Goal: Task Accomplishment & Management: Manage account settings

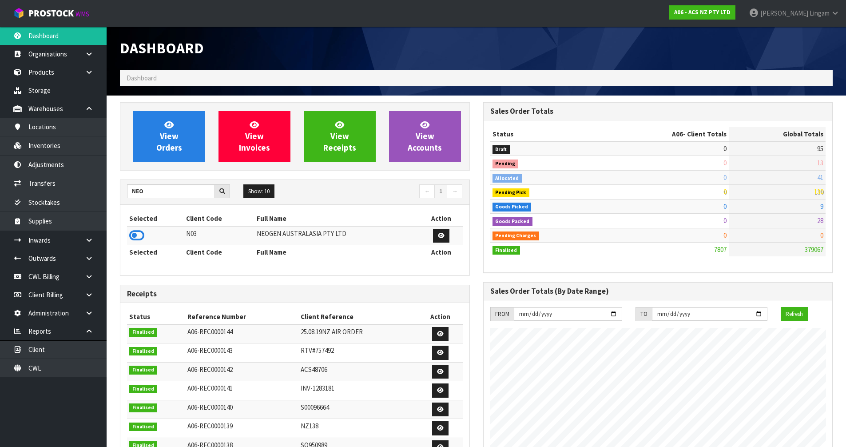
scroll to position [673, 363]
type input "N"
type input "KIT"
click at [134, 233] on icon at bounding box center [136, 235] width 15 height 13
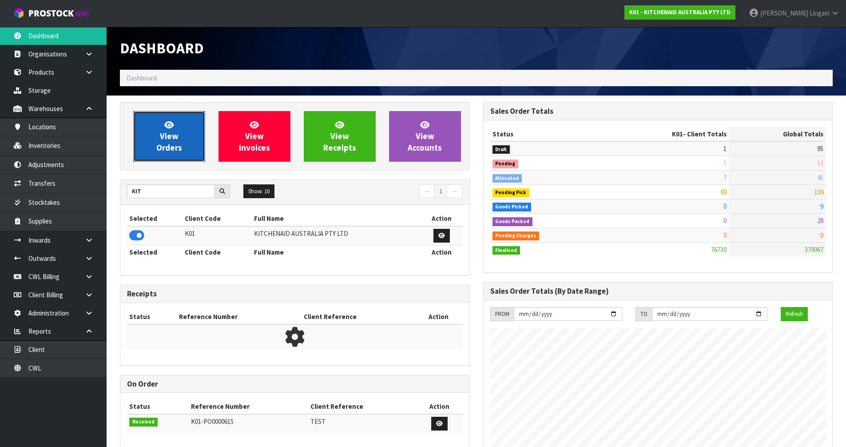
click at [186, 138] on link "View Orders" at bounding box center [169, 136] width 72 height 51
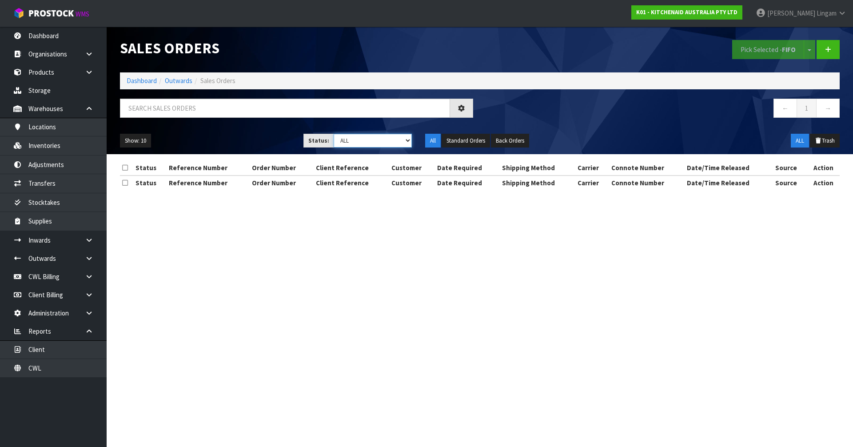
click at [392, 140] on select "Draft Pending Allocated Pending Pick Goods Picked Goods Packed Pending Charges …" at bounding box center [373, 141] width 79 height 14
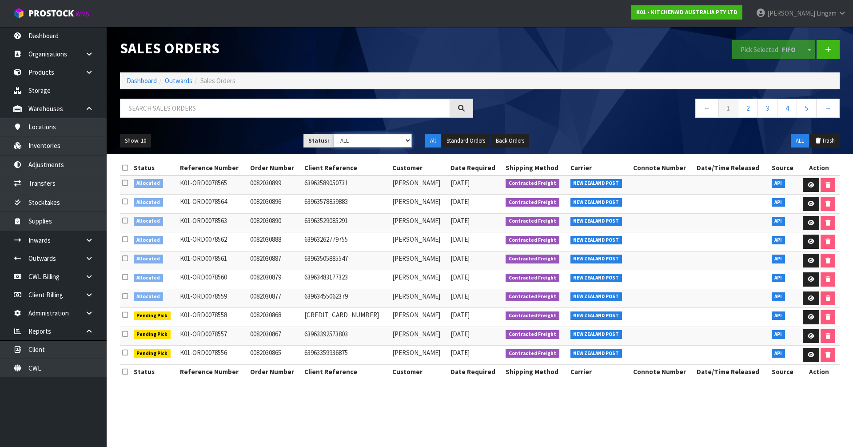
select select "string:2"
click at [334, 134] on select "Draft Pending Allocated Pending Pick Goods Picked Goods Packed Pending Charges …" at bounding box center [373, 141] width 79 height 14
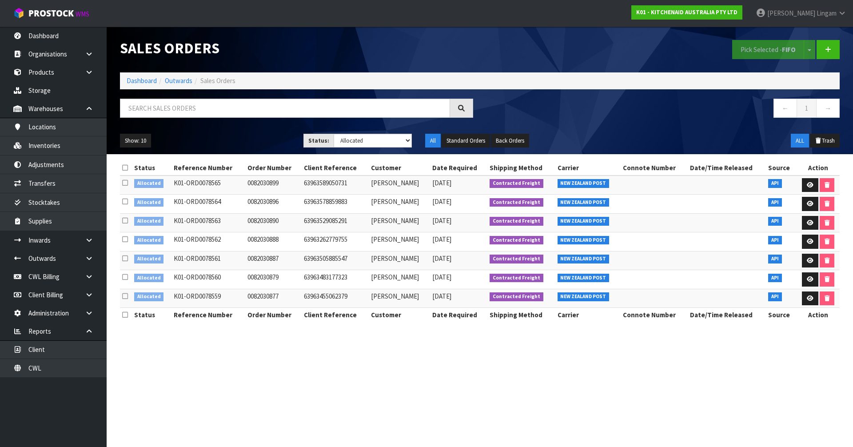
click at [127, 167] on icon at bounding box center [125, 167] width 6 height 7
click at [759, 52] on button "Pick Selected - FIFO" at bounding box center [768, 49] width 72 height 19
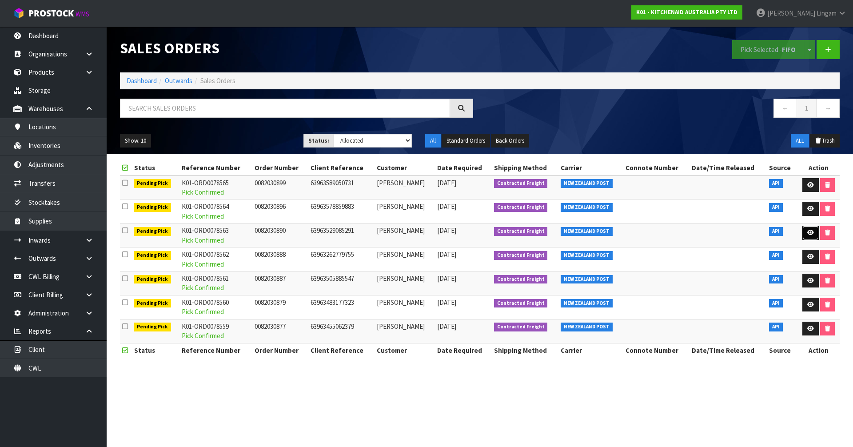
click at [809, 232] on icon at bounding box center [810, 233] width 7 height 6
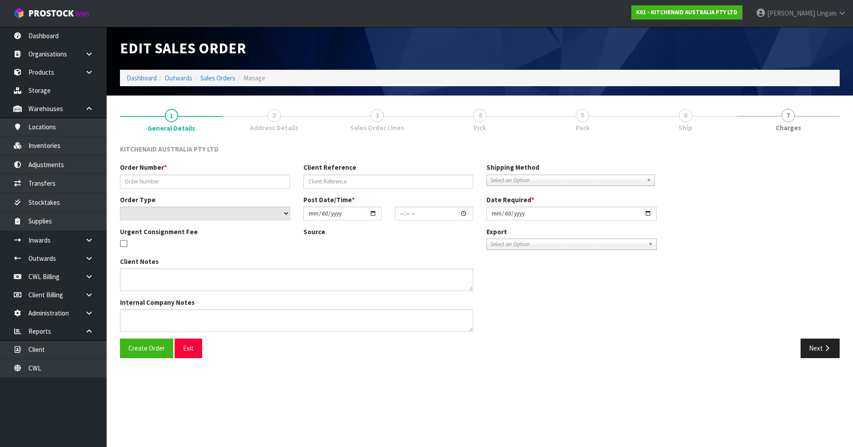
type input "0082030890"
type input "63963529085291"
select select "number:0"
type input "[DATE]"
type input "19:35:34.000"
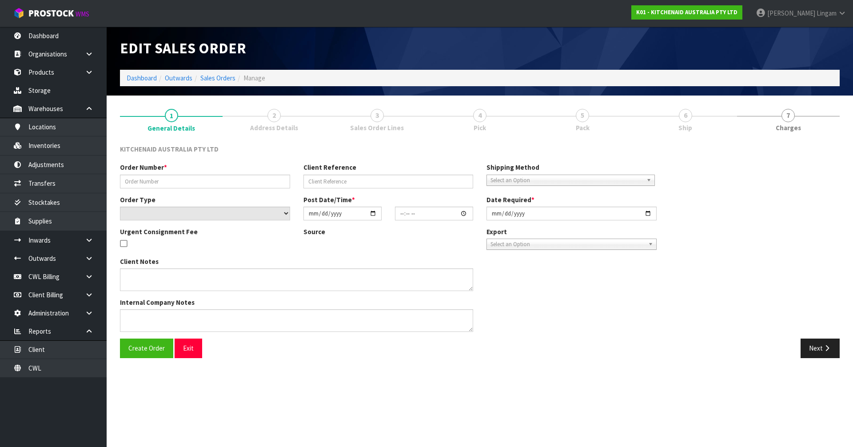
type input "[DATE]"
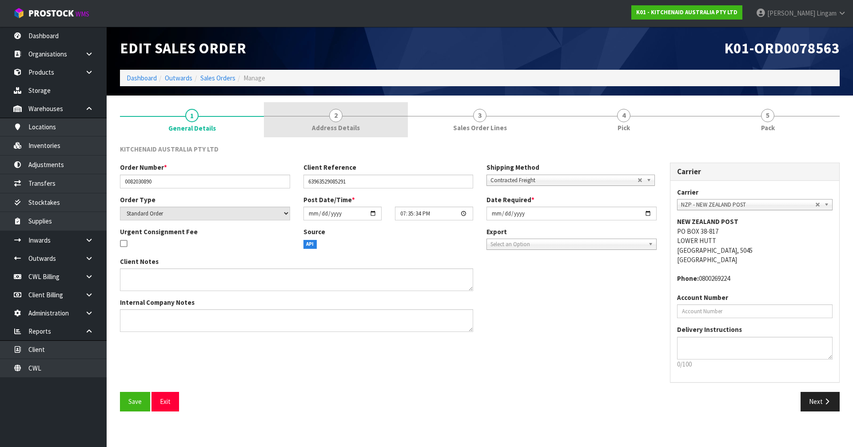
click at [345, 132] on span "Address Details" at bounding box center [336, 127] width 48 height 9
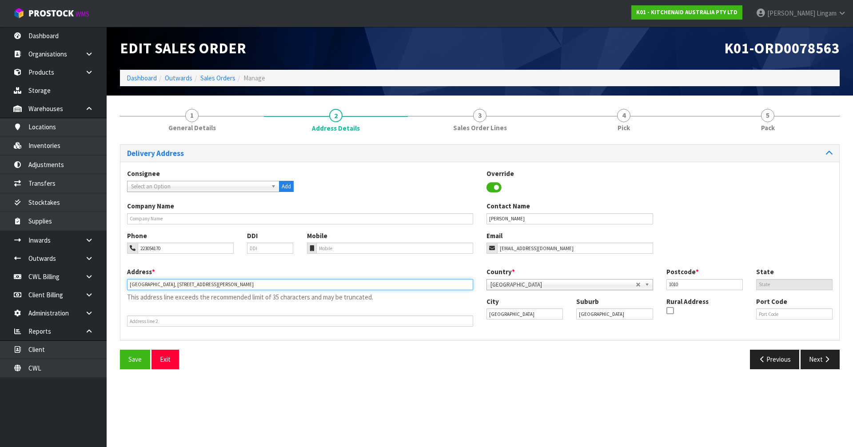
click at [160, 282] on input "[GEOGRAPHIC_DATA], [STREET_ADDRESS][PERSON_NAME]" at bounding box center [300, 284] width 346 height 11
type input "[STREET_ADDRESS][PERSON_NAME]"
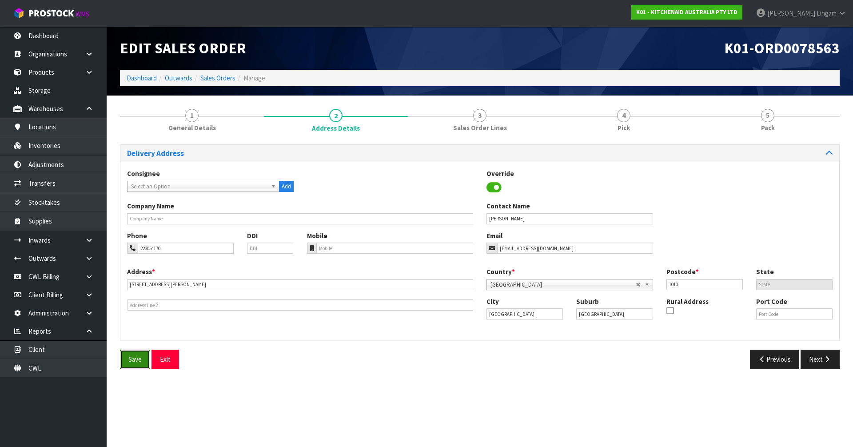
click at [136, 360] on span "Save" at bounding box center [134, 359] width 13 height 8
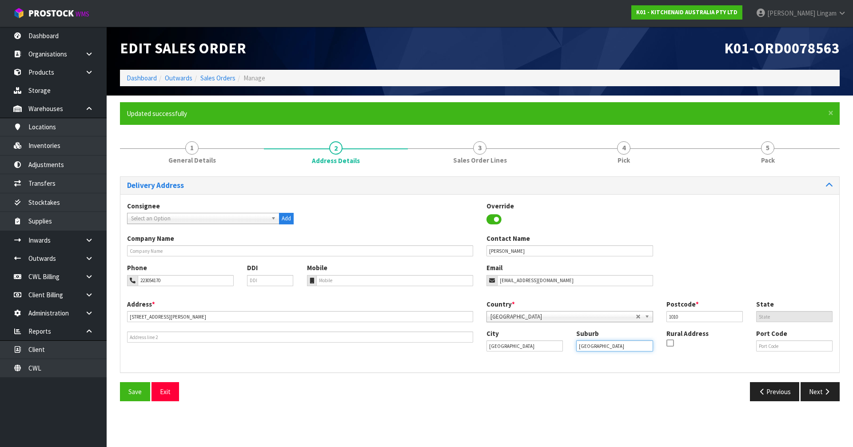
click at [619, 347] on input "[GEOGRAPHIC_DATA]" at bounding box center [614, 345] width 76 height 11
click at [147, 76] on link "Dashboard" at bounding box center [142, 78] width 30 height 8
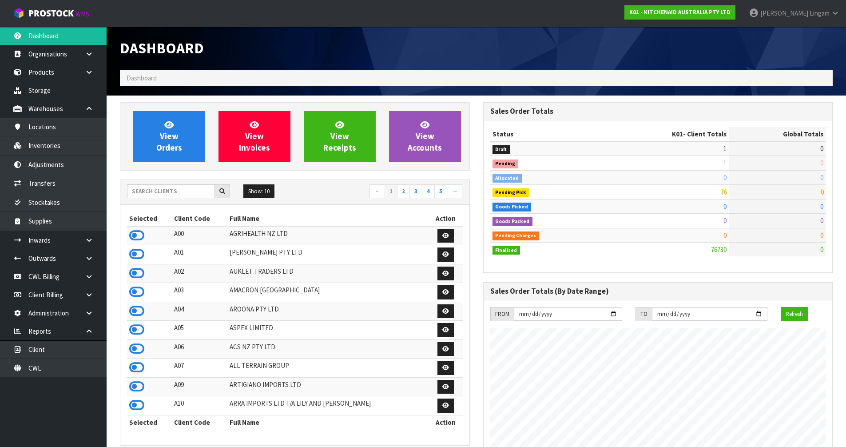
scroll to position [673, 363]
click at [183, 191] on input "text" at bounding box center [171, 191] width 88 height 14
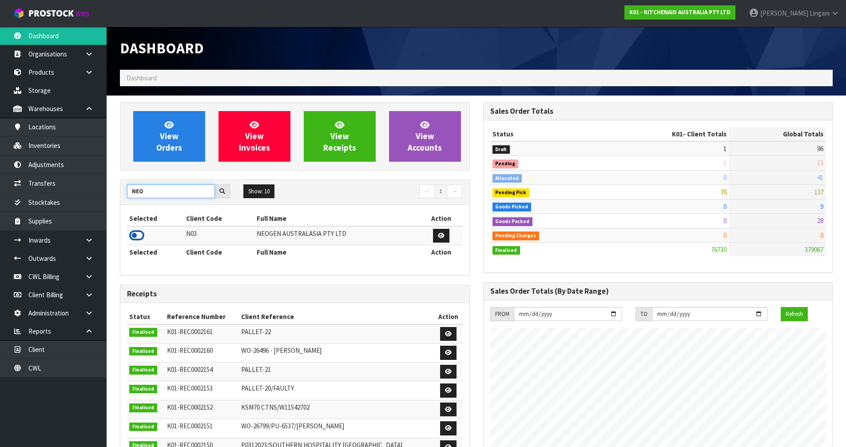
type input "NEO"
click at [136, 234] on icon at bounding box center [136, 235] width 15 height 13
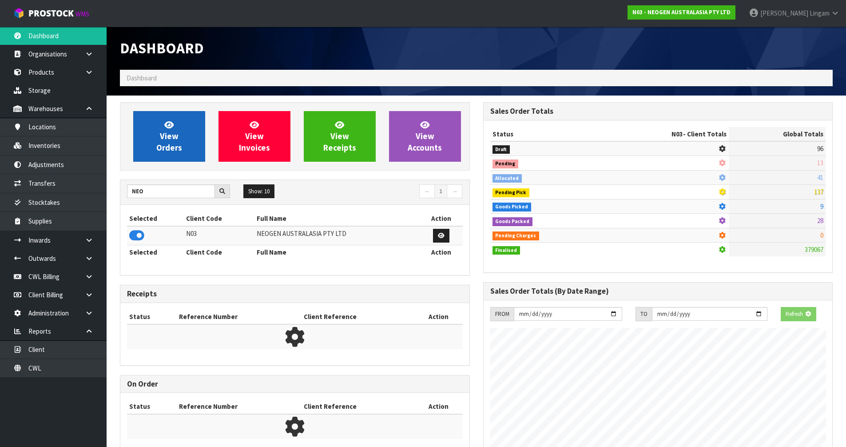
scroll to position [443777, 443968]
click at [175, 138] on span "View Orders" at bounding box center [169, 136] width 26 height 33
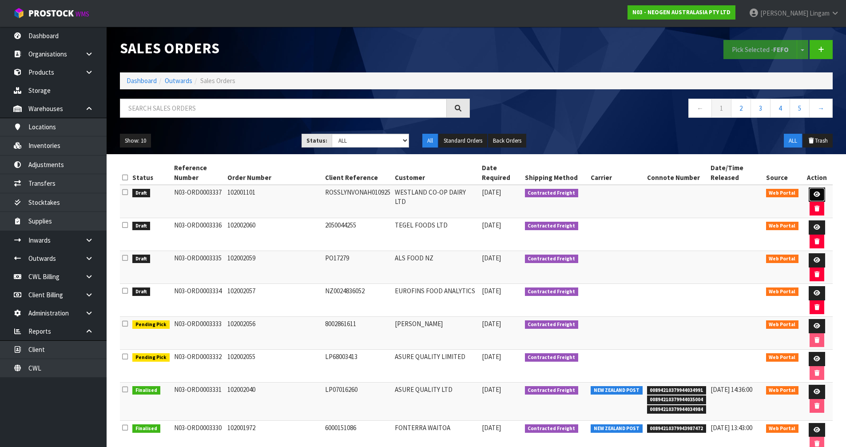
click at [816, 194] on icon at bounding box center [817, 195] width 7 height 6
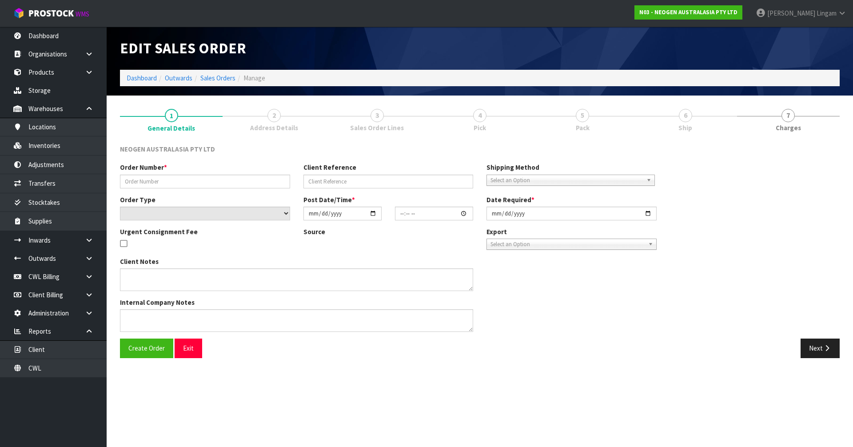
type input "102001101"
type input "ROSSLYNVONAH010925"
select select "number:0"
type input "[DATE]"
type input "17:01:00.000"
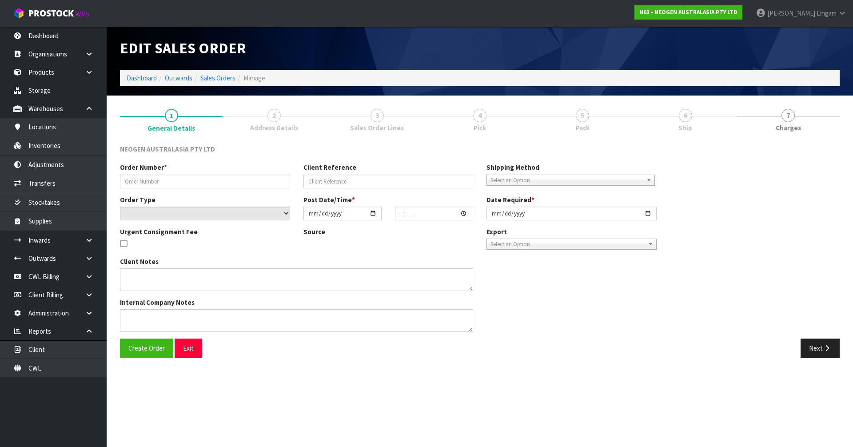
type input "2025-09-01"
type textarea "ATTN: [PERSON_NAME]"
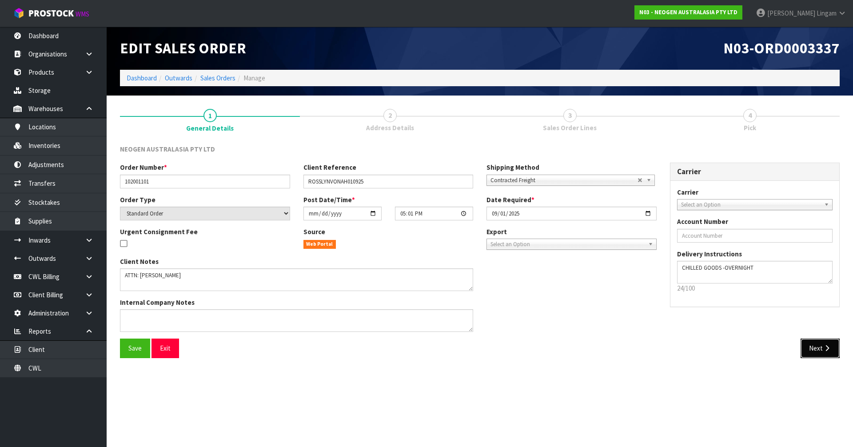
click at [819, 348] on button "Next" at bounding box center [820, 348] width 39 height 19
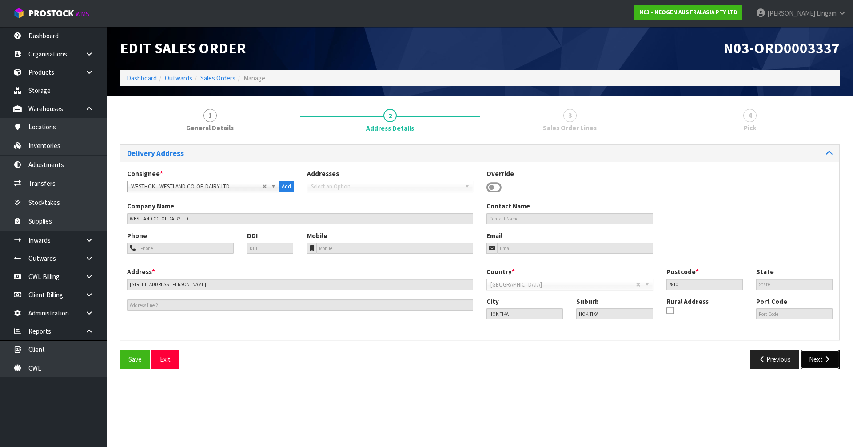
click at [816, 358] on button "Next" at bounding box center [820, 359] width 39 height 19
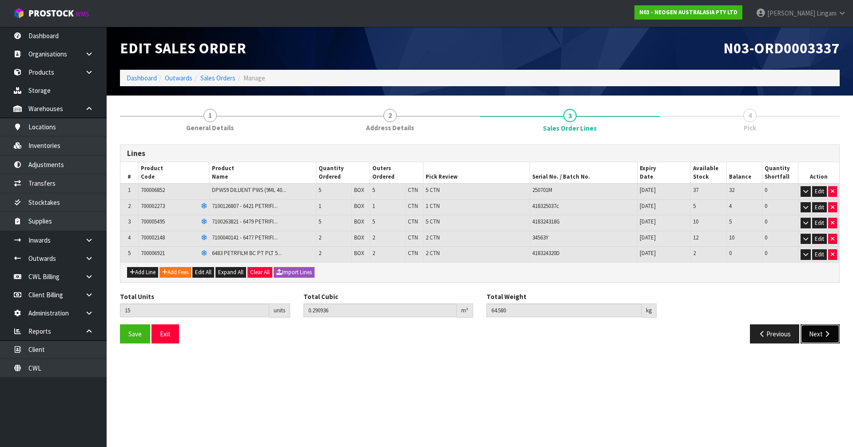
click at [815, 331] on button "Next" at bounding box center [820, 333] width 39 height 19
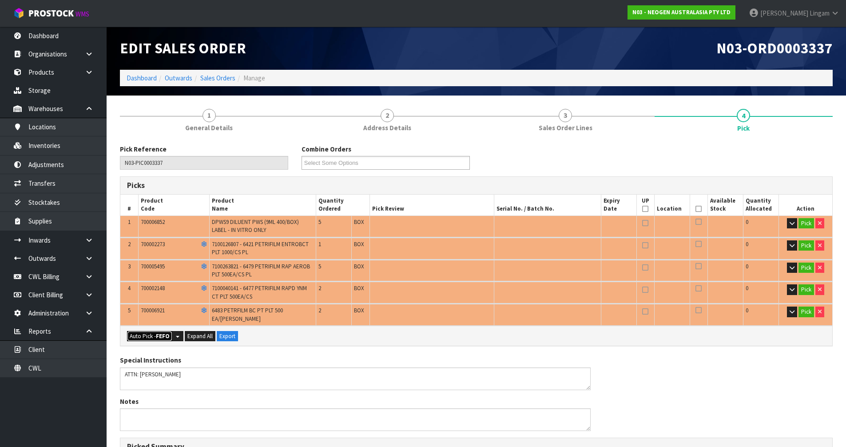
click at [142, 331] on button "Auto Pick - FEFO" at bounding box center [149, 336] width 45 height 11
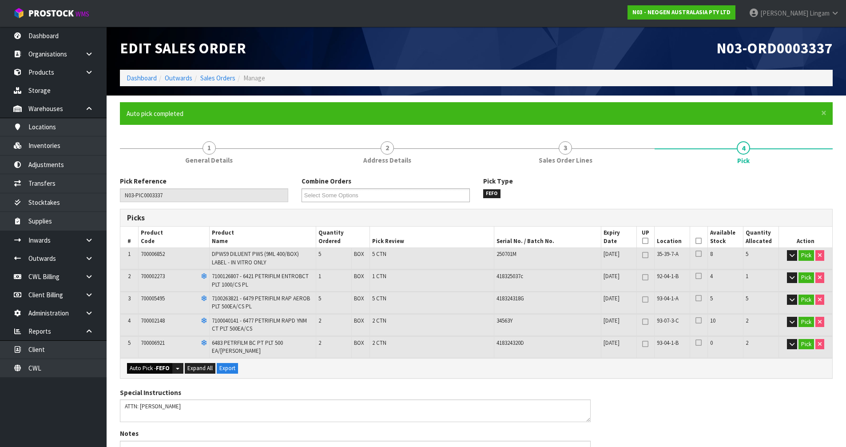
type input "15"
type input "0.290936"
type input "64.580"
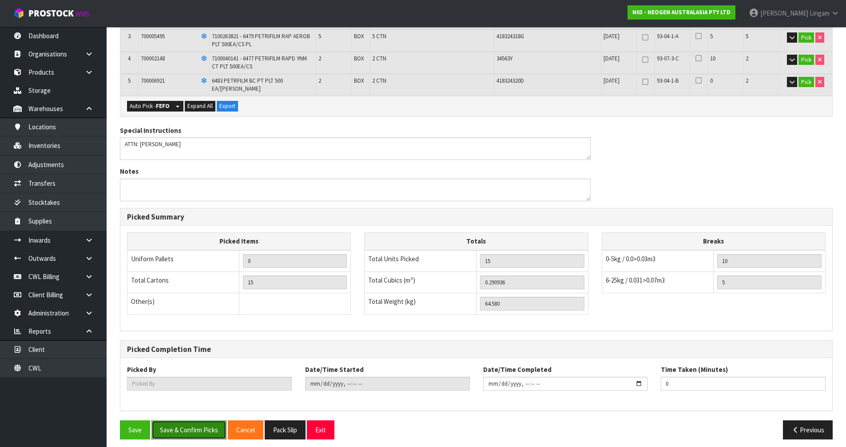
click at [201, 423] on button "Save & Confirm Picks" at bounding box center [189, 429] width 75 height 19
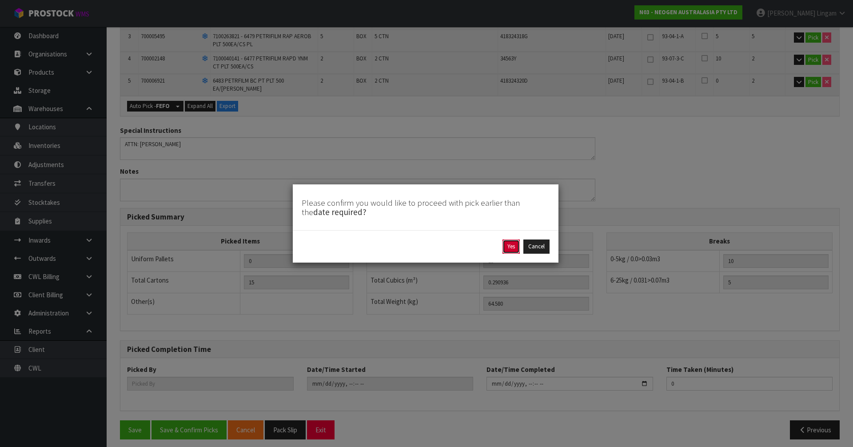
click at [510, 248] on button "Yes" at bounding box center [511, 246] width 17 height 14
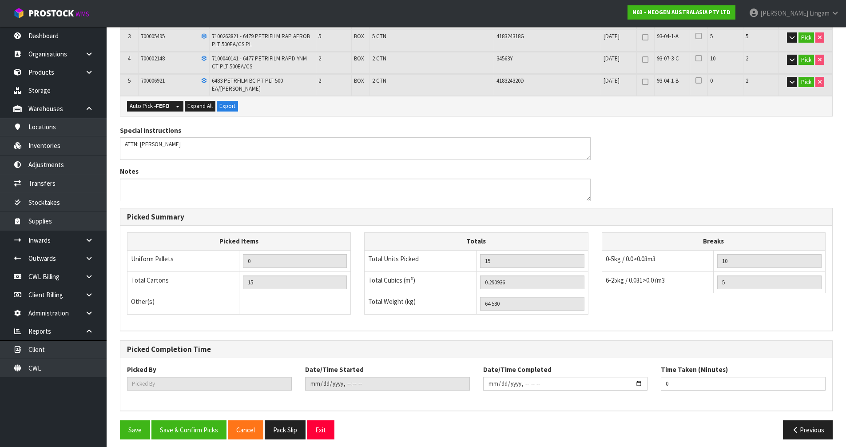
type input "[PERSON_NAME]"
type input "[DATE]T20:10:20"
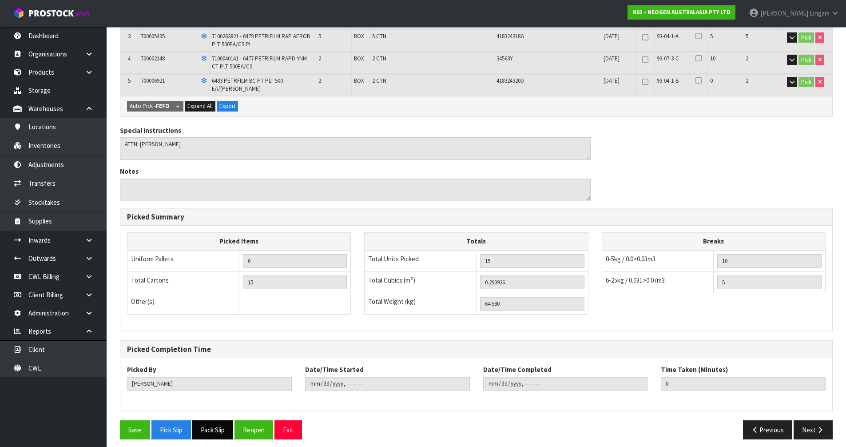
click at [214, 420] on button "Pack Slip" at bounding box center [212, 429] width 41 height 19
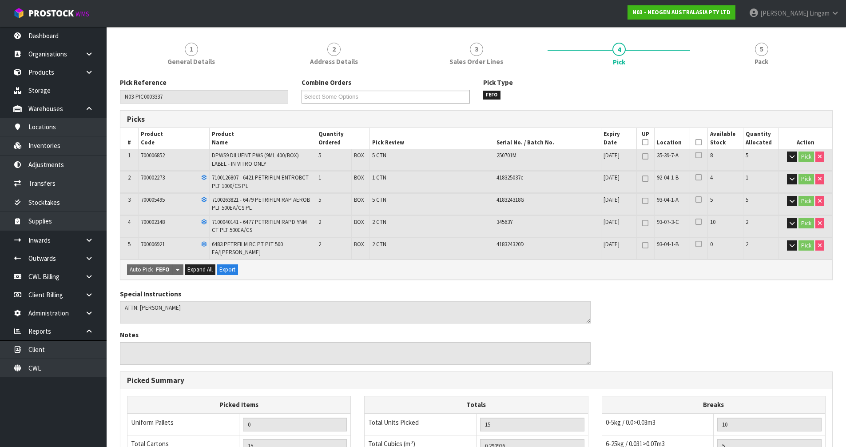
scroll to position [0, 0]
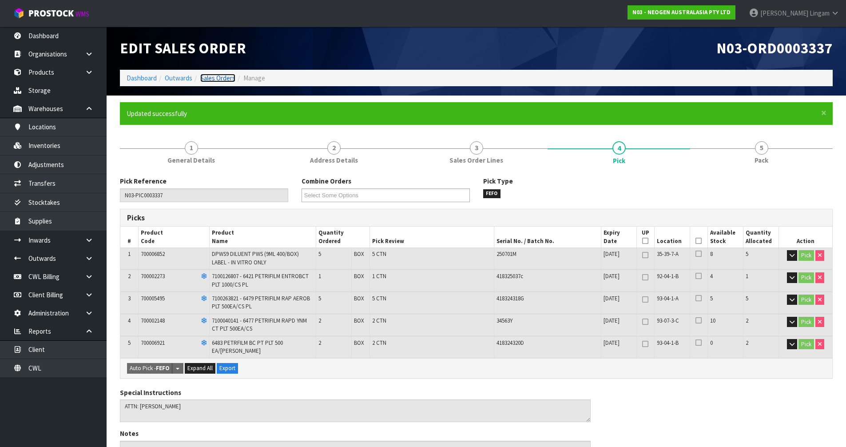
click at [216, 80] on link "Sales Orders" at bounding box center [217, 78] width 35 height 8
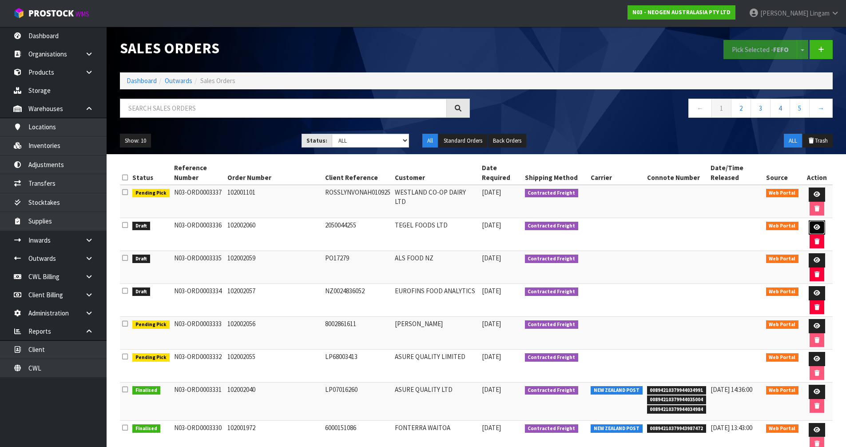
click at [814, 227] on icon at bounding box center [817, 227] width 7 height 6
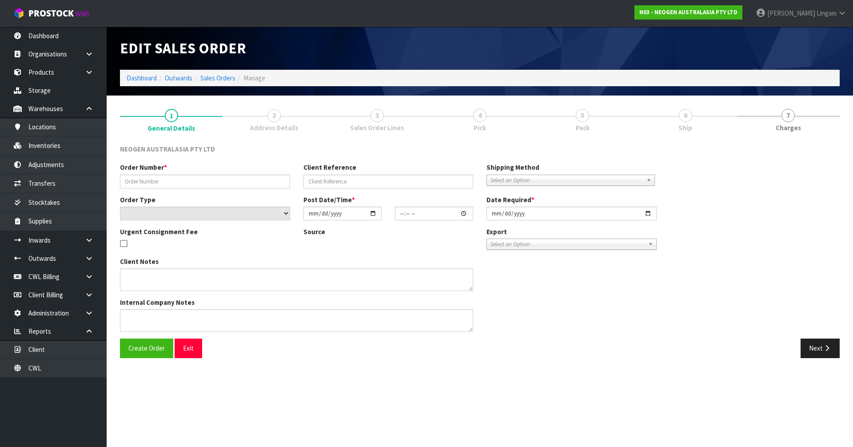
type input "102002060"
type input "2050044255"
select select "number:0"
type input "[DATE]"
type input "16:58:00.000"
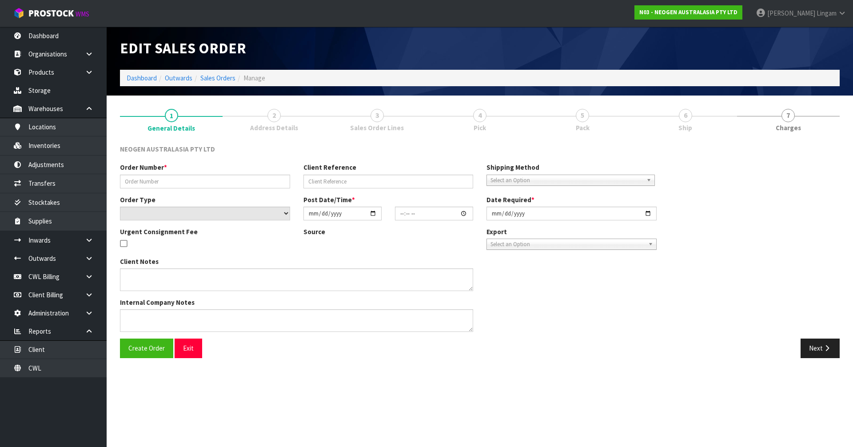
type input "2025-09-01"
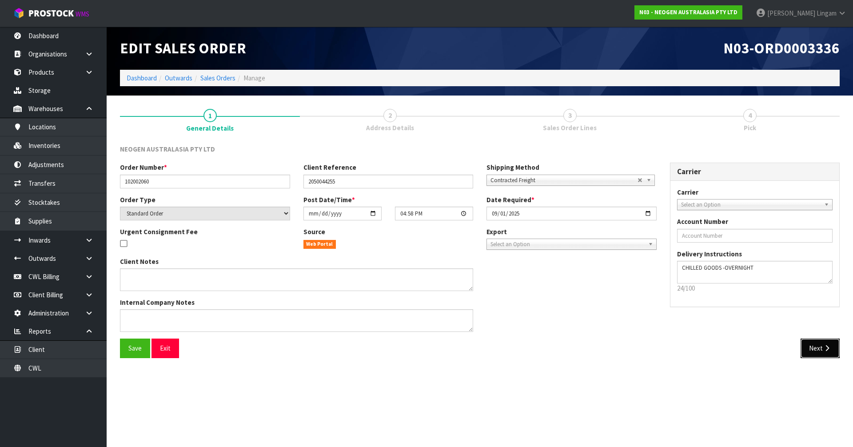
click at [808, 351] on button "Next" at bounding box center [820, 348] width 39 height 19
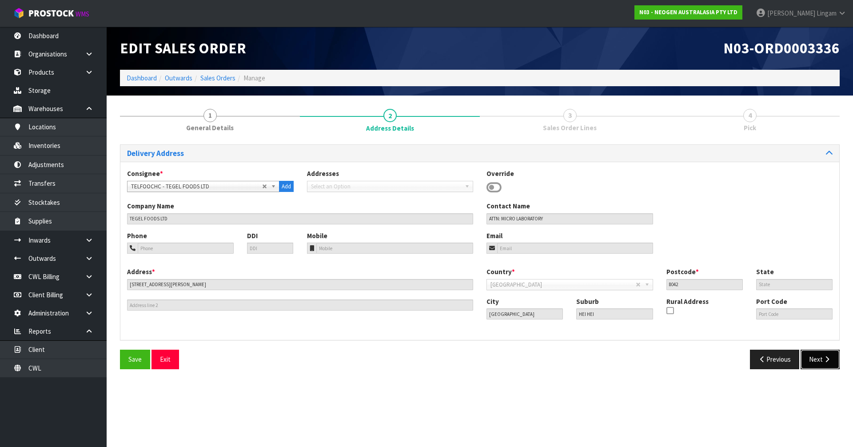
click at [820, 361] on button "Next" at bounding box center [820, 359] width 39 height 19
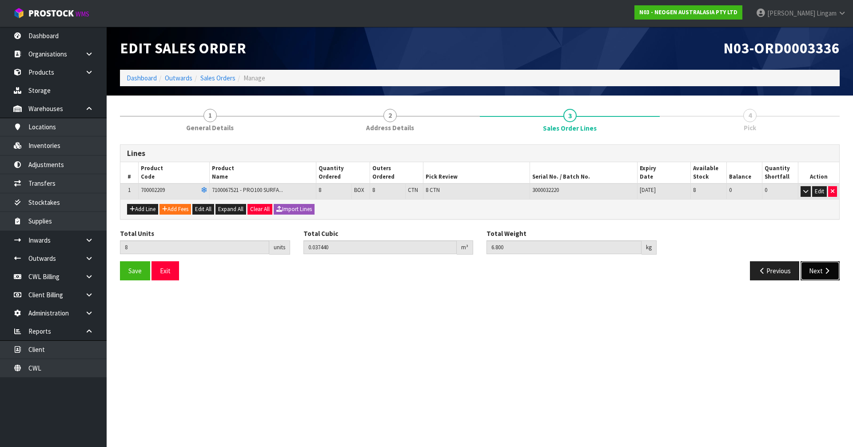
click at [806, 272] on button "Next" at bounding box center [820, 270] width 39 height 19
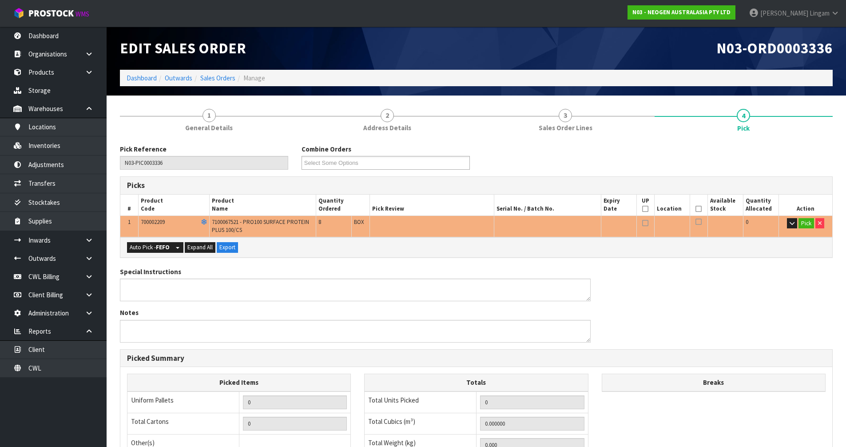
click at [153, 255] on div "Auto Pick - FEFO Split button! FIFO - First In First Out FEFO - First Expired F…" at bounding box center [476, 247] width 712 height 20
click at [157, 247] on strong "FEFO" at bounding box center [163, 247] width 14 height 8
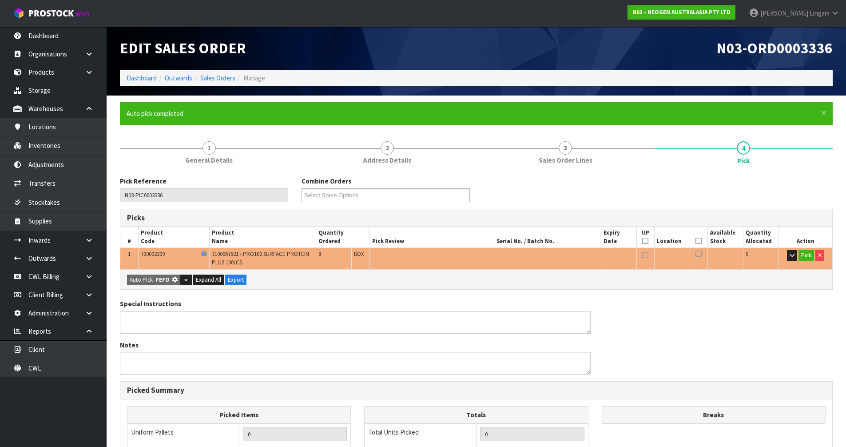
type input "8"
type input "0.037440"
type input "6.800"
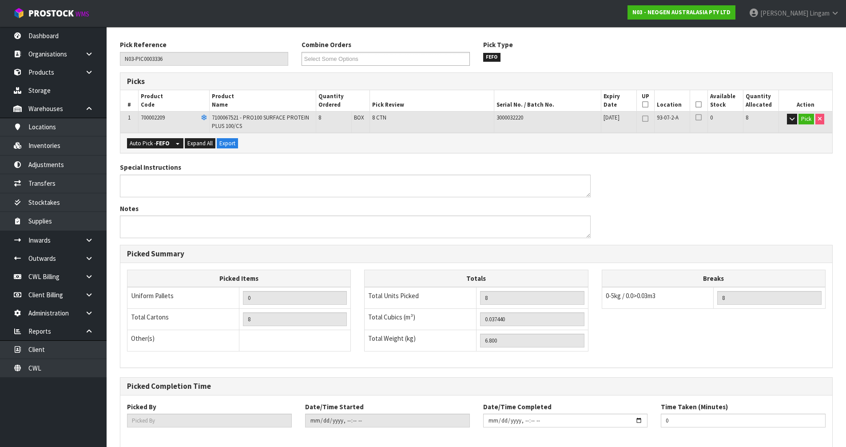
scroll to position [180, 0]
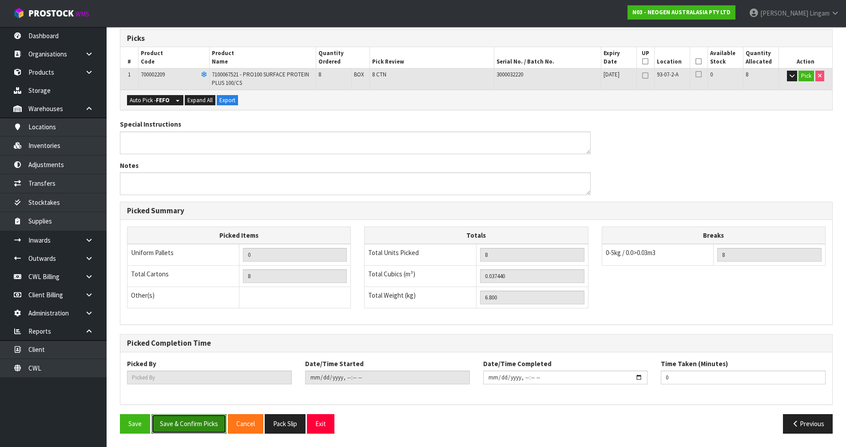
click at [197, 426] on button "Save & Confirm Picks" at bounding box center [189, 423] width 75 height 19
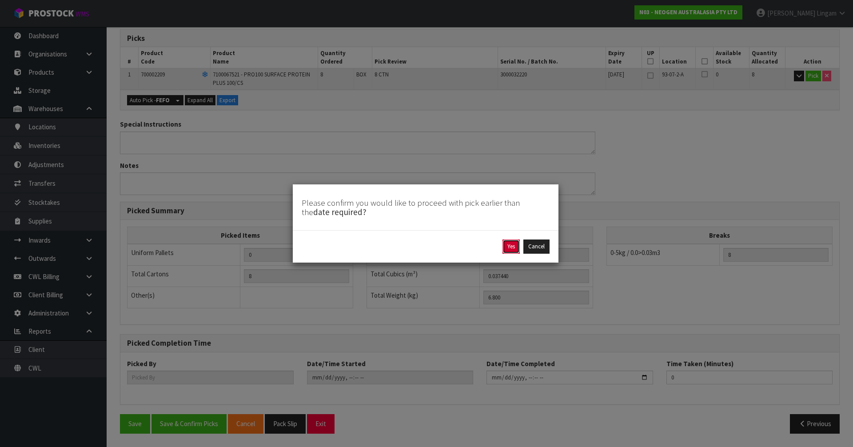
click at [511, 248] on button "Yes" at bounding box center [511, 246] width 17 height 14
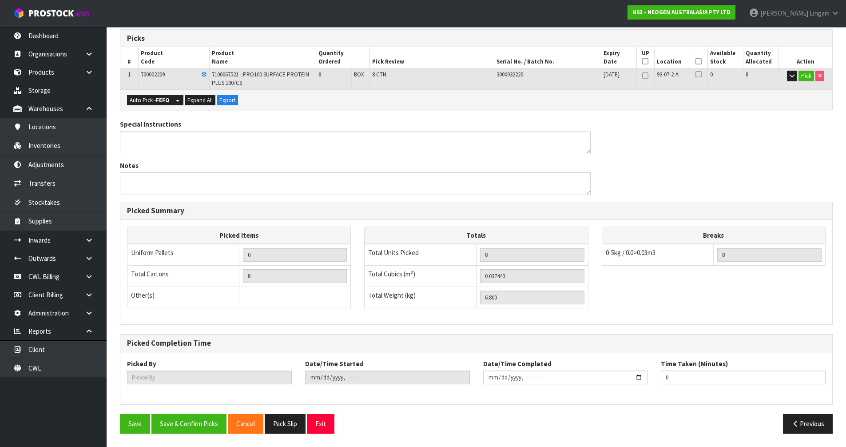
scroll to position [0, 0]
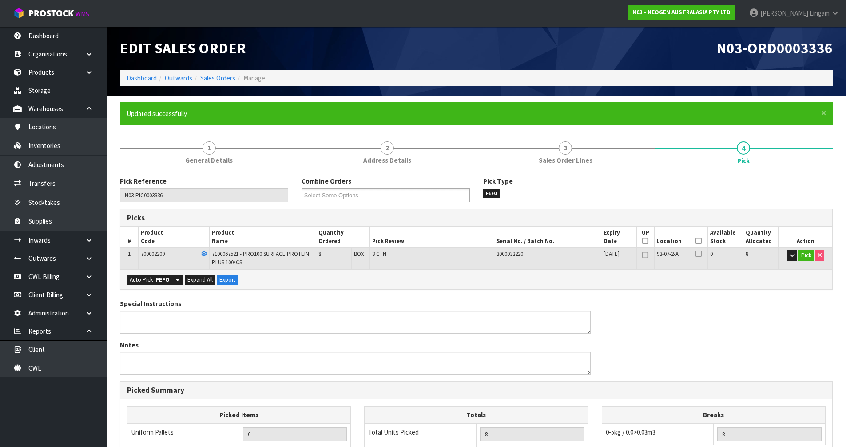
type input "[PERSON_NAME]"
type input "[DATE]T20:11"
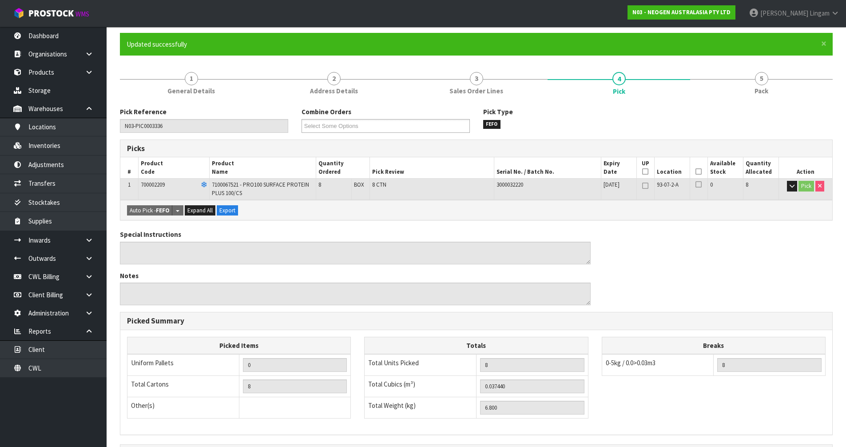
scroll to position [180, 0]
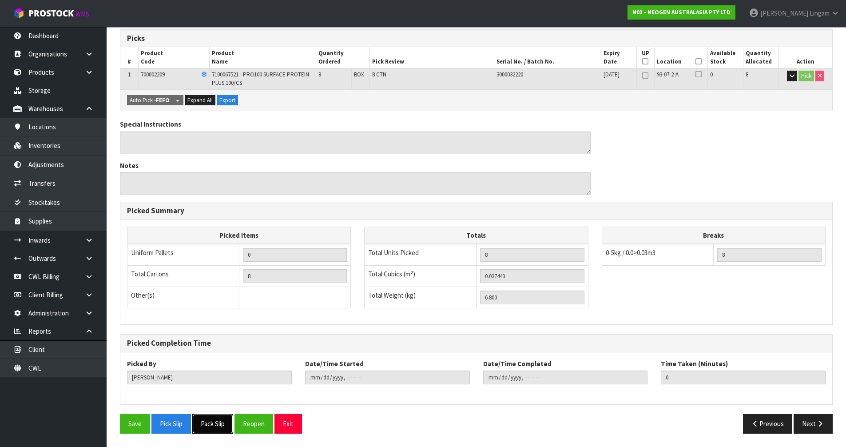
click at [215, 428] on button "Pack Slip" at bounding box center [212, 423] width 41 height 19
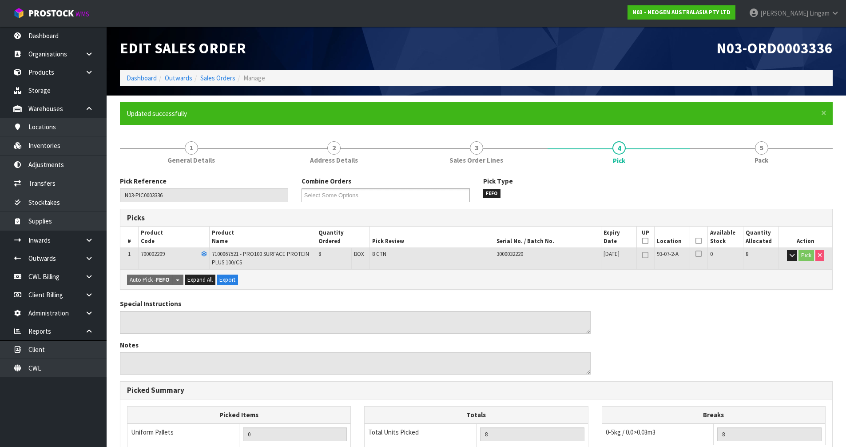
scroll to position [44, 0]
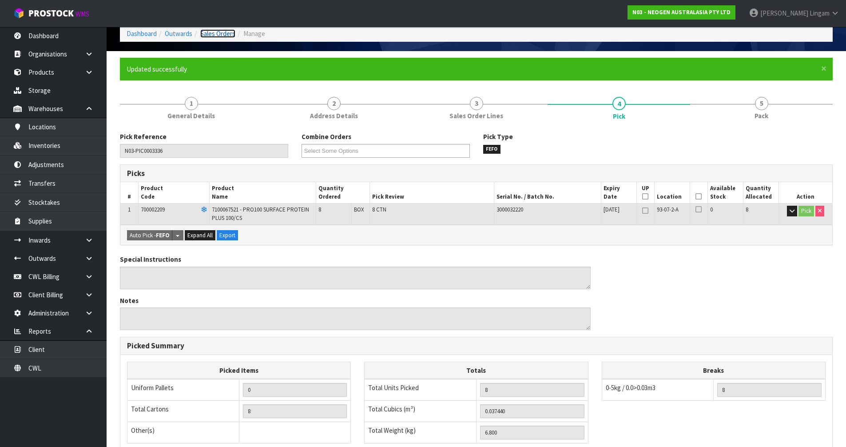
click at [216, 34] on link "Sales Orders" at bounding box center [217, 33] width 35 height 8
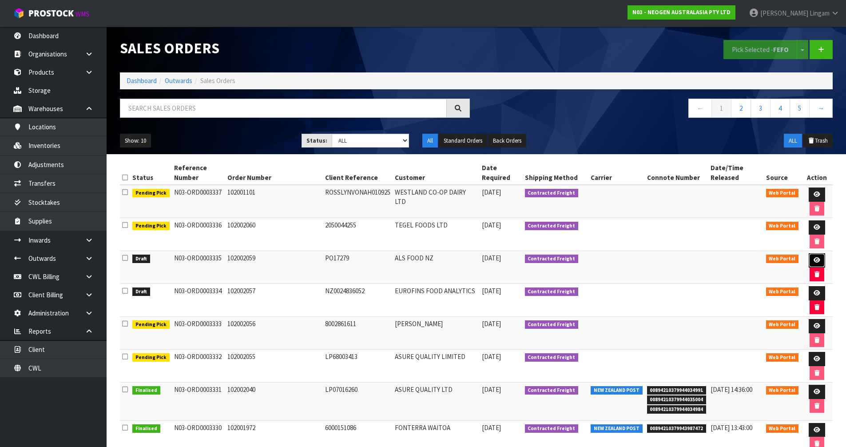
click at [815, 258] on icon at bounding box center [817, 260] width 7 height 6
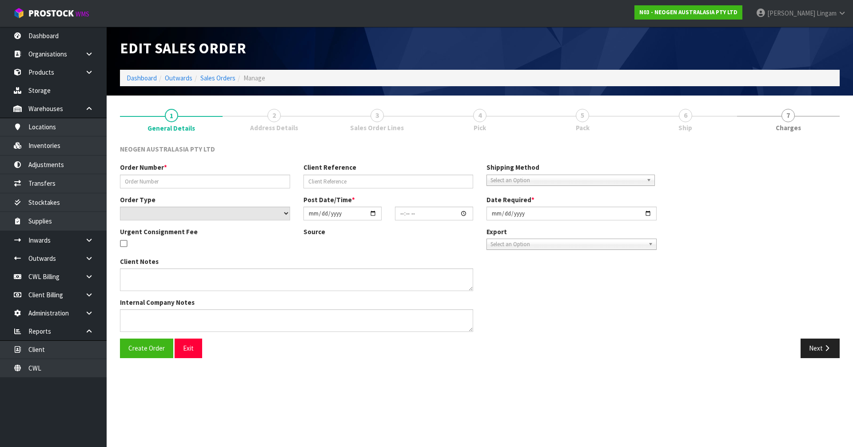
type input "102002059"
type input "PO17279"
select select "number:0"
type input "[DATE]"
type input "16:54:00.000"
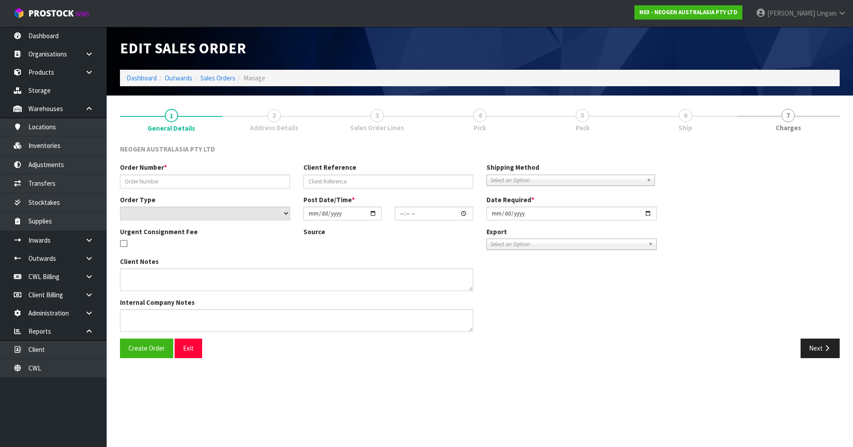
type input "2025-09-01"
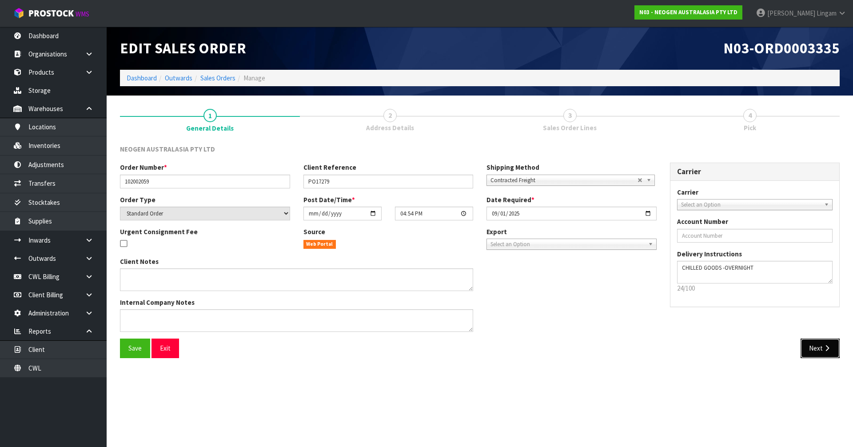
click at [810, 343] on button "Next" at bounding box center [820, 348] width 39 height 19
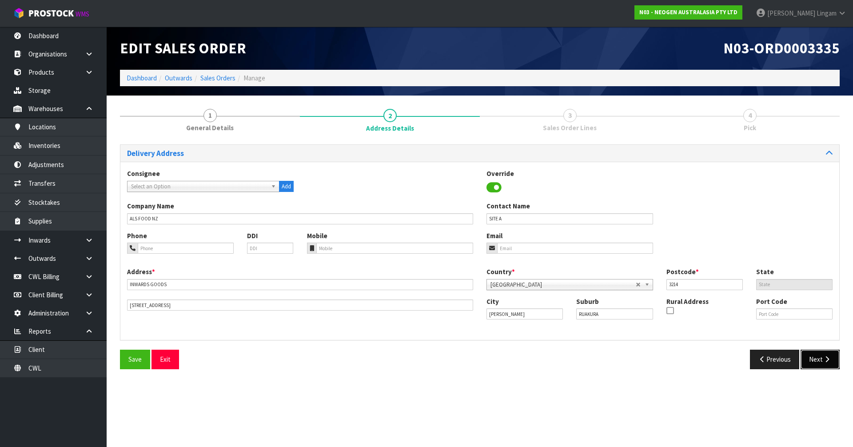
click at [809, 367] on button "Next" at bounding box center [820, 359] width 39 height 19
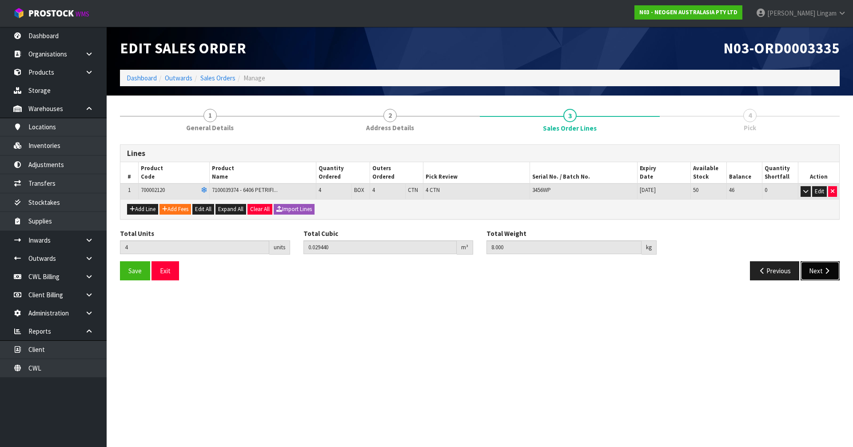
click at [817, 264] on button "Next" at bounding box center [820, 270] width 39 height 19
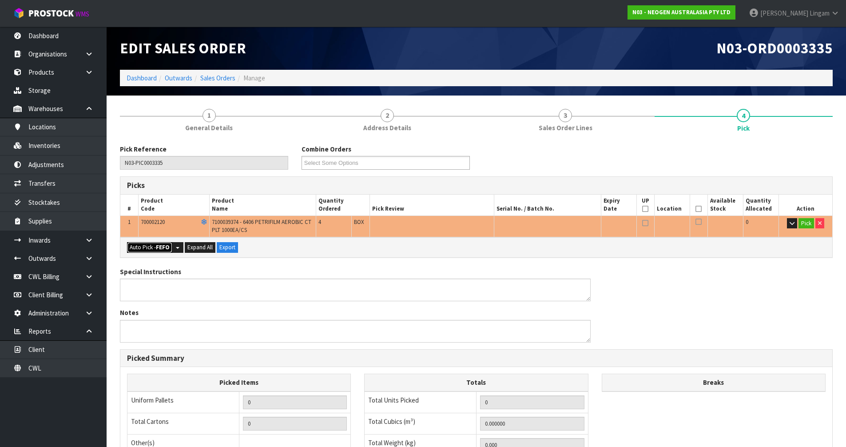
click at [156, 249] on strong "FEFO" at bounding box center [163, 247] width 14 height 8
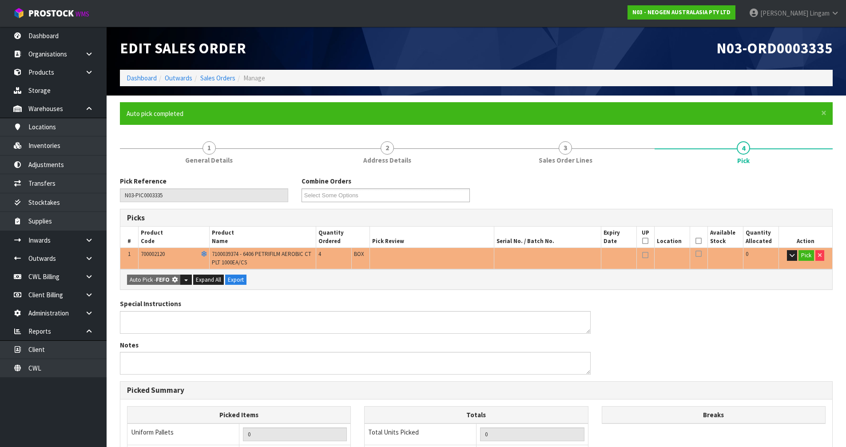
type input "4"
type input "0.029440"
type input "8.000"
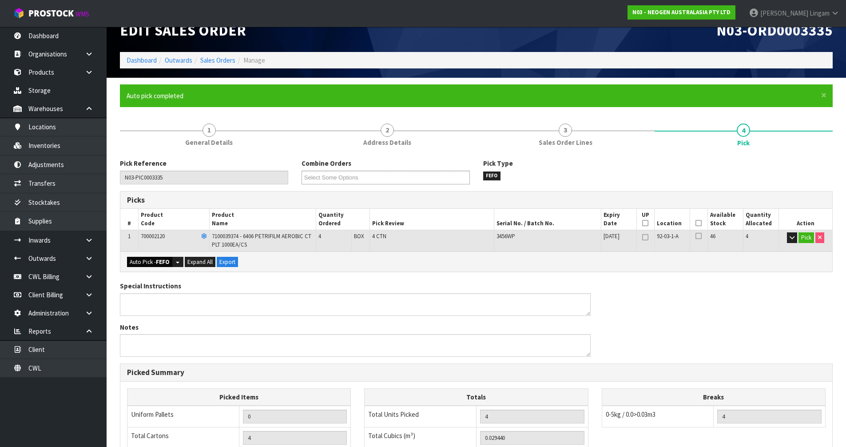
scroll to position [180, 0]
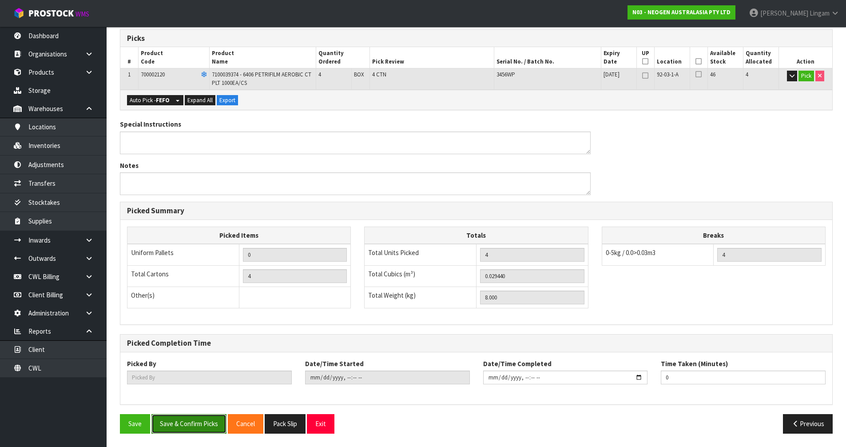
click at [191, 427] on button "Save & Confirm Picks" at bounding box center [189, 423] width 75 height 19
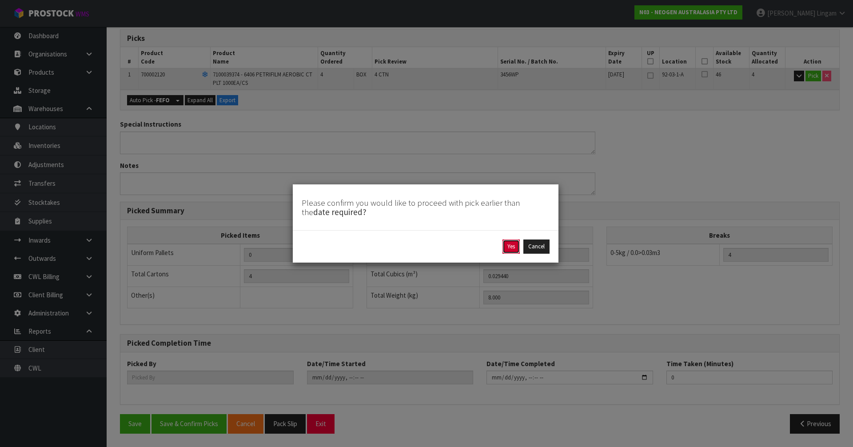
click at [505, 243] on button "Yes" at bounding box center [511, 246] width 17 height 14
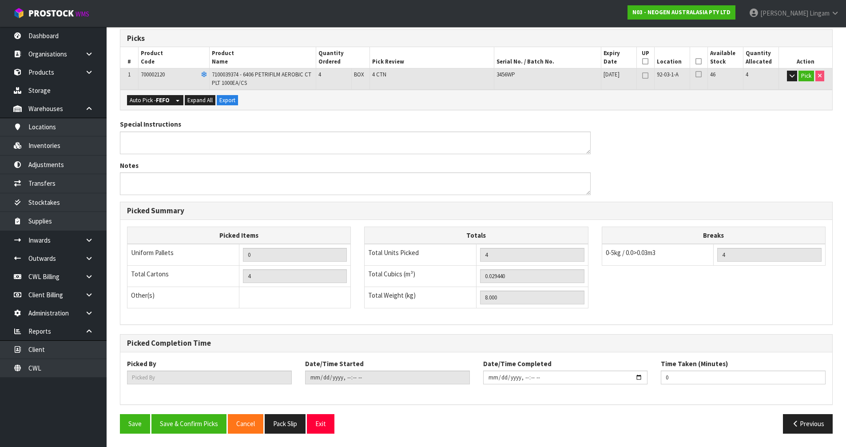
type input "[PERSON_NAME]"
type input "[DATE]T20:11:43"
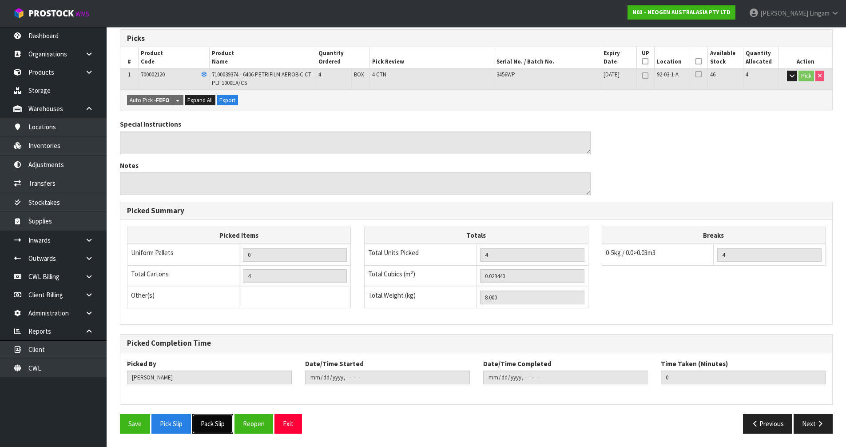
click at [207, 425] on button "Pack Slip" at bounding box center [212, 423] width 41 height 19
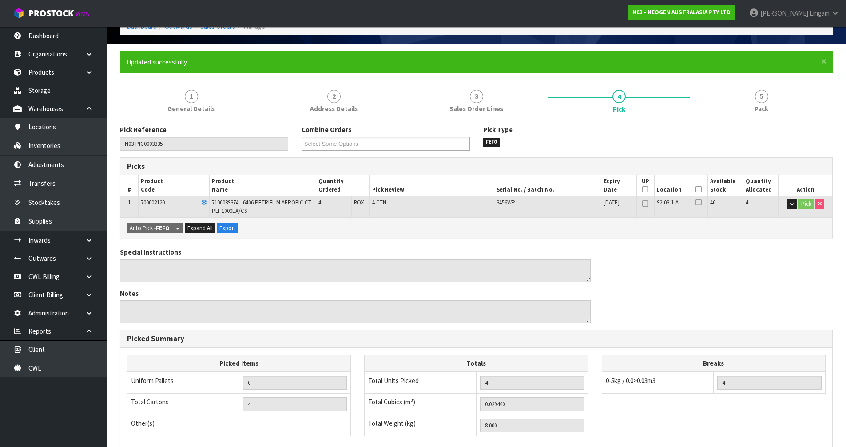
scroll to position [0, 0]
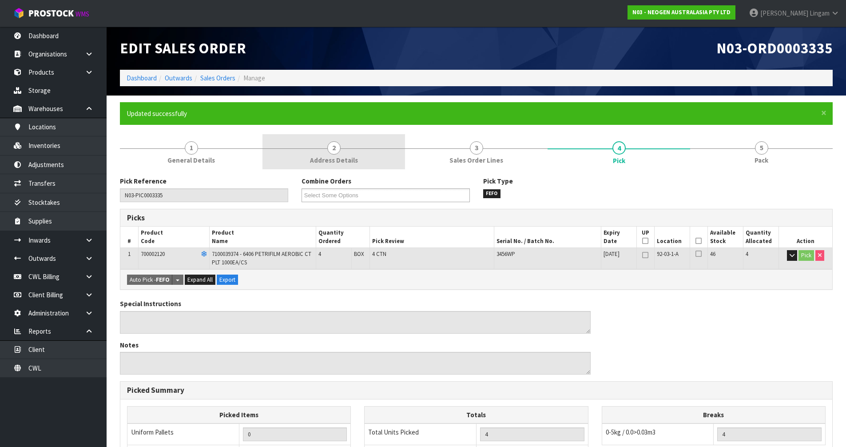
click at [327, 153] on link "2 Address Details" at bounding box center [334, 151] width 143 height 35
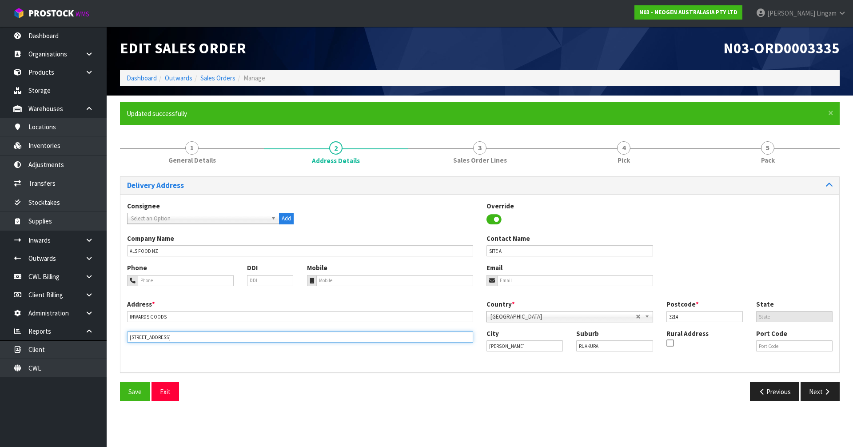
drag, startPoint x: 172, startPoint y: 337, endPoint x: 124, endPoint y: 349, distance: 49.0
click at [124, 349] on div "Address * INWARDS GOODS This address line exceeds the recommended limit of 35 c…" at bounding box center [479, 332] width 719 height 66
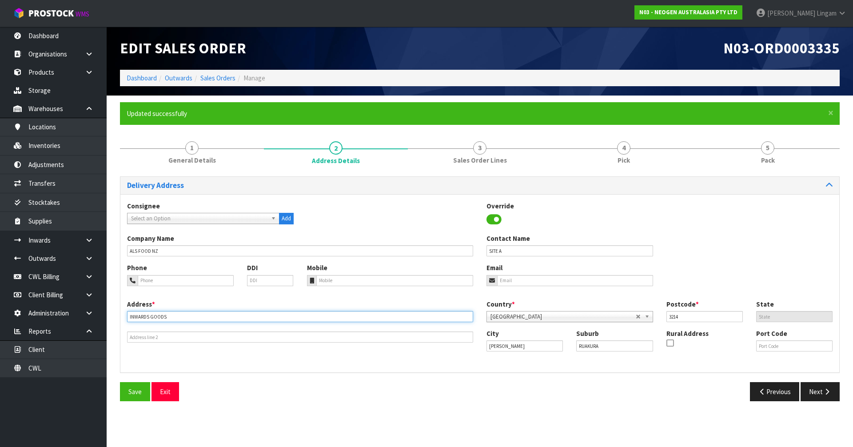
click at [199, 316] on input "INWARDS GOODS" at bounding box center [300, 316] width 346 height 11
paste input "[STREET_ADDRESS]"
click at [164, 317] on input "INWARDS GOODS10 [GEOGRAPHIC_DATA]" at bounding box center [300, 316] width 346 height 11
drag, startPoint x: 164, startPoint y: 317, endPoint x: 104, endPoint y: 324, distance: 60.4
click at [104, 324] on body "Toggle navigation ProStock WMS N03 - NEOGEN AUSTRALASIA PTY LTD [PERSON_NAME] L…" at bounding box center [426, 223] width 853 height 447
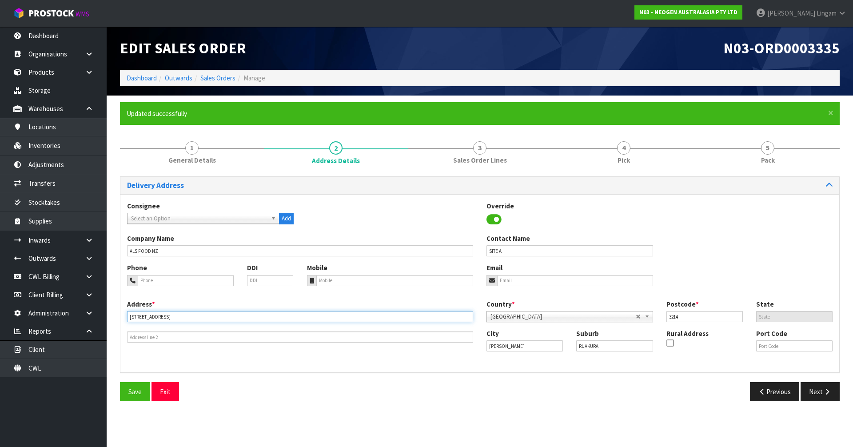
type input "[STREET_ADDRESS]"
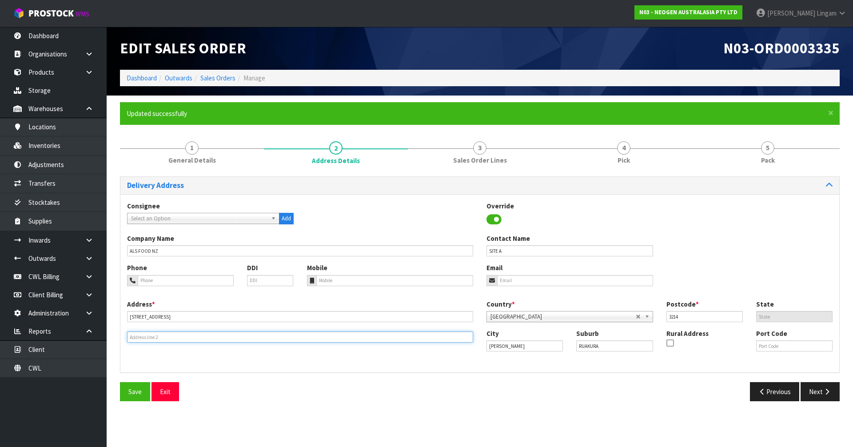
click at [155, 335] on input "text" at bounding box center [300, 336] width 346 height 11
paste input "INWARDS GOODS"
type input "INWARDS GOODS"
click at [135, 395] on span "Save" at bounding box center [134, 391] width 13 height 8
click at [136, 79] on link "Dashboard" at bounding box center [142, 78] width 30 height 8
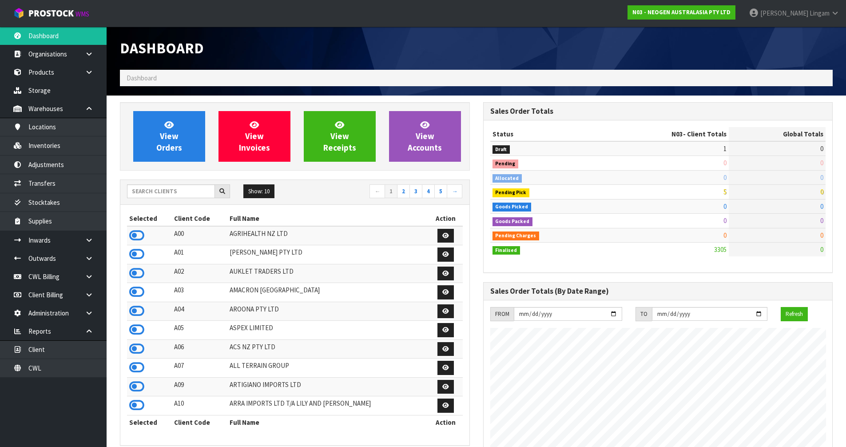
scroll to position [673, 363]
click at [194, 126] on link "View Orders" at bounding box center [169, 136] width 72 height 51
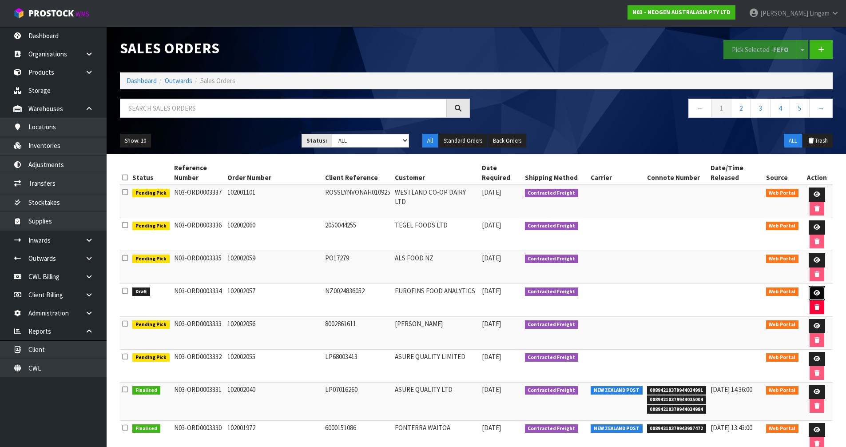
click at [819, 292] on icon at bounding box center [817, 293] width 7 height 6
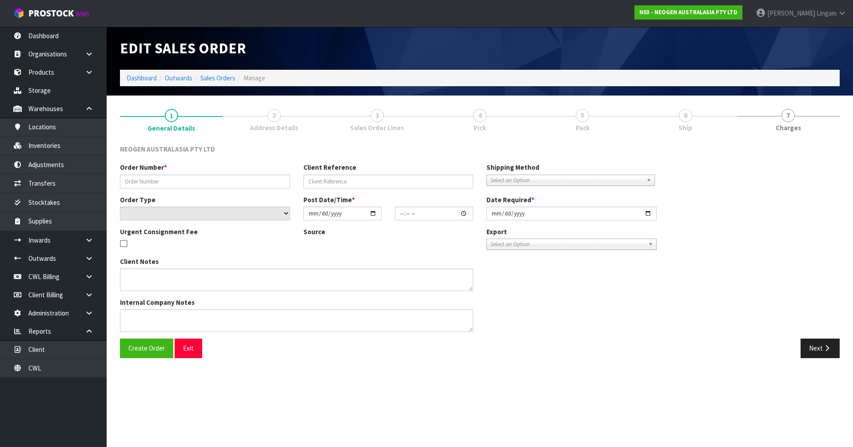
type input "102002057"
type input "NZ0024836052"
select select "number:0"
type input "[DATE]"
type input "16:52:00.000"
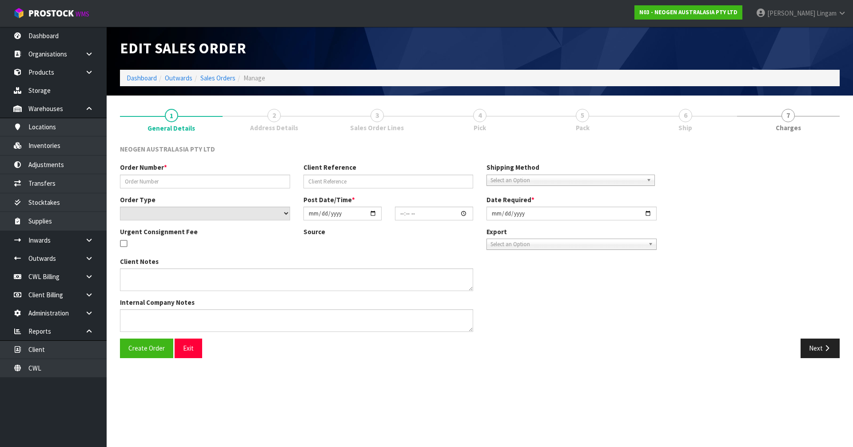
type input "2025-09-01"
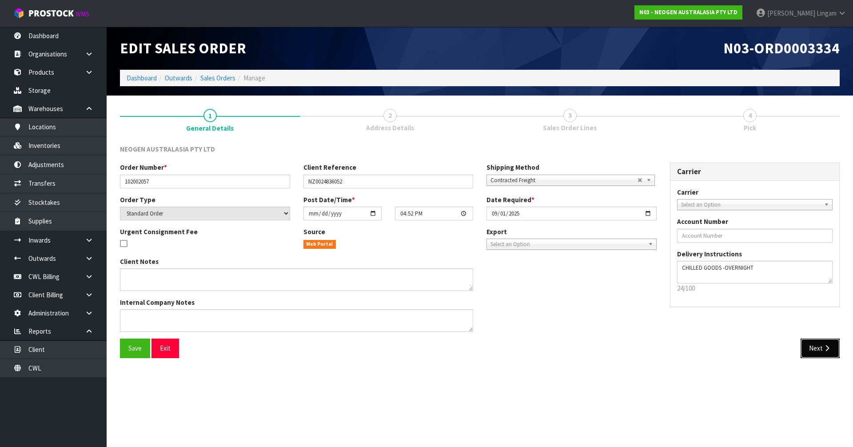
click at [820, 341] on button "Next" at bounding box center [820, 348] width 39 height 19
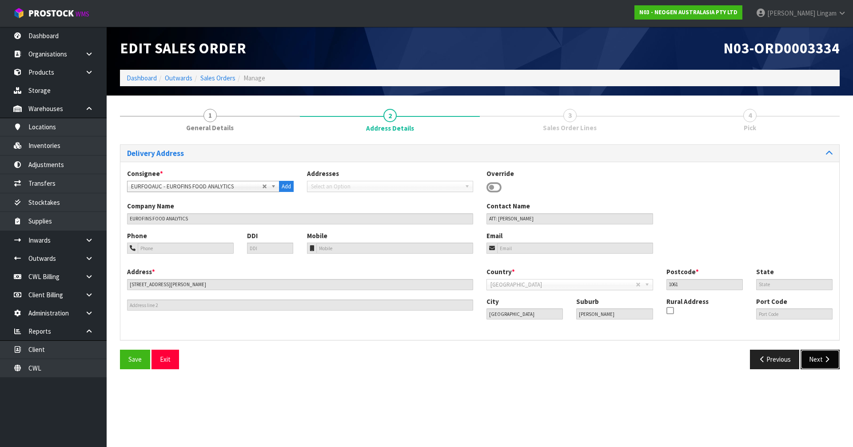
click at [821, 358] on button "Next" at bounding box center [820, 359] width 39 height 19
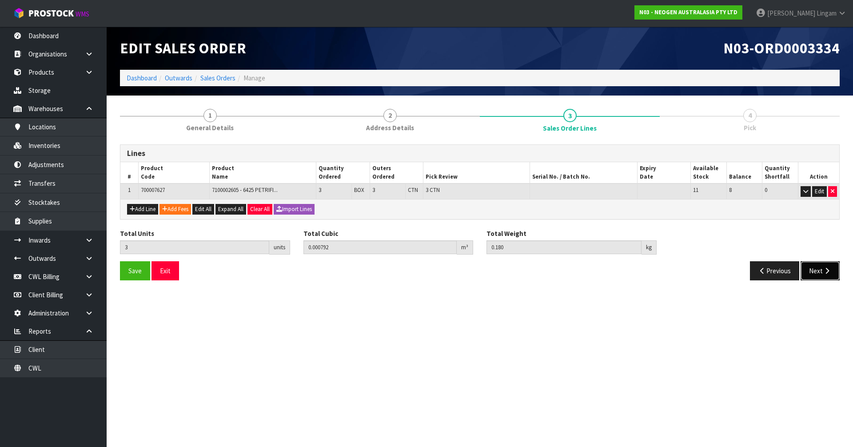
click at [819, 266] on button "Next" at bounding box center [820, 270] width 39 height 19
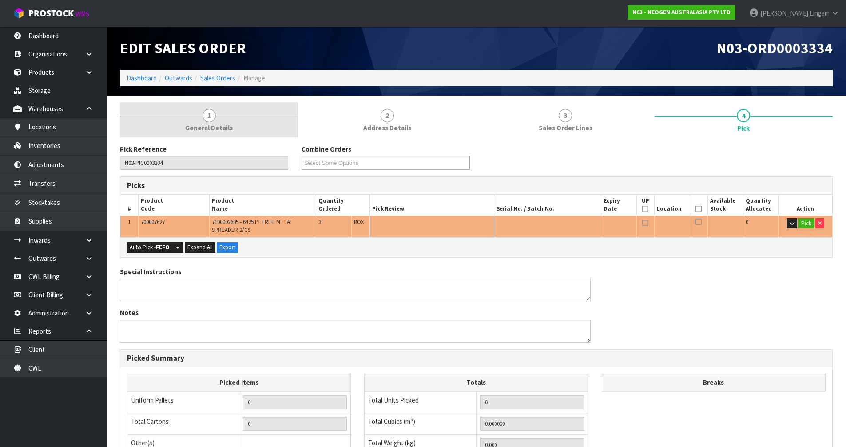
click at [223, 129] on span "General Details" at bounding box center [209, 127] width 48 height 9
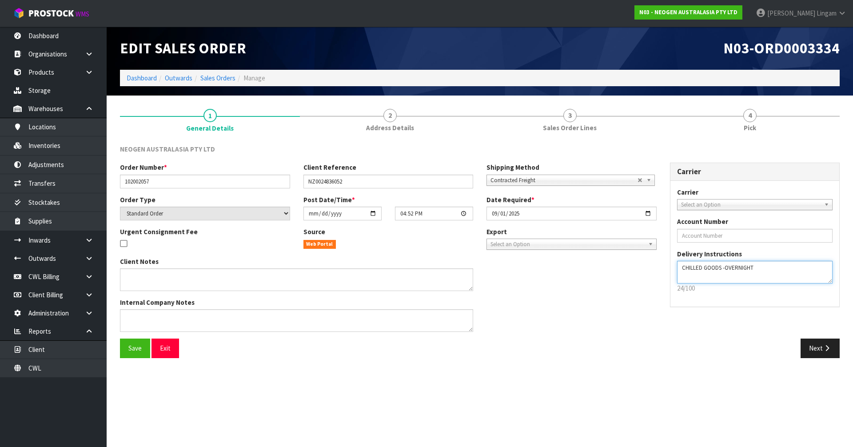
drag, startPoint x: 786, startPoint y: 267, endPoint x: 673, endPoint y: 269, distance: 113.3
click at [673, 269] on div "Carrier ANGEL - ANGEL TRANSPORT [PERSON_NAME] REMOVALS DEAEXPAKL - DEADLINE EXP…" at bounding box center [754, 244] width 169 height 126
click at [131, 346] on span "Save" at bounding box center [134, 348] width 13 height 8
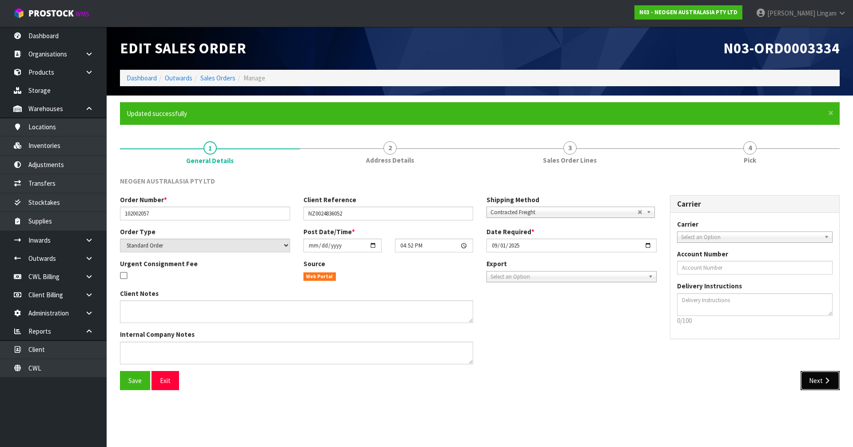
click at [814, 383] on button "Next" at bounding box center [820, 380] width 39 height 19
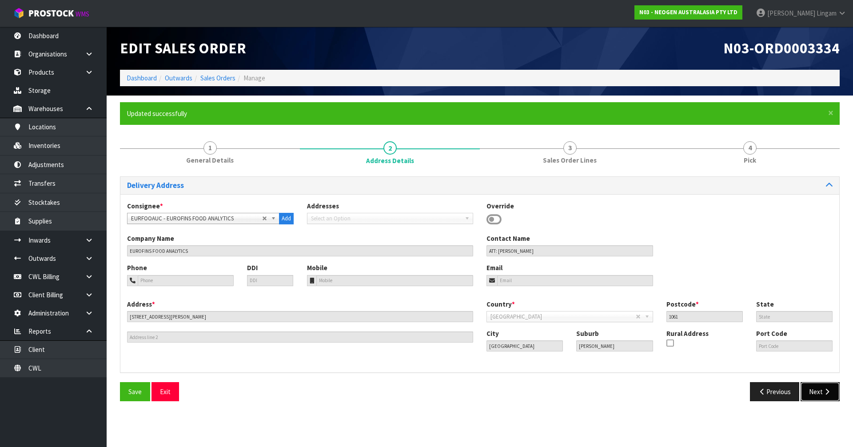
click at [813, 386] on button "Next" at bounding box center [820, 391] width 39 height 19
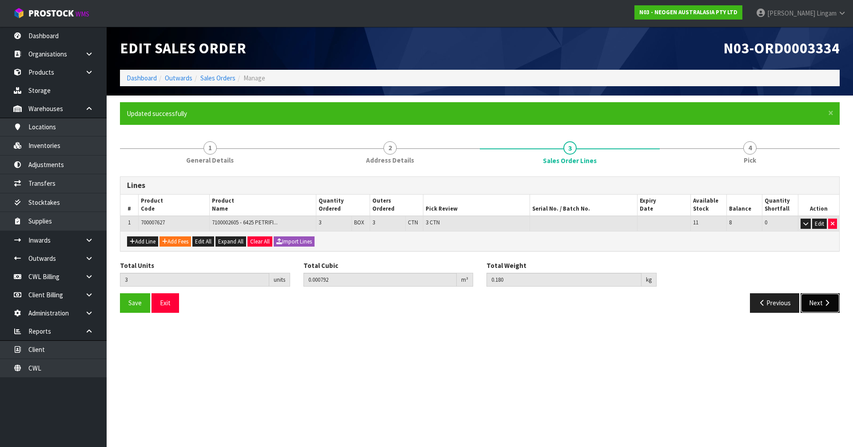
click at [814, 297] on button "Next" at bounding box center [820, 302] width 39 height 19
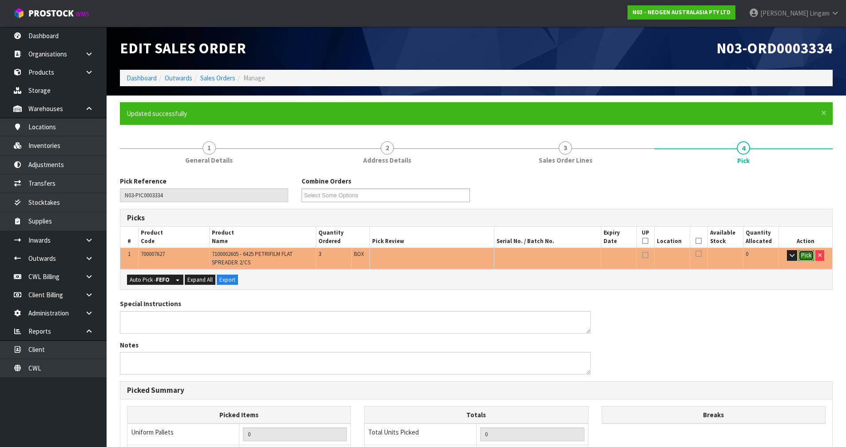
click at [806, 255] on button "Pick" at bounding box center [807, 255] width 16 height 11
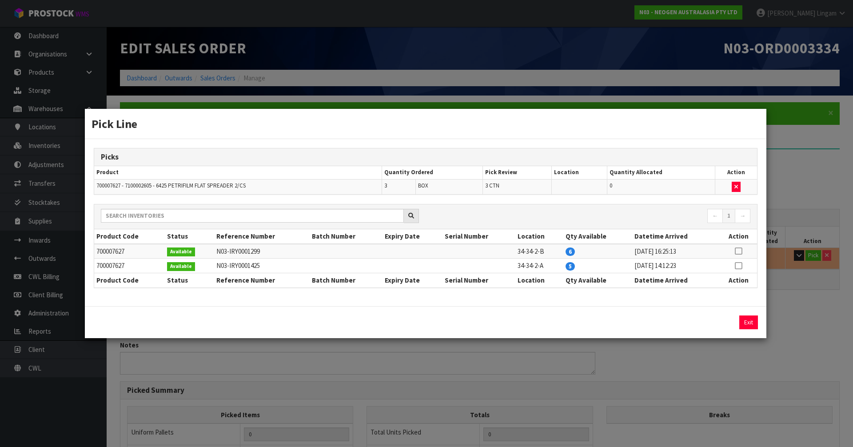
click at [739, 251] on icon at bounding box center [738, 251] width 7 height 0
click at [718, 320] on button "Assign Pick" at bounding box center [718, 322] width 36 height 14
type input "3"
type input "0.000792"
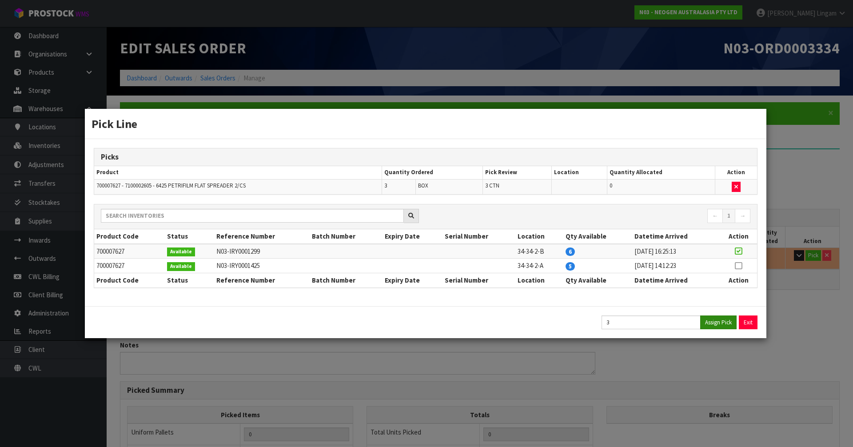
type input "0.18"
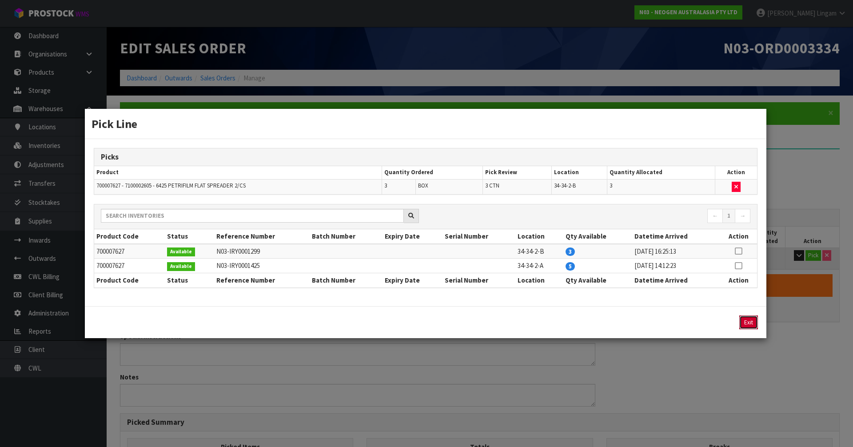
click at [747, 316] on button "Exit" at bounding box center [748, 322] width 19 height 14
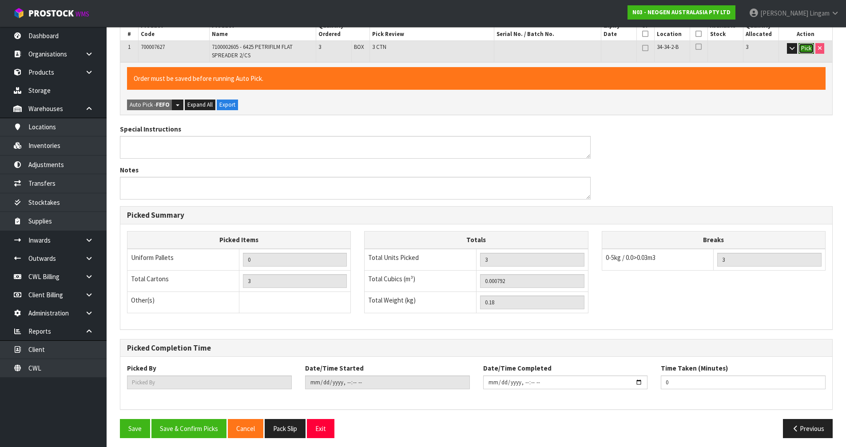
scroll to position [212, 0]
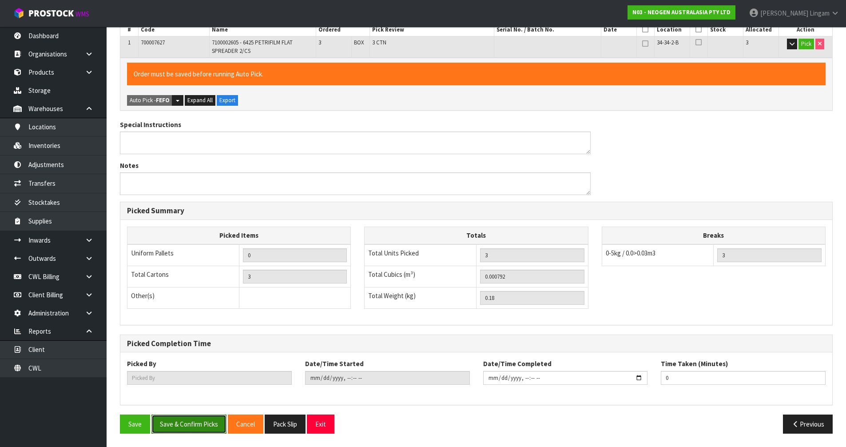
click at [196, 424] on button "Save & Confirm Picks" at bounding box center [189, 424] width 75 height 19
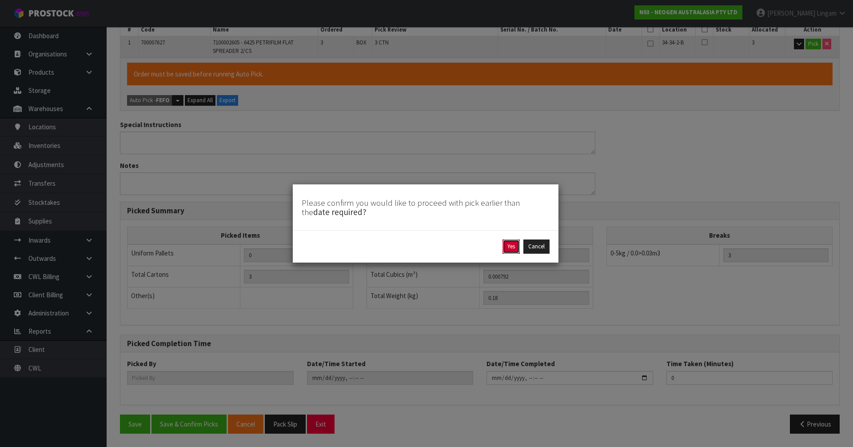
click at [513, 248] on button "Yes" at bounding box center [511, 246] width 17 height 14
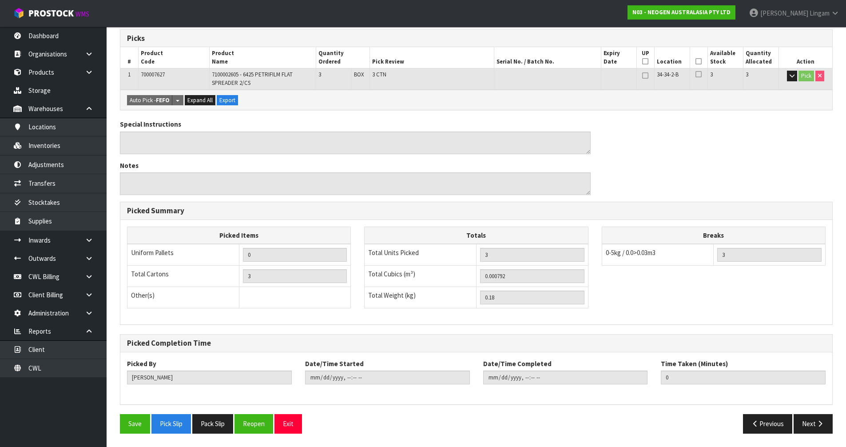
type input "[PERSON_NAME]"
type input "[DATE]T20:13:09"
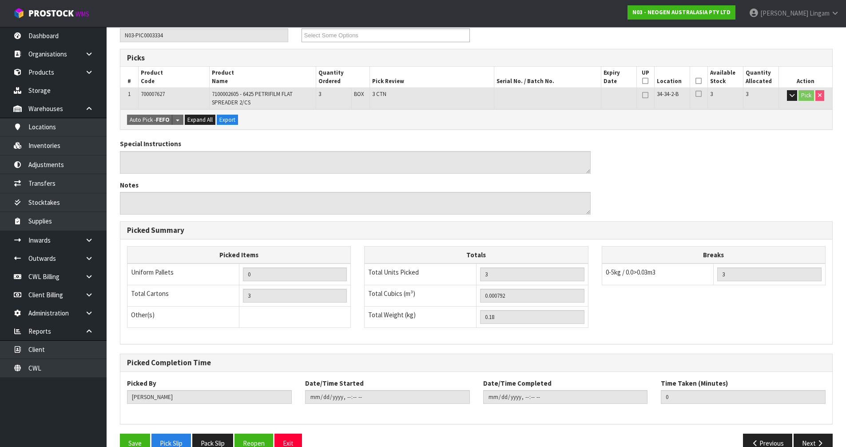
scroll to position [180, 0]
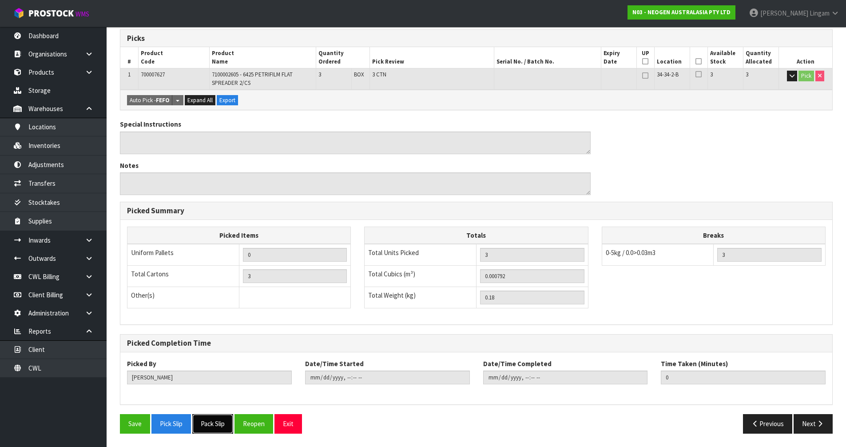
click at [221, 425] on button "Pack Slip" at bounding box center [212, 423] width 41 height 19
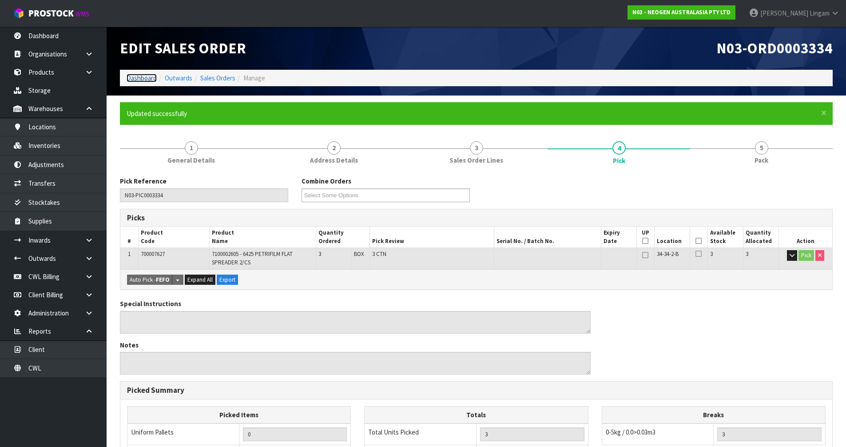
click at [141, 77] on link "Dashboard" at bounding box center [142, 78] width 30 height 8
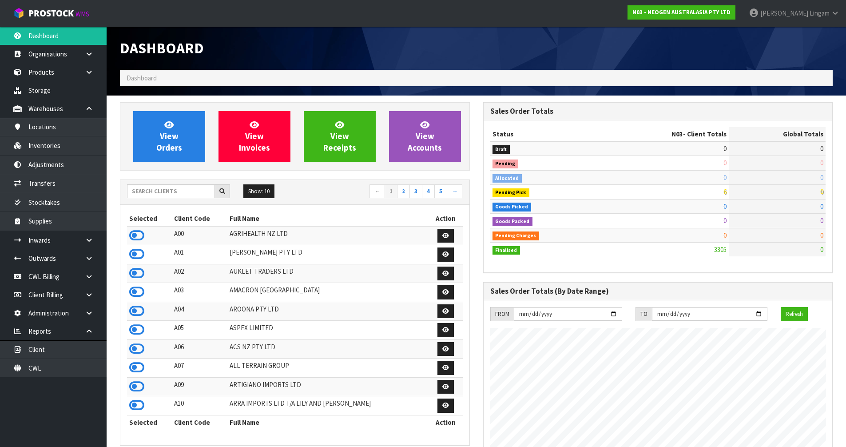
scroll to position [673, 363]
click at [178, 196] on input "text" at bounding box center [171, 191] width 88 height 14
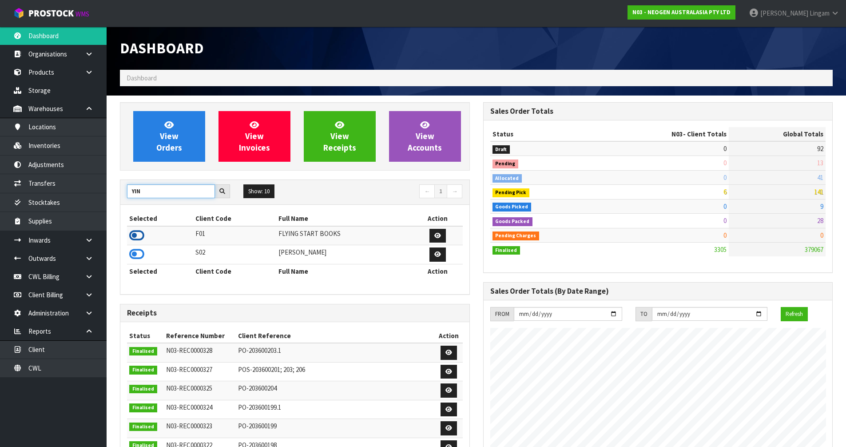
type input "YIN"
click at [140, 234] on icon at bounding box center [136, 235] width 15 height 13
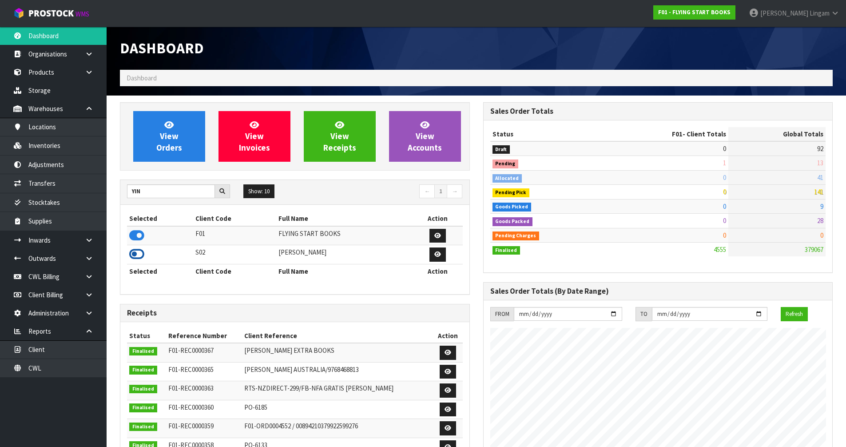
click at [139, 253] on icon at bounding box center [136, 253] width 15 height 13
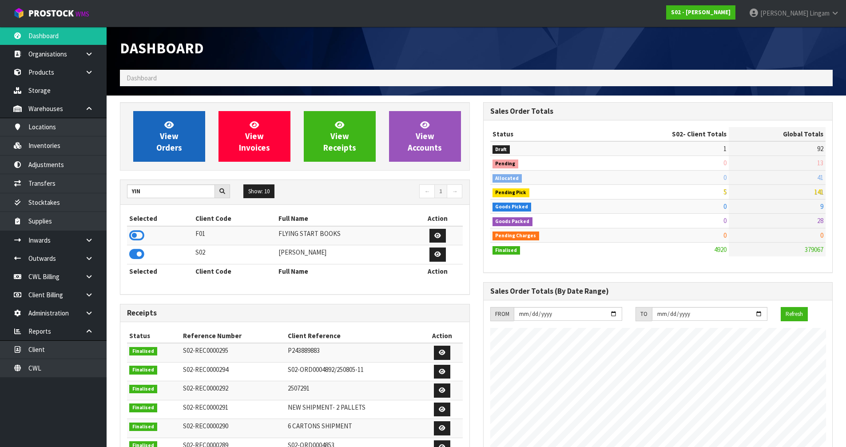
scroll to position [673, 363]
click at [163, 140] on span "View Orders" at bounding box center [169, 136] width 26 height 33
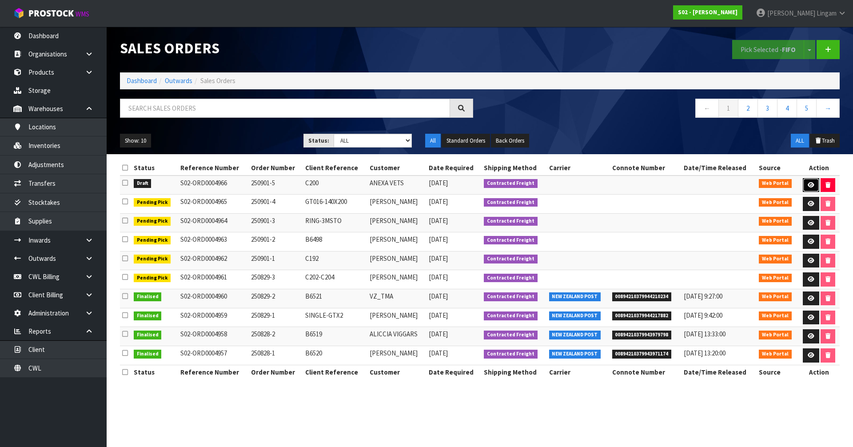
click at [810, 181] on link at bounding box center [811, 185] width 16 height 14
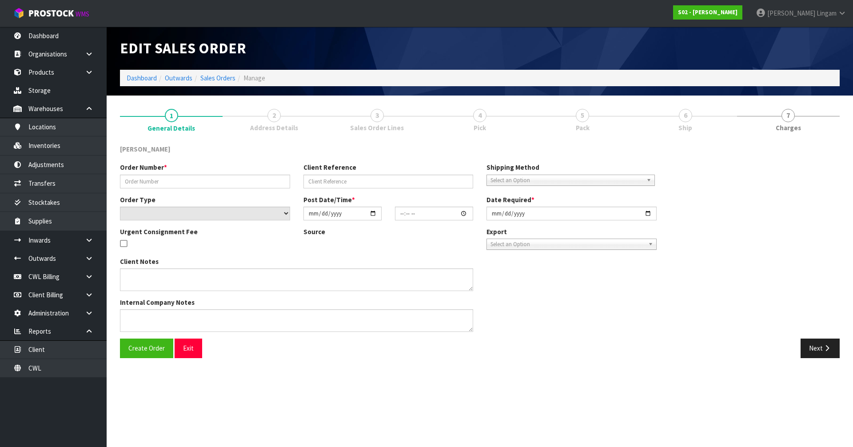
type input "250901-5"
type input "C200"
select select "number:0"
type input "[DATE]"
type input "19:38:00.000"
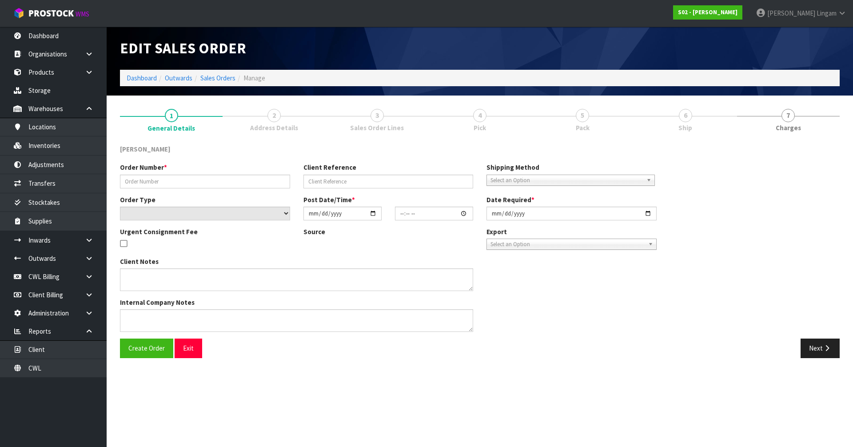
type input "[DATE]"
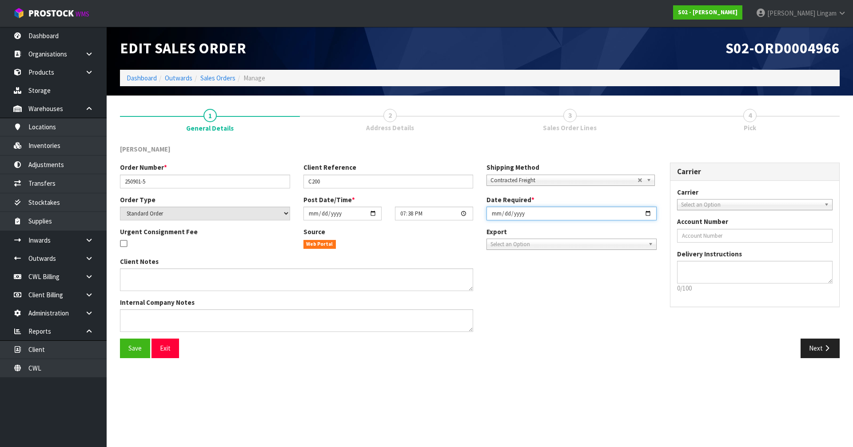
click at [490, 214] on input "[DATE]" at bounding box center [572, 214] width 170 height 14
type input "[DATE]"
type input "2025-09-01"
click at [138, 343] on button "Save" at bounding box center [135, 348] width 30 height 19
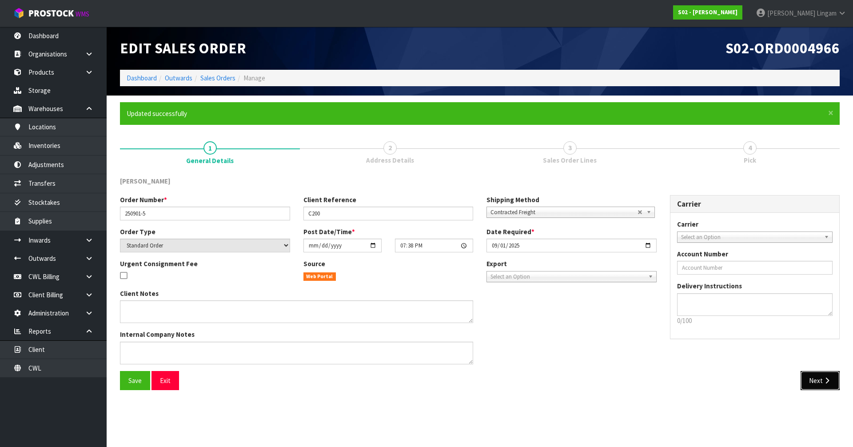
click at [817, 380] on button "Next" at bounding box center [820, 380] width 39 height 19
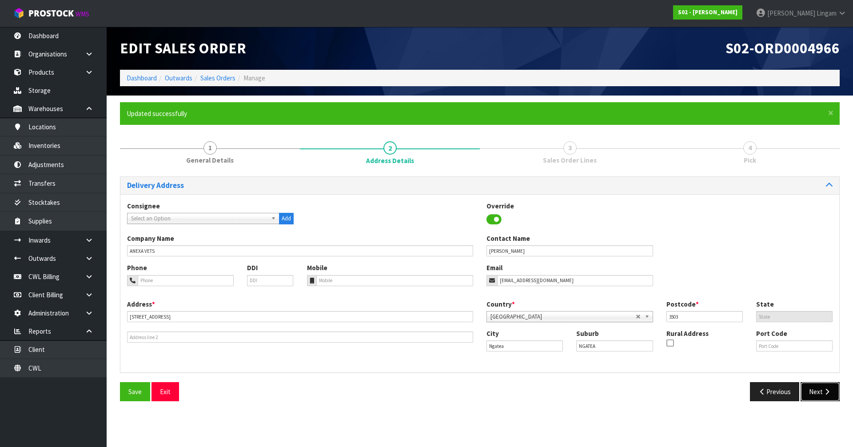
click at [819, 398] on button "Next" at bounding box center [820, 391] width 39 height 19
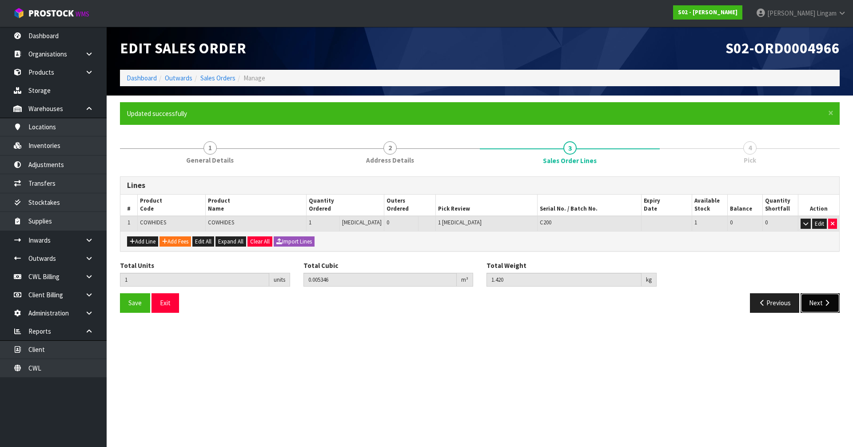
click at [819, 304] on button "Next" at bounding box center [820, 302] width 39 height 19
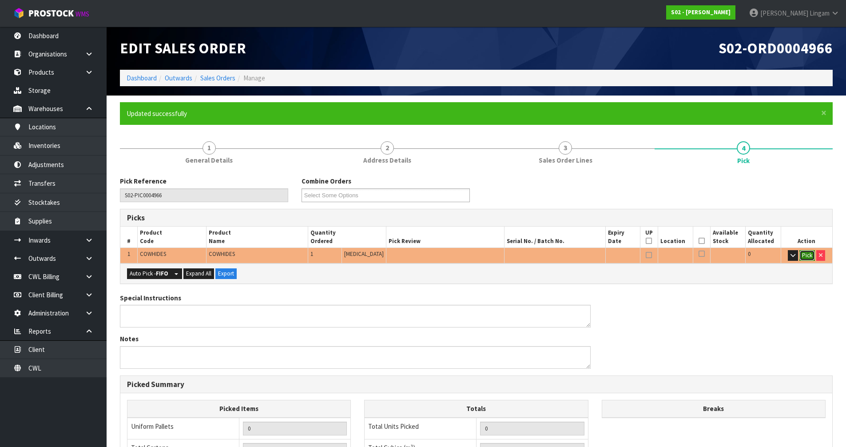
click at [808, 257] on button "Pick" at bounding box center [808, 255] width 16 height 11
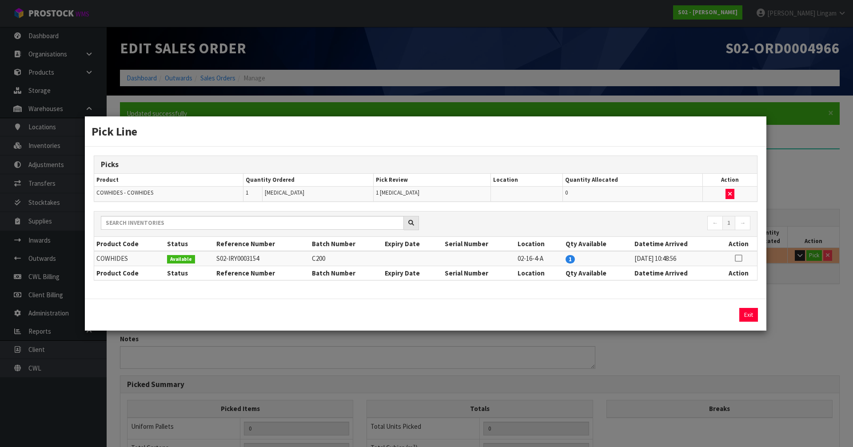
click at [738, 259] on icon at bounding box center [738, 258] width 7 height 0
click at [717, 311] on button "Assign Pick" at bounding box center [718, 315] width 36 height 14
type input "Piece x 1"
type input "1"
type input "0.005346"
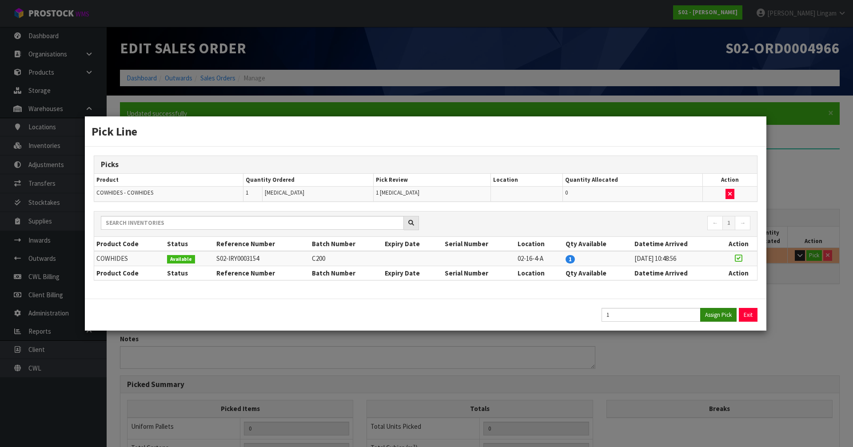
type input "1.42"
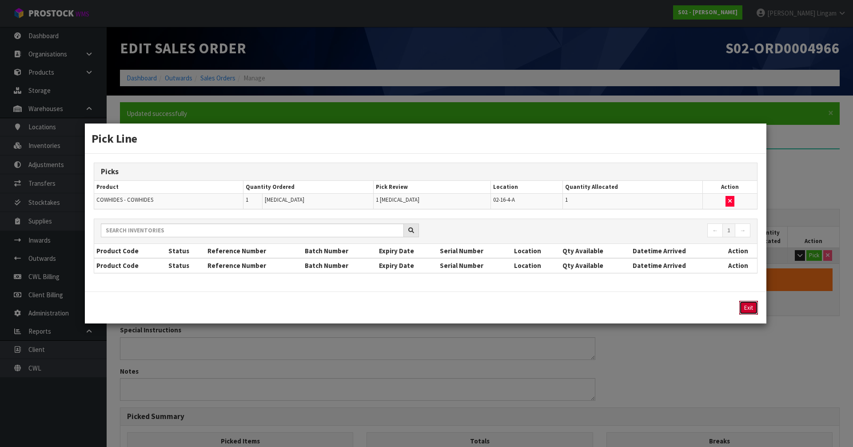
drag, startPoint x: 746, startPoint y: 310, endPoint x: 261, endPoint y: 331, distance: 486.1
click at [746, 309] on button "Exit" at bounding box center [748, 308] width 19 height 14
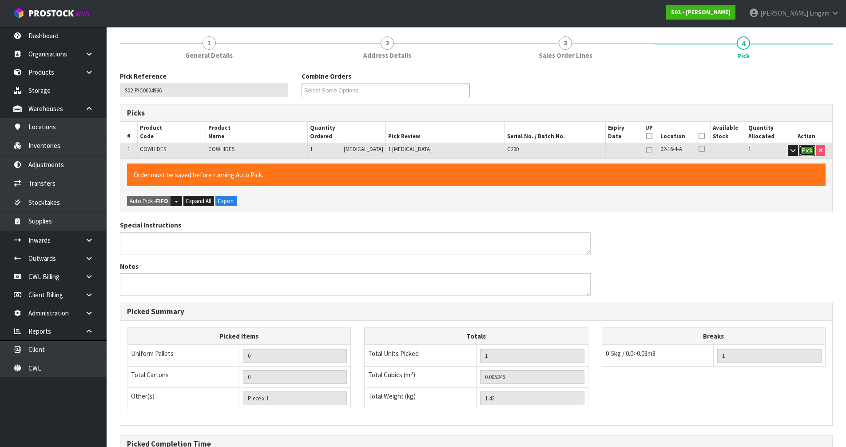
scroll to position [206, 0]
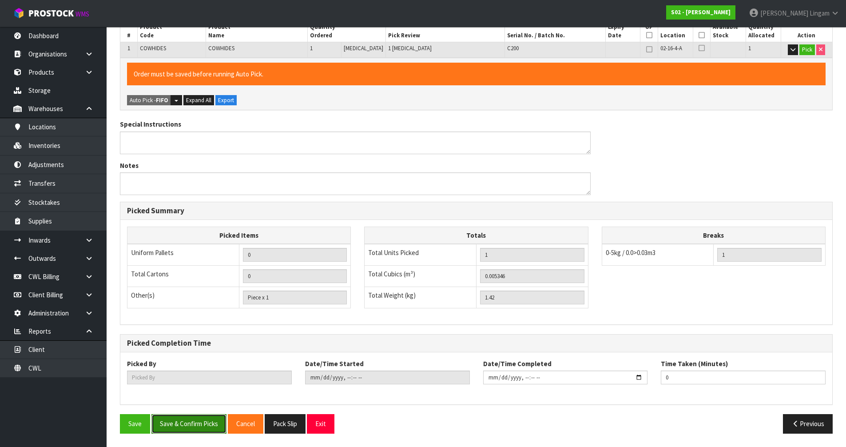
click at [189, 422] on button "Save & Confirm Picks" at bounding box center [189, 423] width 75 height 19
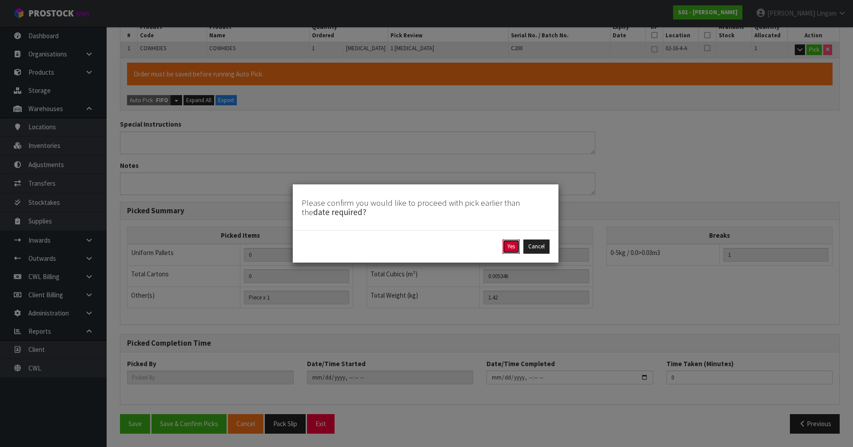
click at [507, 247] on button "Yes" at bounding box center [511, 246] width 17 height 14
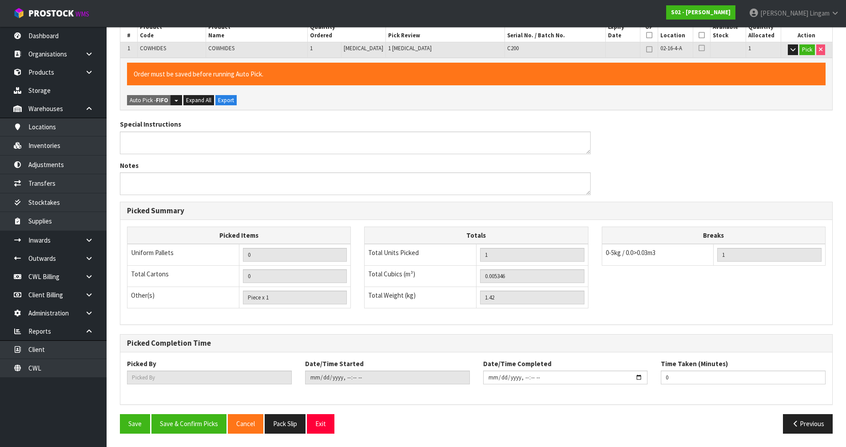
scroll to position [0, 0]
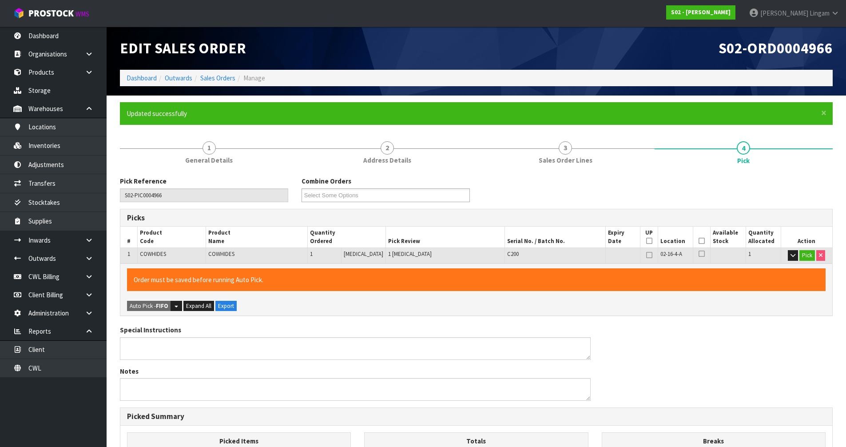
type input "[PERSON_NAME]"
type input "[DATE]T20:15:29"
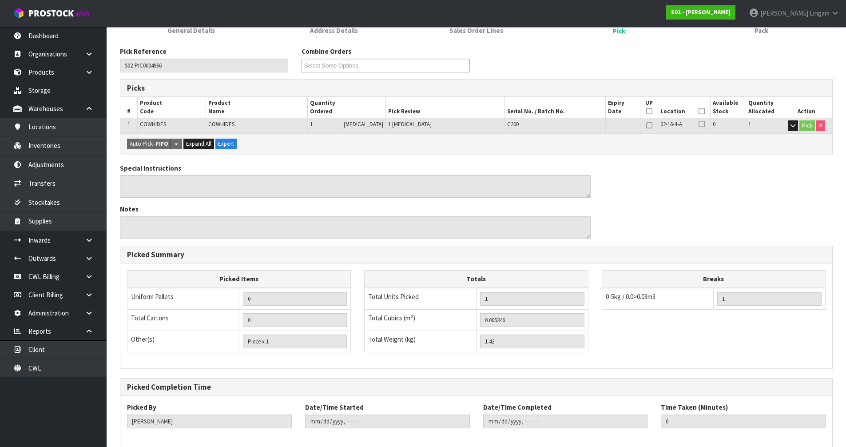
scroll to position [173, 0]
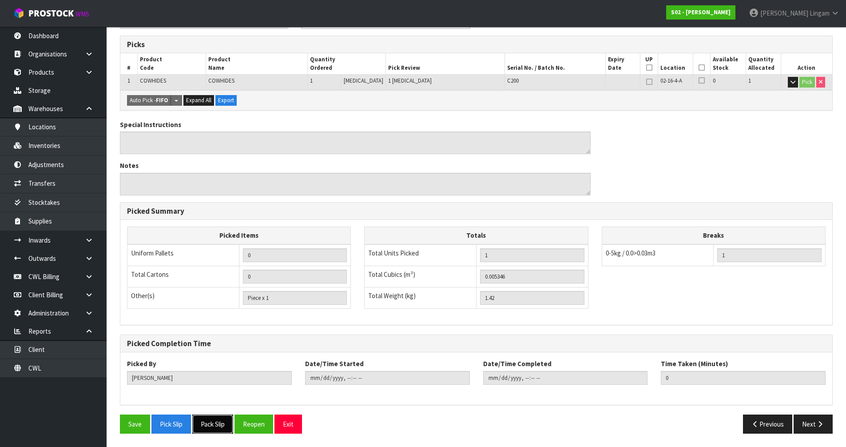
click at [220, 421] on button "Pack Slip" at bounding box center [212, 424] width 41 height 19
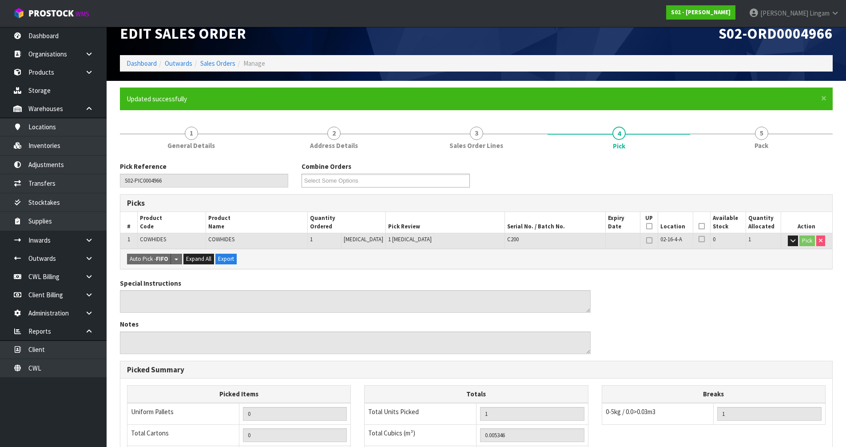
scroll to position [0, 0]
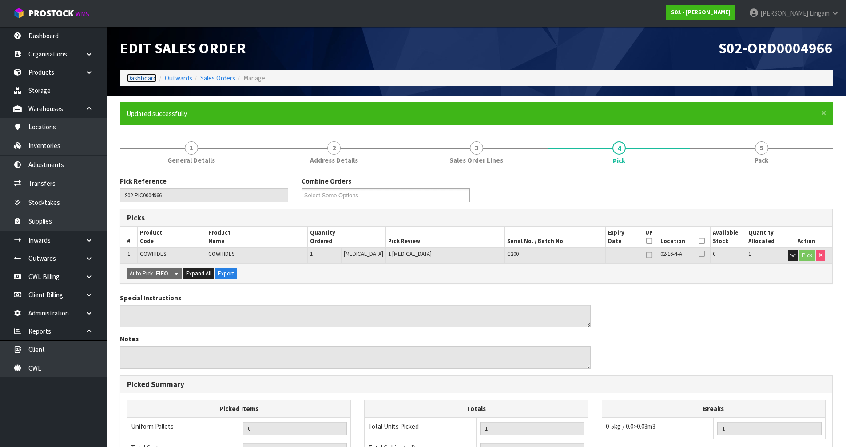
click at [143, 76] on link "Dashboard" at bounding box center [142, 78] width 30 height 8
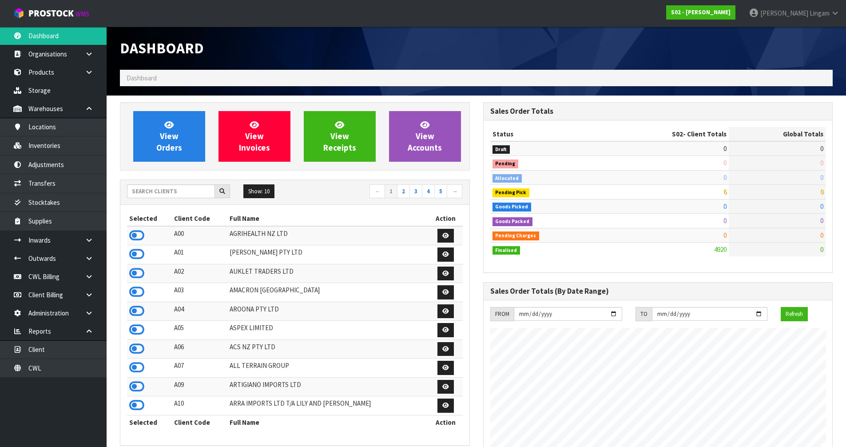
scroll to position [673, 363]
click at [181, 192] on input "text" at bounding box center [171, 191] width 88 height 14
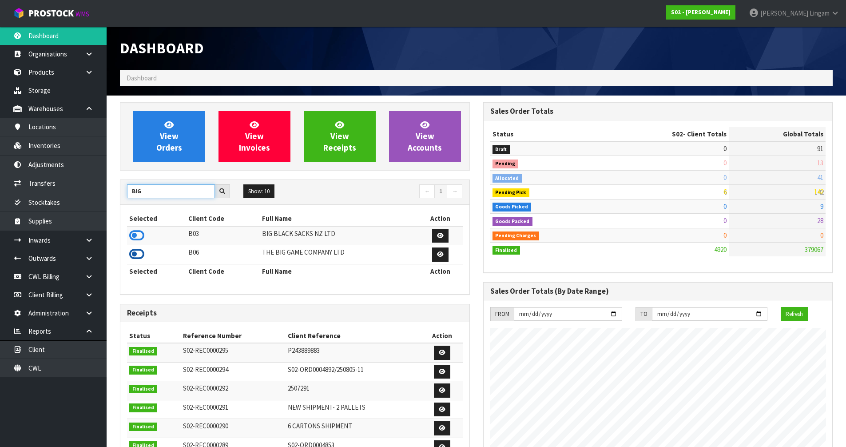
type input "BIG"
click at [139, 251] on icon at bounding box center [136, 253] width 15 height 13
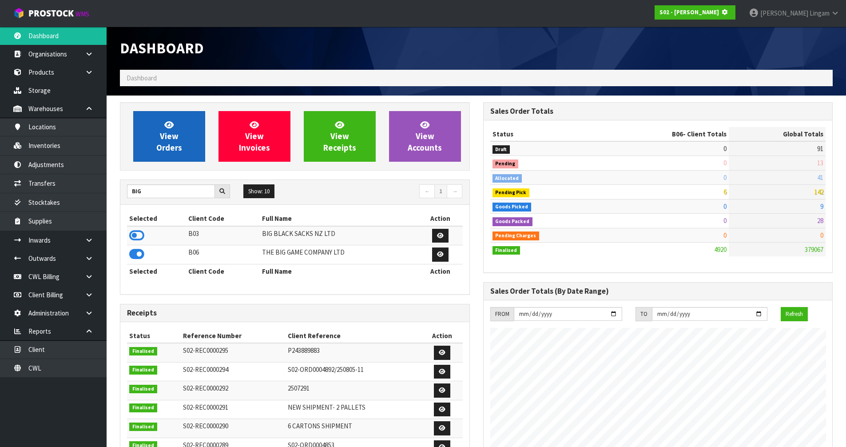
scroll to position [554, 363]
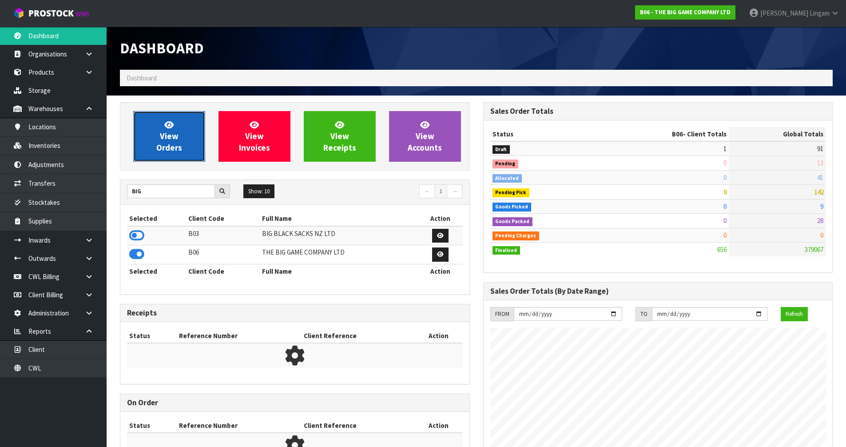
click at [175, 144] on span "View Orders" at bounding box center [169, 136] width 26 height 33
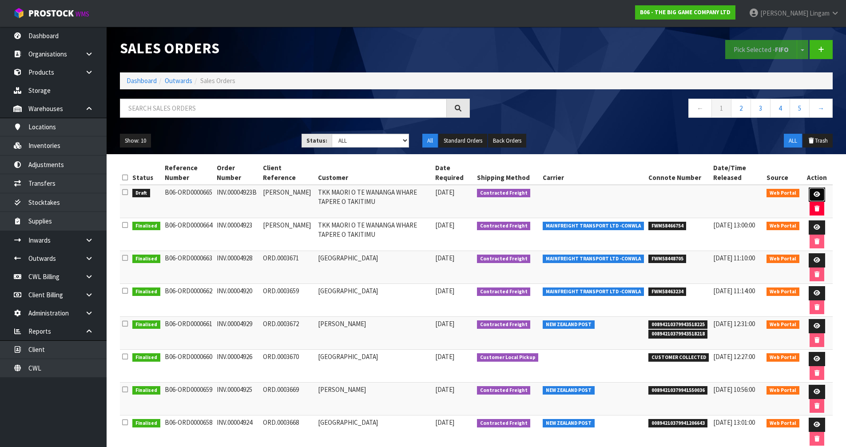
click at [817, 198] on link at bounding box center [817, 195] width 16 height 14
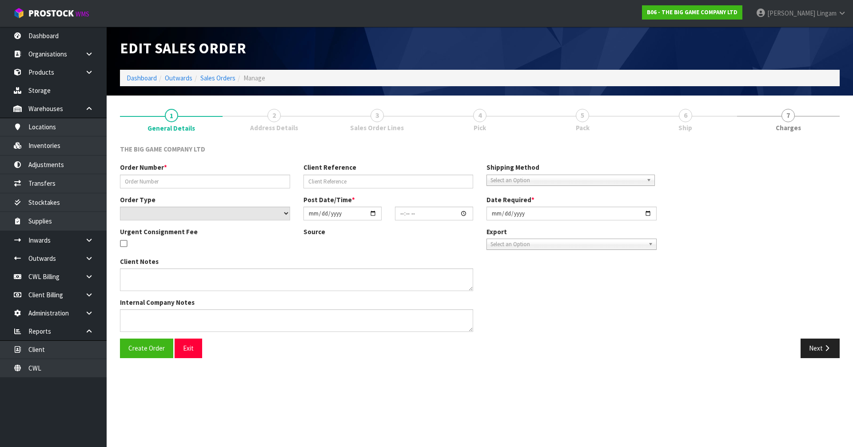
type input "INV.00004923B"
type input "[PERSON_NAME]"
select select "number:0"
type input "[DATE]"
type input "15:15:00.000"
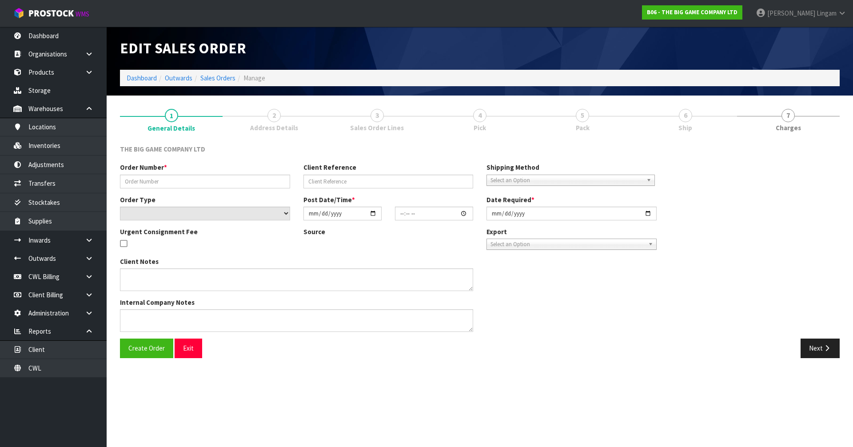
type input "[DATE]"
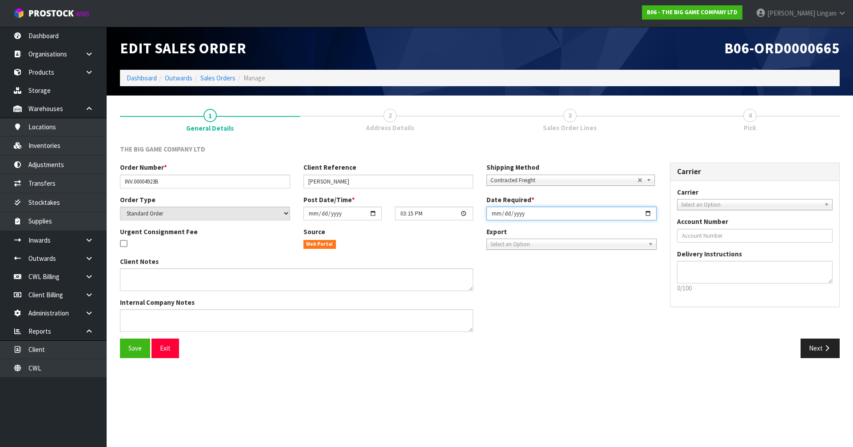
click at [494, 216] on input "[DATE]" at bounding box center [572, 214] width 170 height 14
type input "[DATE]"
type input "2025-09-01"
click at [124, 348] on button "Save" at bounding box center [135, 348] width 30 height 19
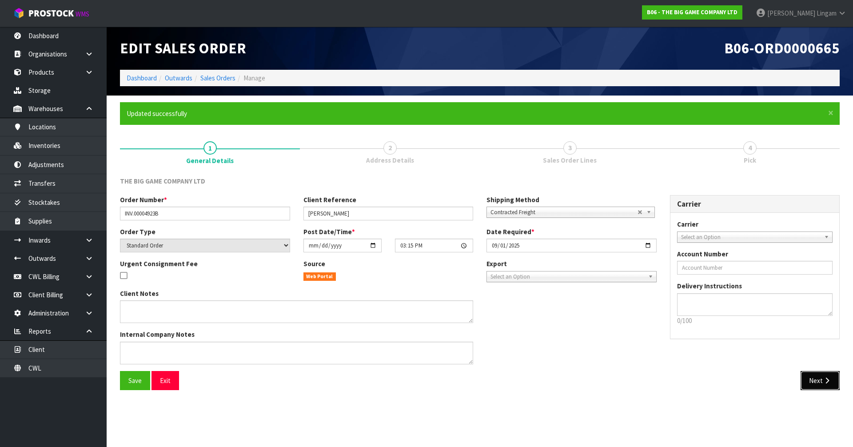
click at [820, 378] on button "Next" at bounding box center [820, 380] width 39 height 19
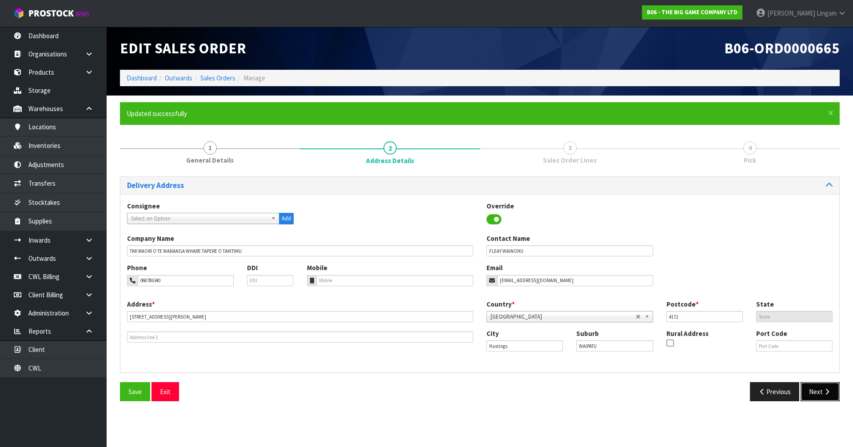
click at [814, 391] on button "Next" at bounding box center [820, 391] width 39 height 19
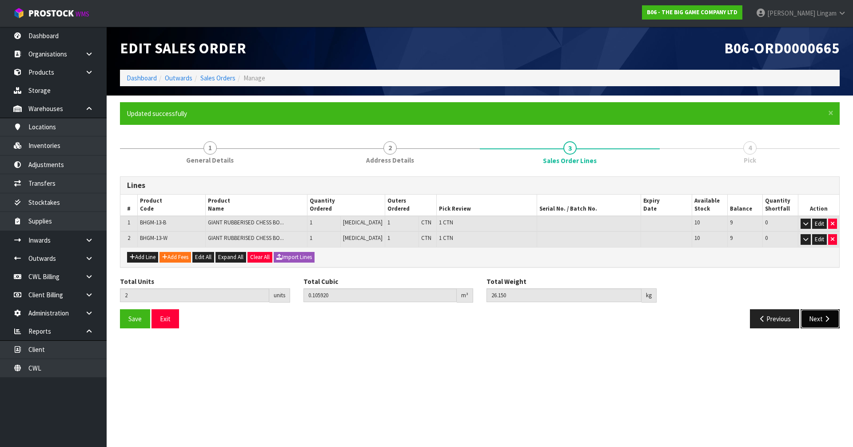
click at [822, 321] on button "Next" at bounding box center [820, 318] width 39 height 19
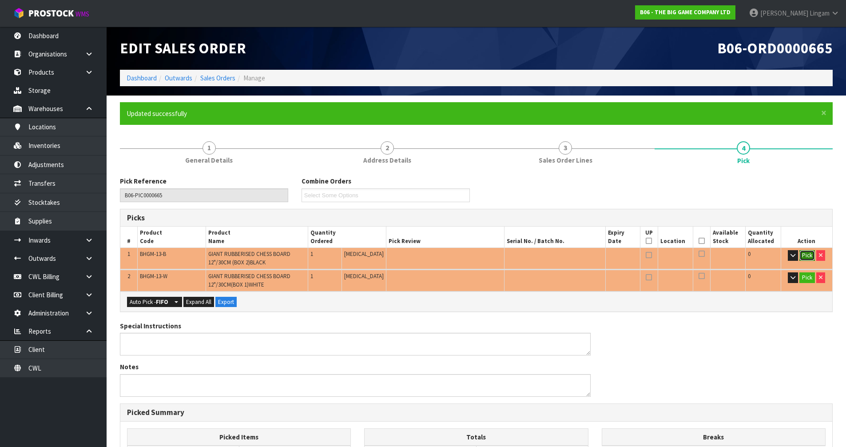
click at [807, 252] on button "Pick" at bounding box center [808, 255] width 16 height 11
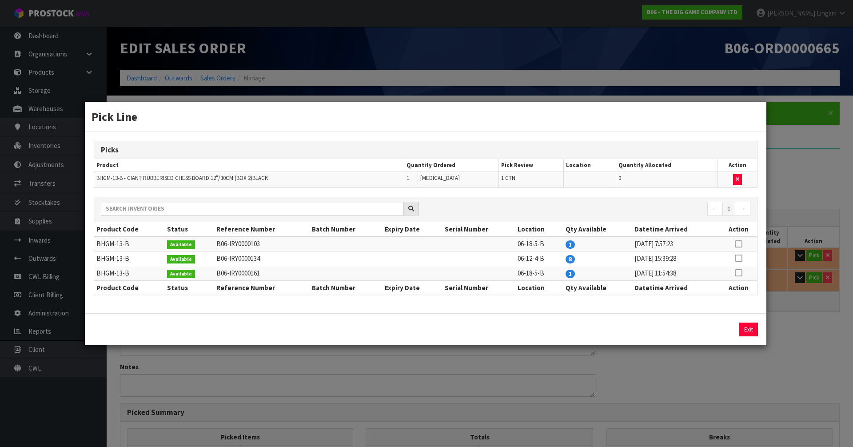
click at [740, 244] on icon at bounding box center [738, 244] width 7 height 0
click at [728, 333] on button "Assign Pick" at bounding box center [718, 330] width 36 height 14
type input "1"
type input "0.0539"
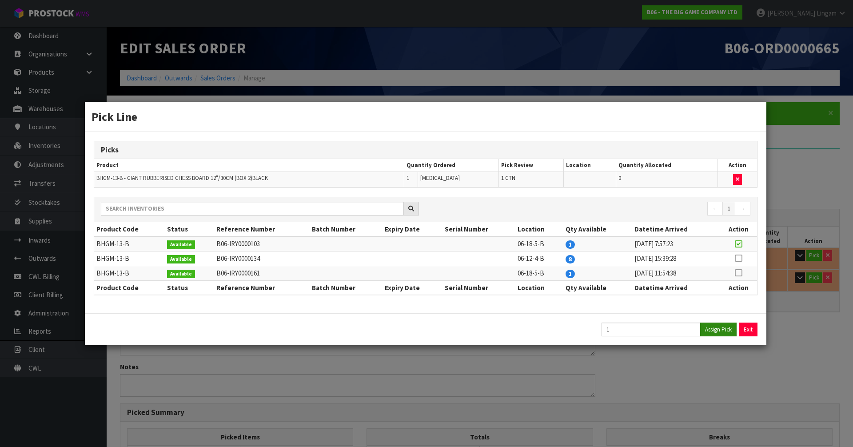
type input "13.1"
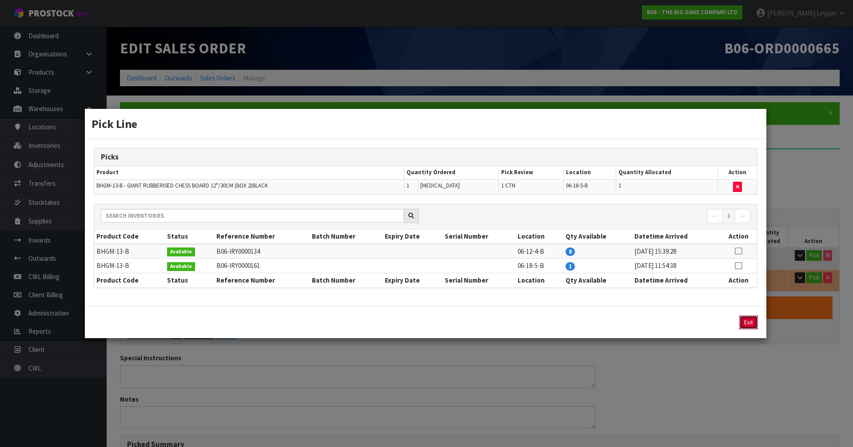
click at [747, 323] on button "Exit" at bounding box center [748, 322] width 19 height 14
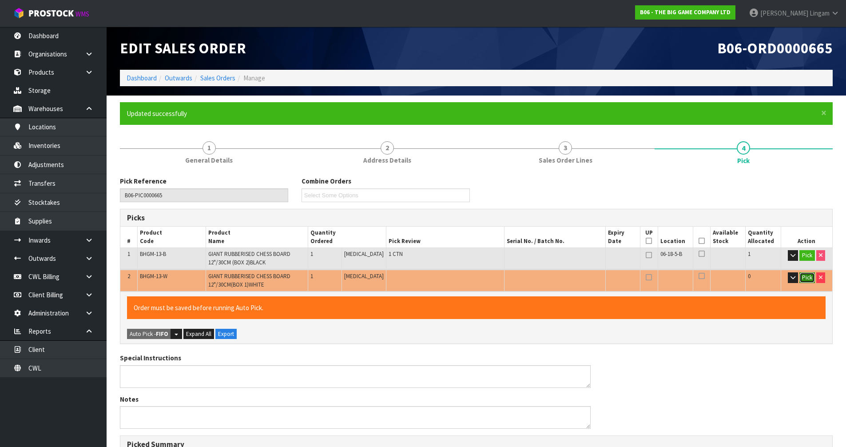
click at [800, 275] on button "Pick" at bounding box center [808, 277] width 16 height 11
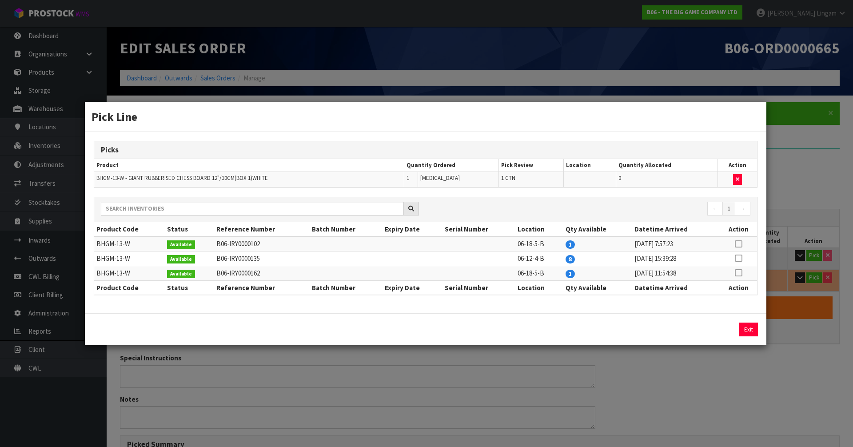
click at [736, 244] on icon at bounding box center [738, 244] width 7 height 0
click at [721, 331] on button "Assign Pick" at bounding box center [718, 330] width 36 height 14
type input "2"
type input "0.10592"
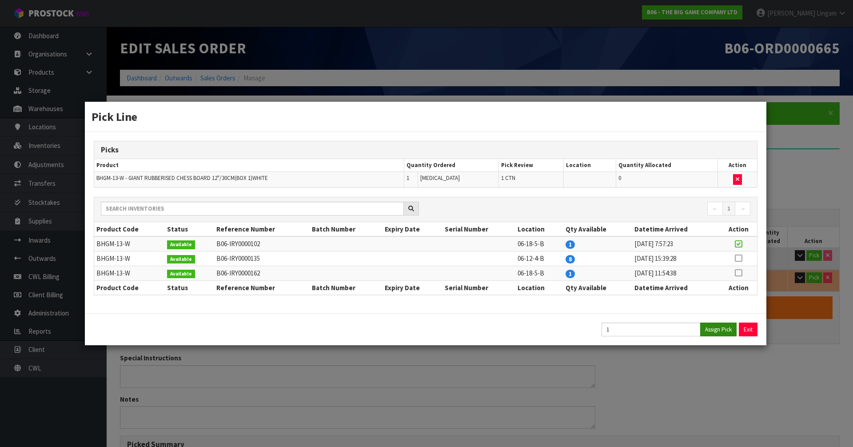
type input "26.15"
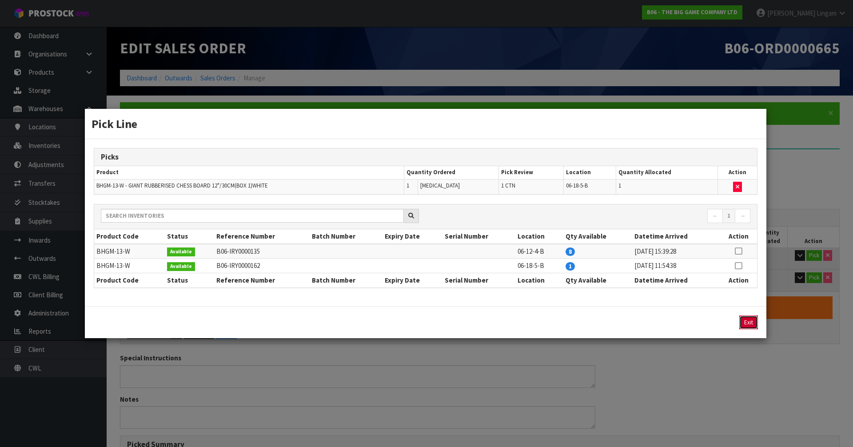
click at [753, 322] on button "Exit" at bounding box center [748, 322] width 19 height 14
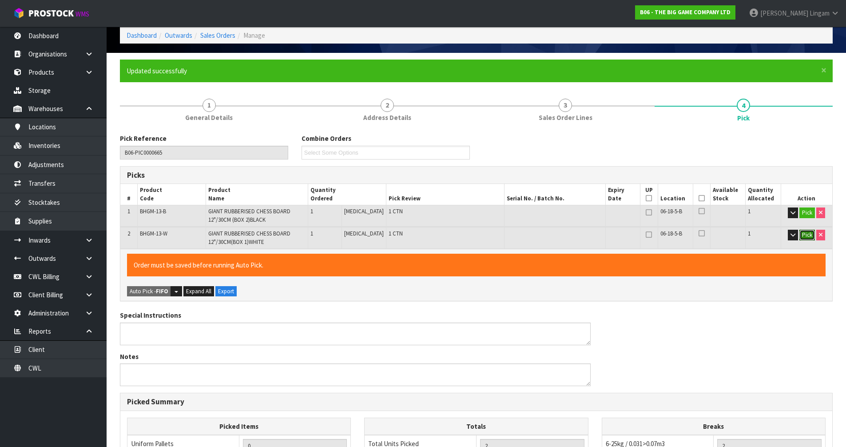
scroll to position [44, 0]
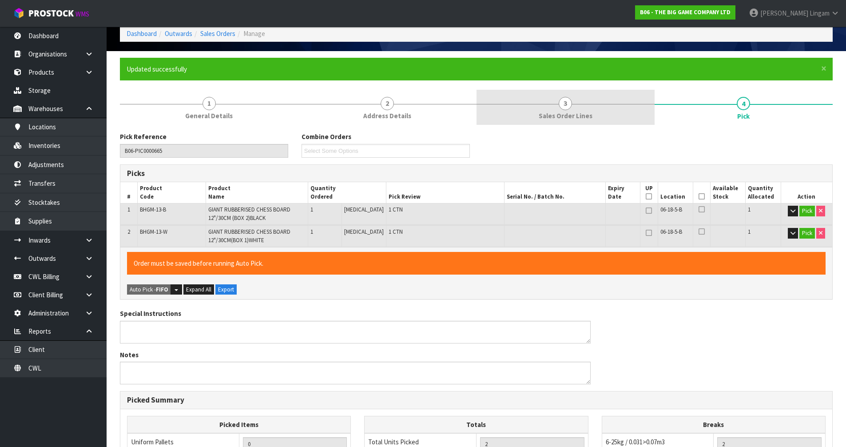
click at [603, 106] on link "3 Sales Order Lines" at bounding box center [566, 107] width 178 height 35
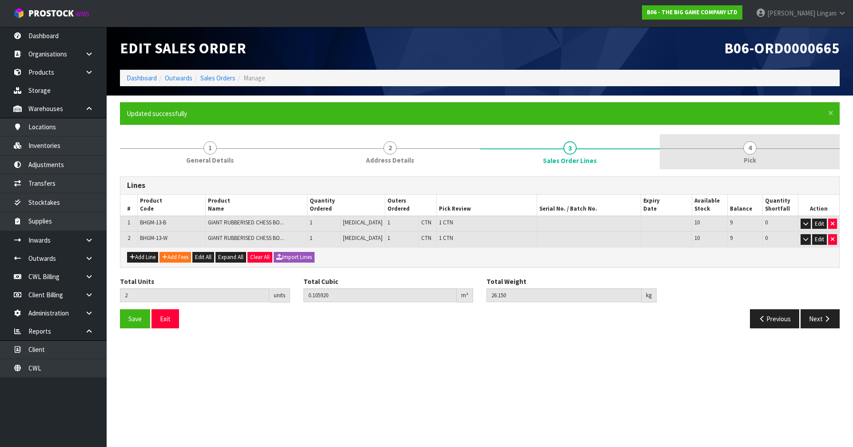
click at [753, 154] on span "4" at bounding box center [749, 147] width 13 height 13
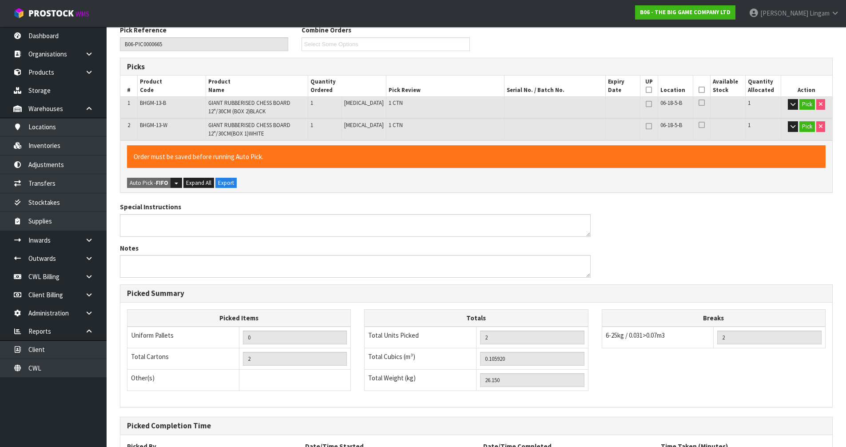
scroll to position [234, 0]
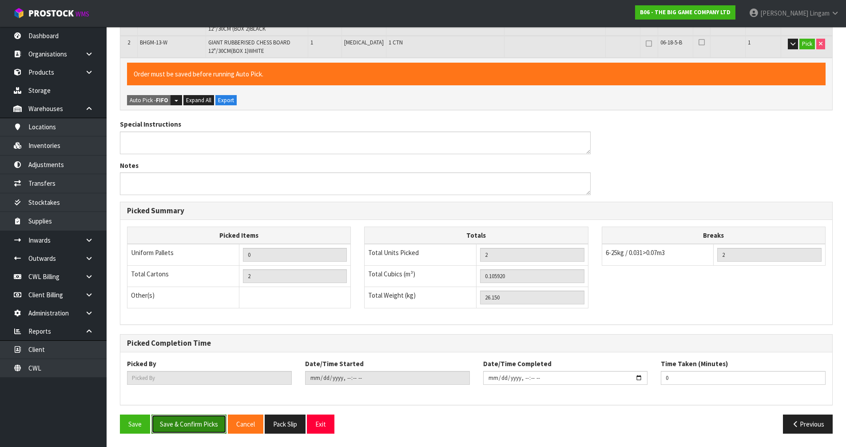
click at [192, 430] on button "Save & Confirm Picks" at bounding box center [189, 424] width 75 height 19
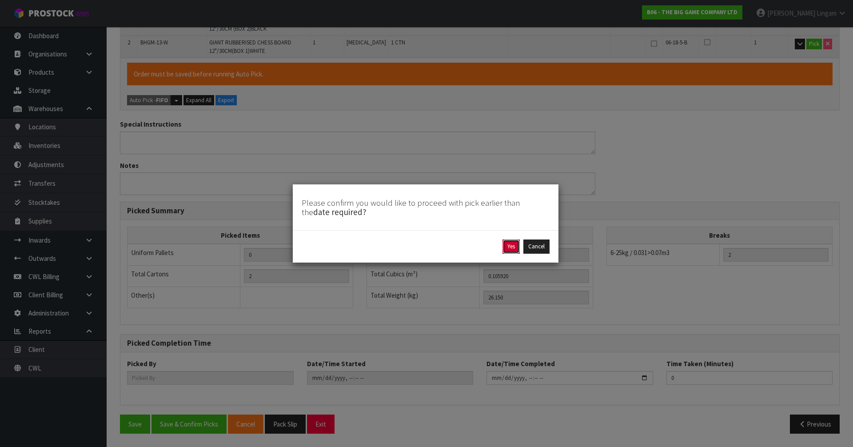
click at [513, 248] on button "Yes" at bounding box center [511, 246] width 17 height 14
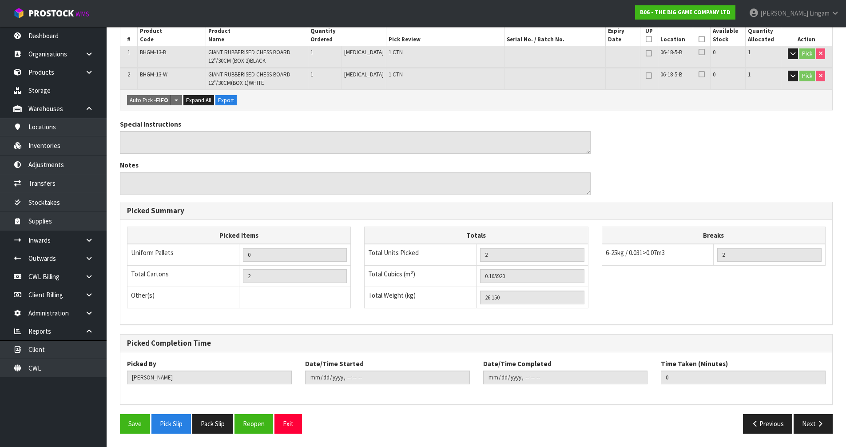
type input "[PERSON_NAME]"
type input "[DATE]T20:17:15"
click at [225, 425] on button "Pack Slip" at bounding box center [212, 423] width 41 height 19
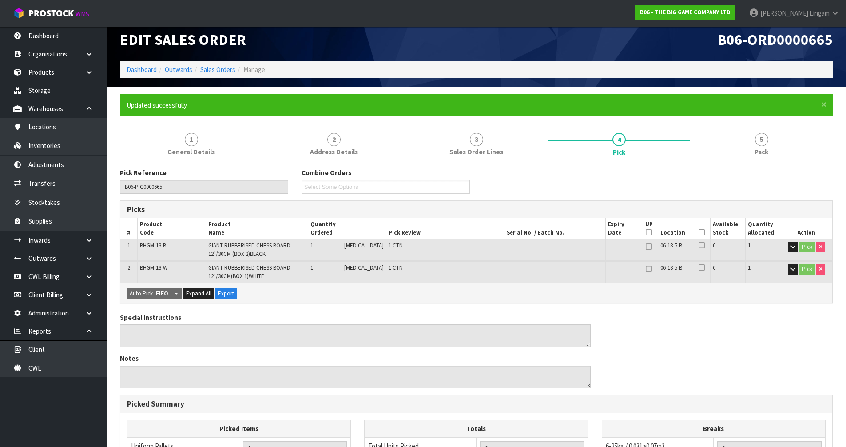
scroll to position [0, 0]
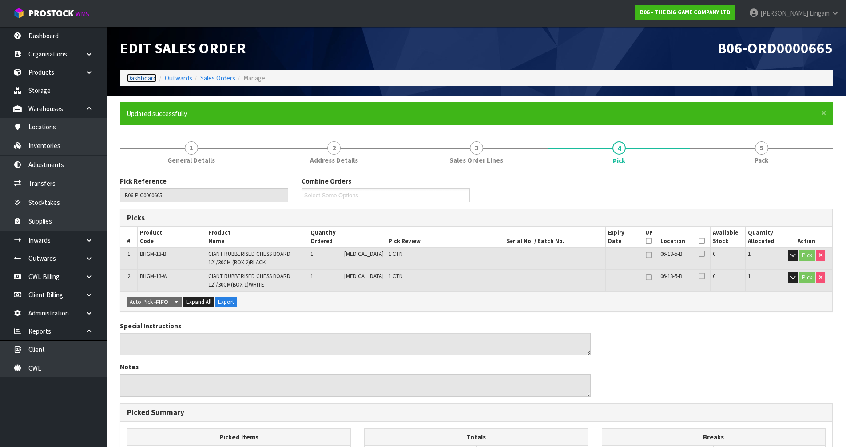
click at [139, 78] on link "Dashboard" at bounding box center [142, 78] width 30 height 8
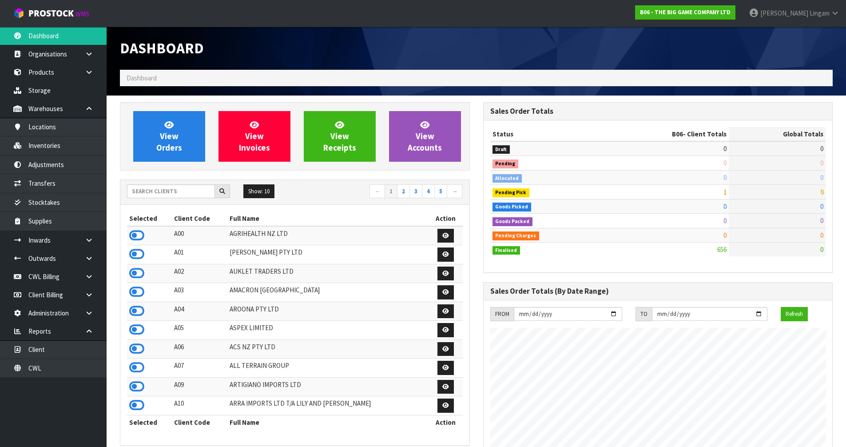
scroll to position [711, 363]
click at [91, 368] on link "CWL" at bounding box center [53, 368] width 107 height 18
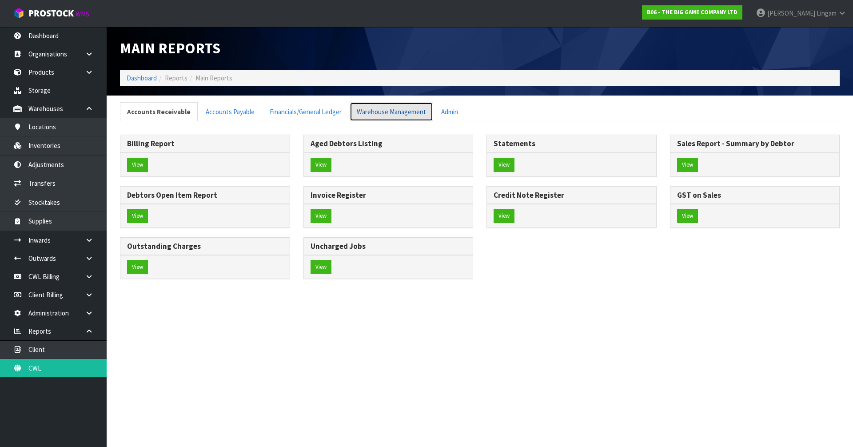
click at [375, 114] on link "Warehouse Management" at bounding box center [392, 111] width 84 height 19
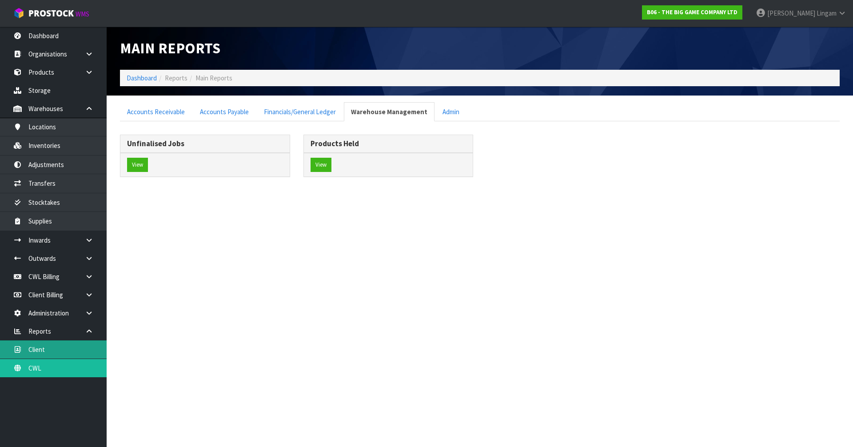
click at [82, 348] on link "Client" at bounding box center [53, 349] width 107 height 18
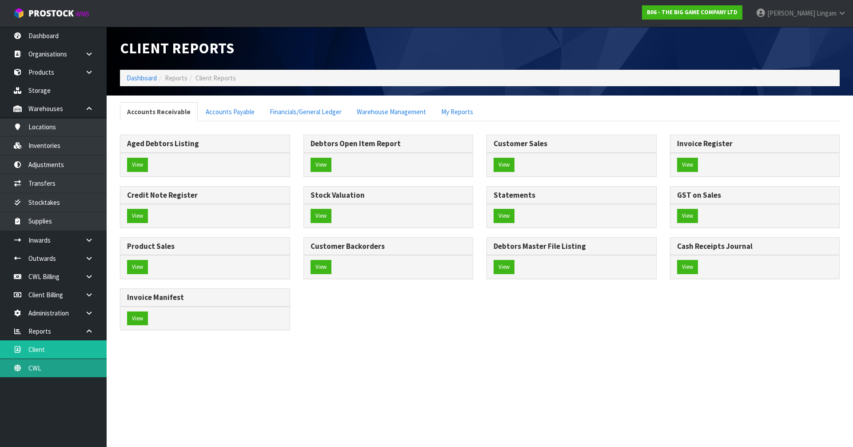
click at [82, 368] on link "CWL" at bounding box center [53, 368] width 107 height 18
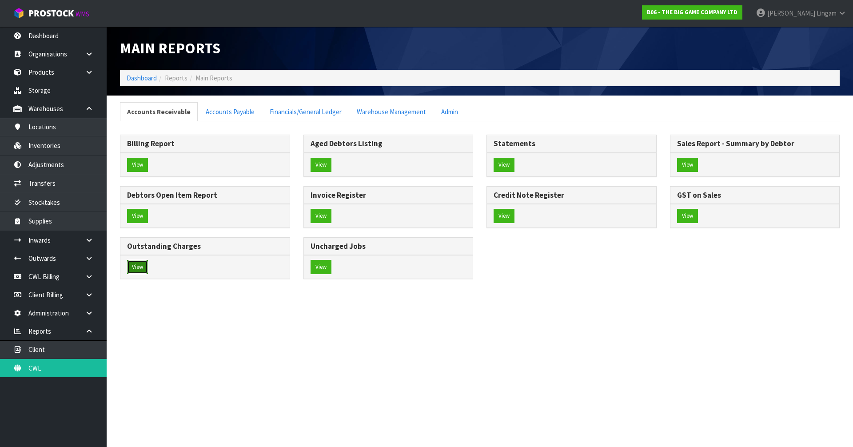
click at [132, 267] on button "View" at bounding box center [137, 267] width 21 height 14
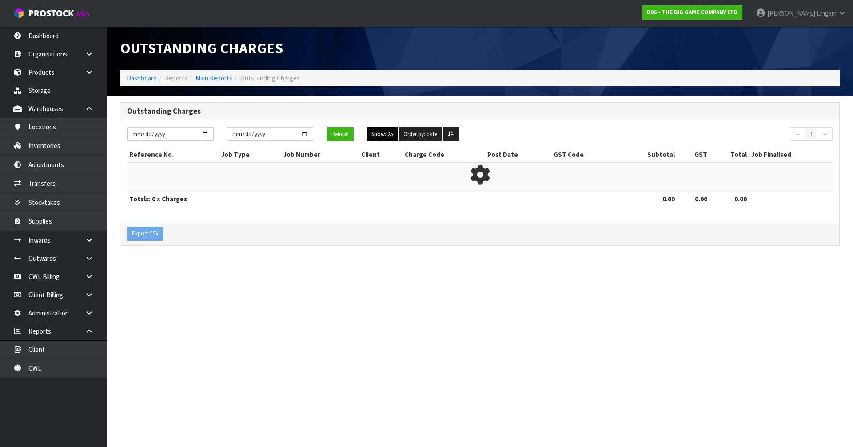
click at [391, 137] on button "Show: 25" at bounding box center [382, 134] width 31 height 14
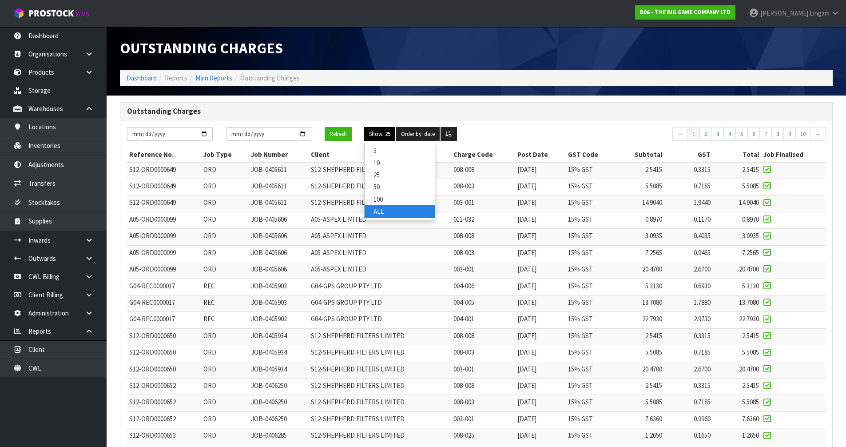
click at [390, 210] on link "ALL" at bounding box center [400, 211] width 70 height 12
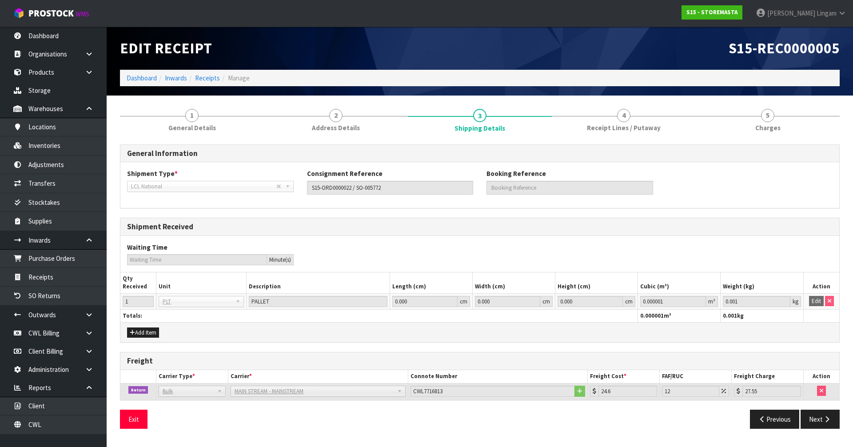
click at [784, 138] on div "General Information Shipment Type * LCL National LCL International FCL-20ft FCL…" at bounding box center [480, 287] width 720 height 298
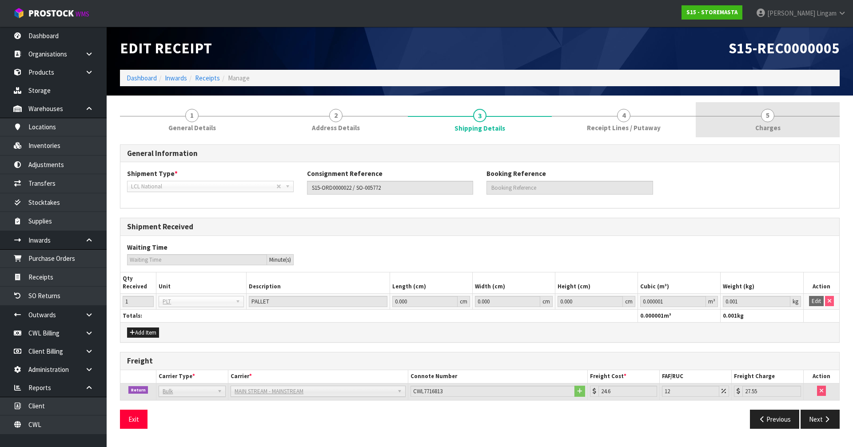
click at [782, 133] on link "5 [GEOGRAPHIC_DATA]" at bounding box center [768, 119] width 144 height 35
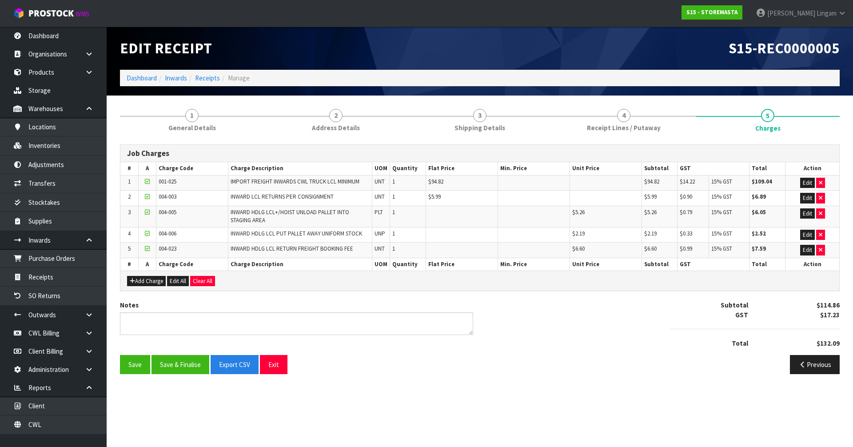
drag, startPoint x: 687, startPoint y: 359, endPoint x: 462, endPoint y: 430, distance: 235.9
click at [687, 359] on div "Previous" at bounding box center [663, 364] width 367 height 19
click at [612, 314] on div "Notes Subtotal $114.86 GST $17.23 Total $132.09" at bounding box center [479, 327] width 733 height 54
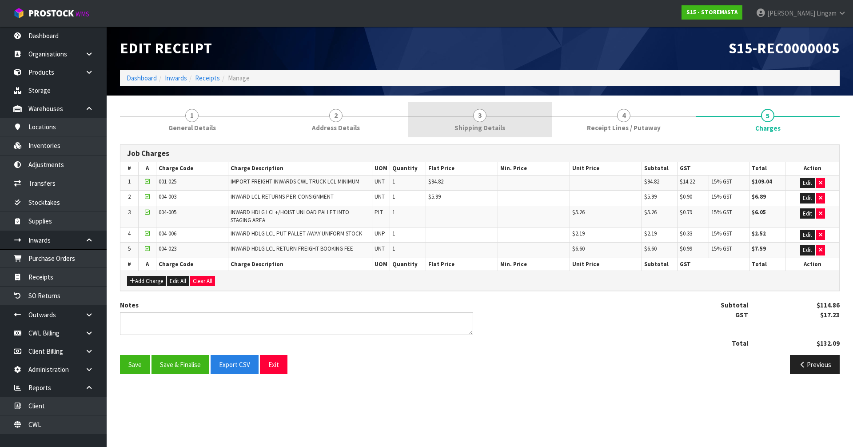
click at [519, 127] on link "3 Shipping Details" at bounding box center [480, 119] width 144 height 35
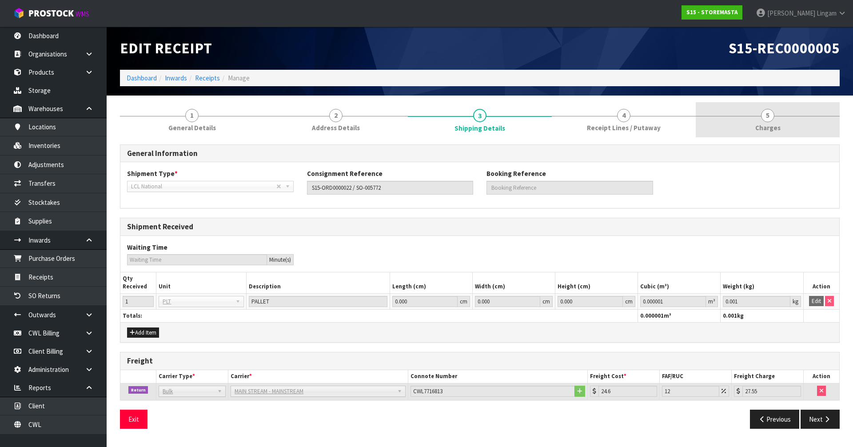
click at [777, 131] on span "Charges" at bounding box center [767, 127] width 25 height 9
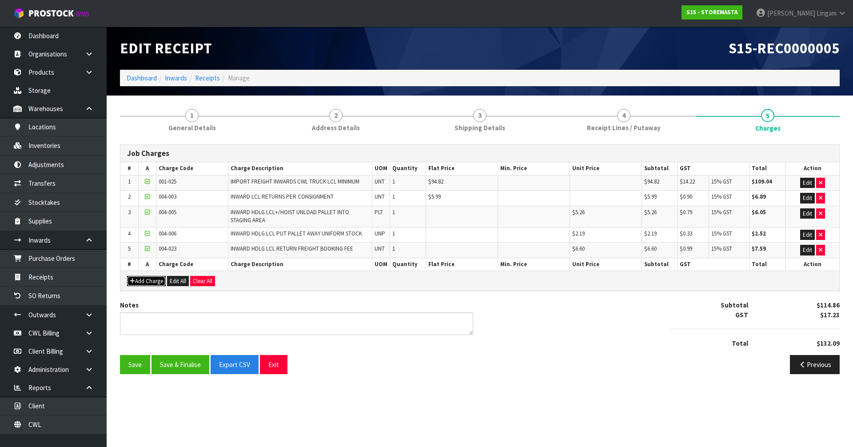
click at [158, 279] on button "Add Charge" at bounding box center [146, 281] width 39 height 11
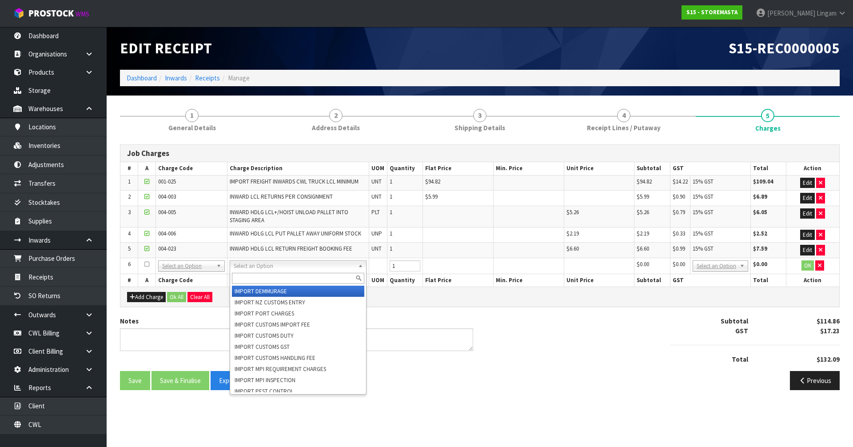
click at [243, 278] on input "text" at bounding box center [298, 278] width 132 height 11
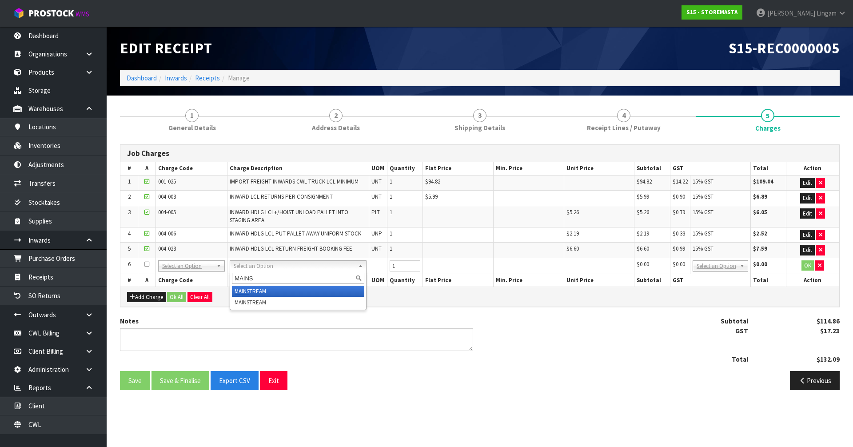
type input "MAINS"
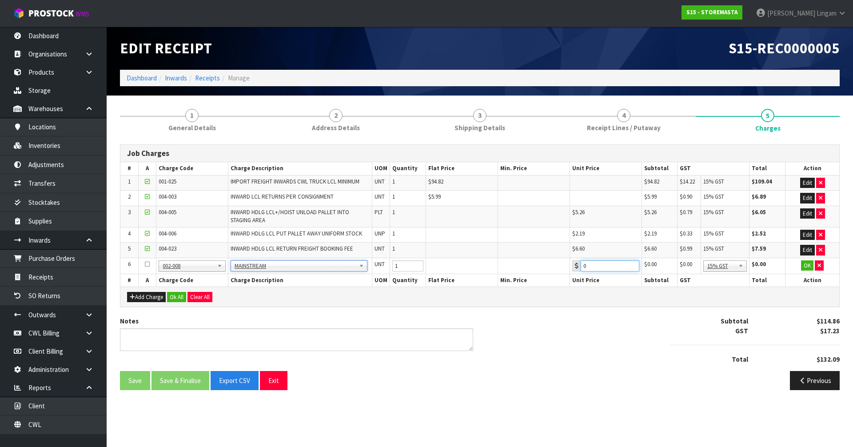
drag, startPoint x: 597, startPoint y: 265, endPoint x: 567, endPoint y: 271, distance: 30.3
click at [567, 271] on tr "6 001-001 001-002 001-003 001-004 001-005 001-006 001-007 001-008 001-009 001-0…" at bounding box center [479, 266] width 719 height 16
type input "40.77"
click at [822, 184] on icon "button" at bounding box center [821, 183] width 4 height 6
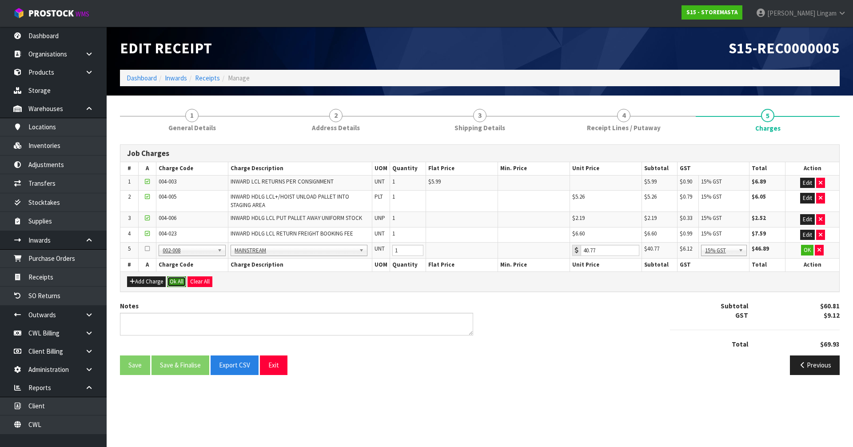
click at [180, 277] on button "Ok All" at bounding box center [176, 281] width 19 height 11
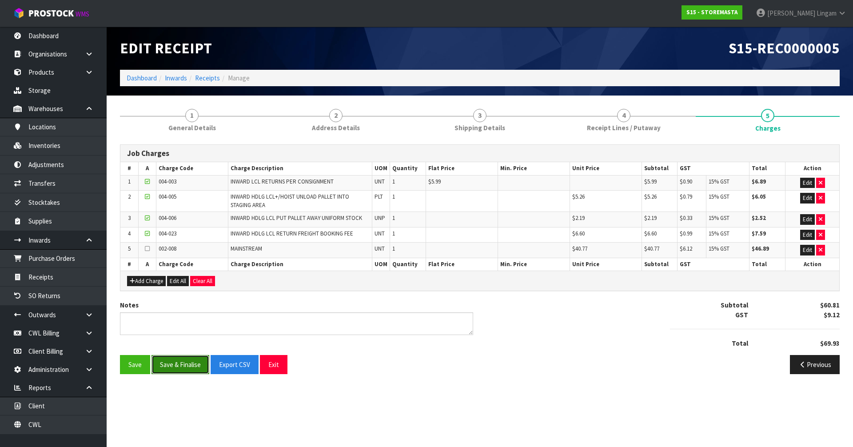
click at [192, 366] on button "Save & Finalise" at bounding box center [181, 364] width 58 height 19
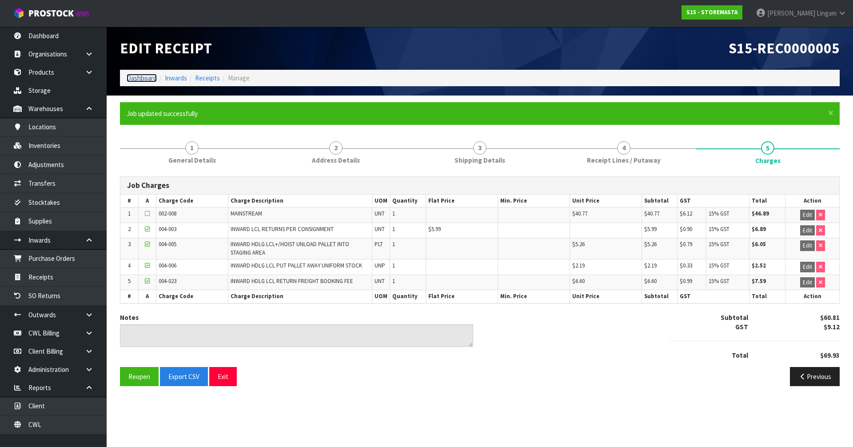
click at [145, 77] on link "Dashboard" at bounding box center [142, 78] width 30 height 8
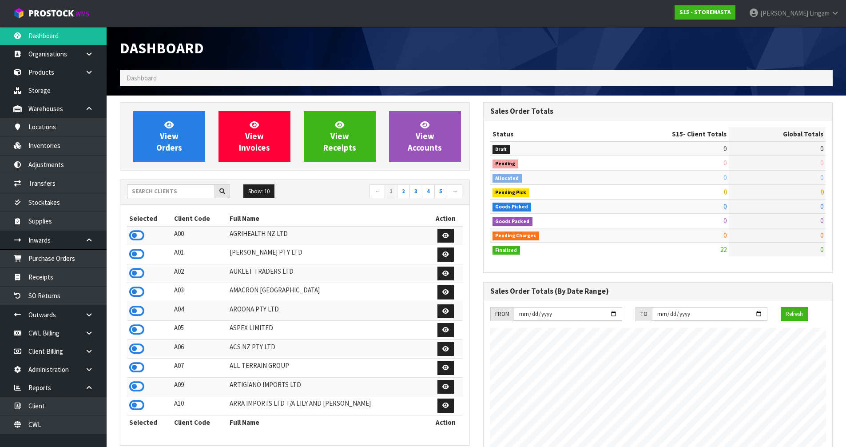
scroll to position [543, 363]
click at [73, 423] on link "CWL" at bounding box center [53, 424] width 107 height 18
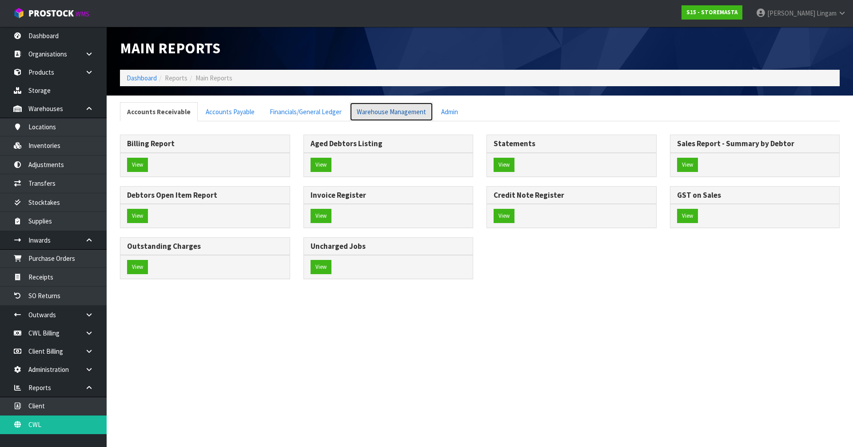
click at [416, 112] on link "Warehouse Management" at bounding box center [392, 111] width 84 height 19
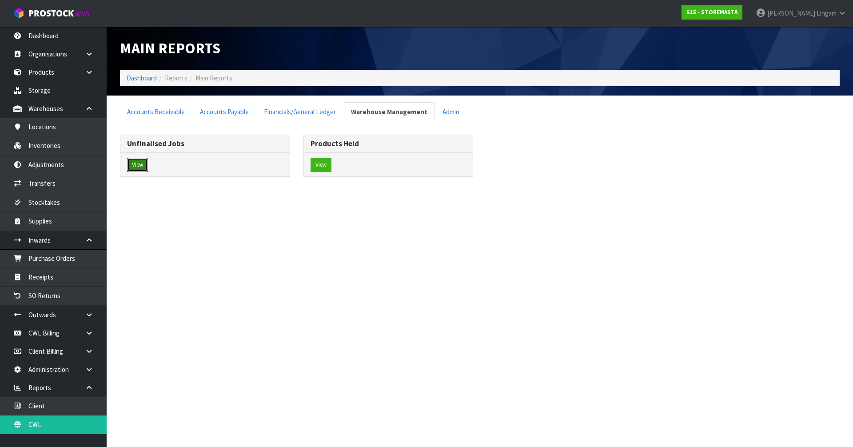
click at [141, 168] on button "View" at bounding box center [137, 165] width 21 height 14
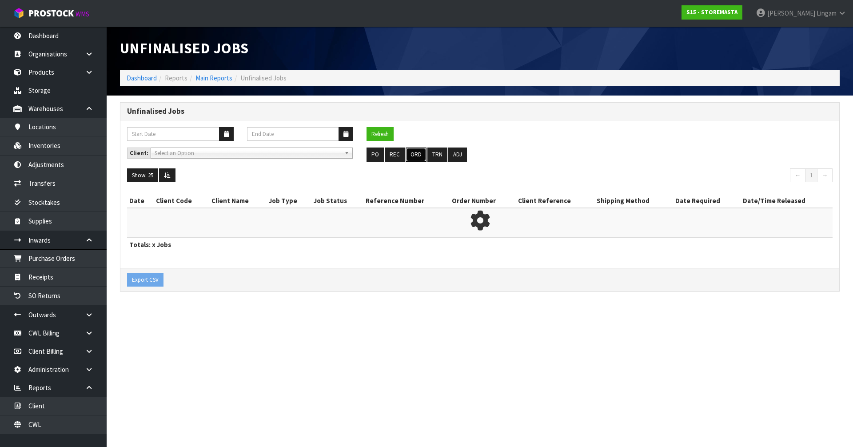
click at [418, 155] on button "ORD" at bounding box center [416, 155] width 21 height 14
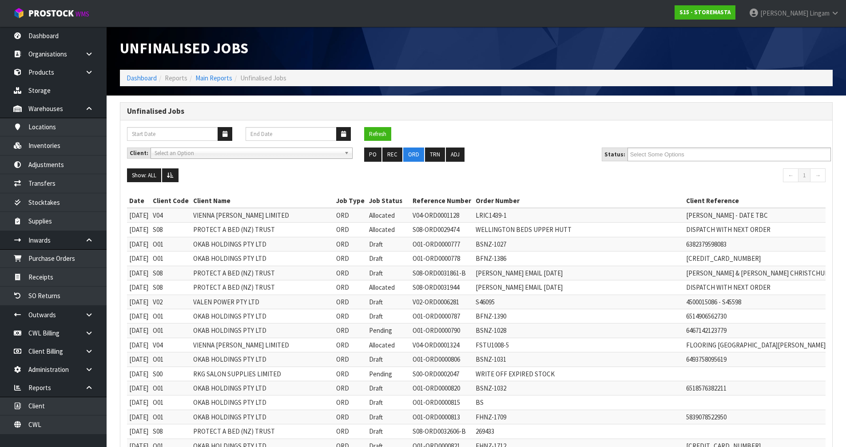
click at [662, 144] on div "Refresh" at bounding box center [476, 137] width 712 height 21
click at [654, 149] on input "text" at bounding box center [663, 154] width 65 height 11
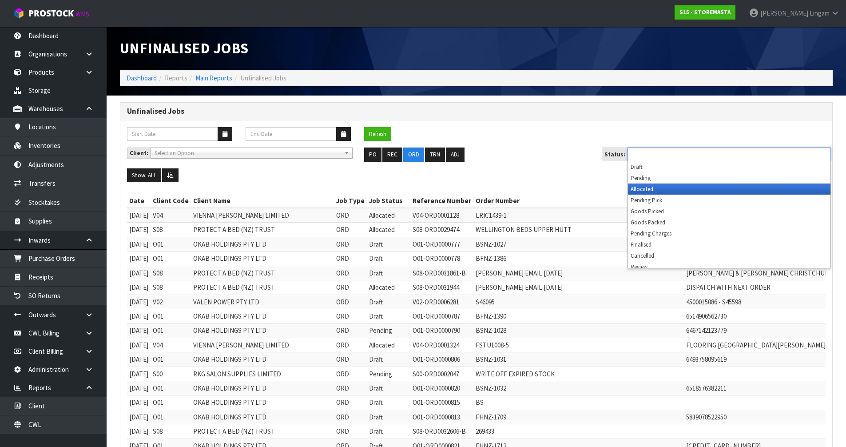
click at [657, 192] on li "Allocated" at bounding box center [729, 189] width 203 height 11
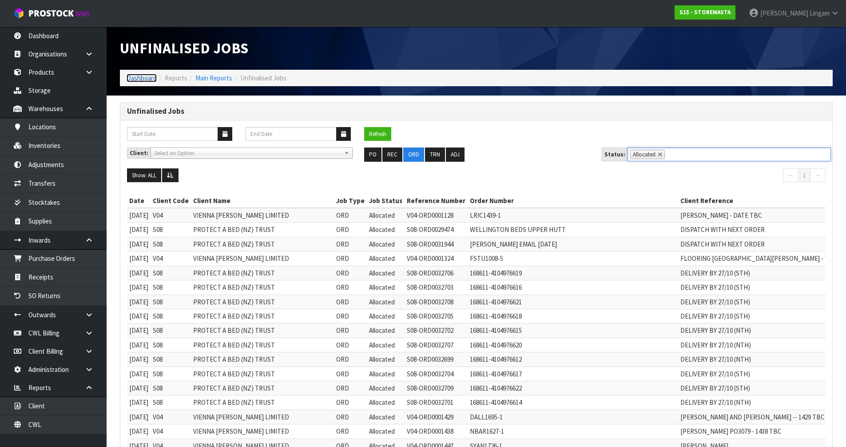
click at [147, 77] on link "Dashboard" at bounding box center [142, 78] width 30 height 8
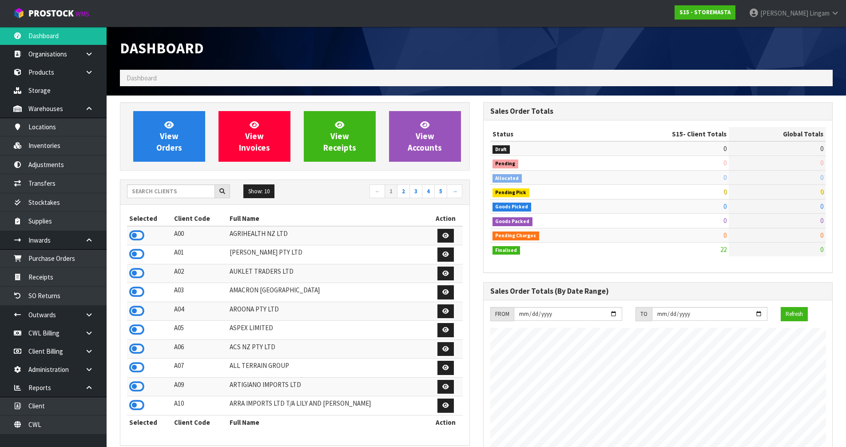
scroll to position [543, 363]
click at [181, 191] on input "text" at bounding box center [171, 191] width 88 height 14
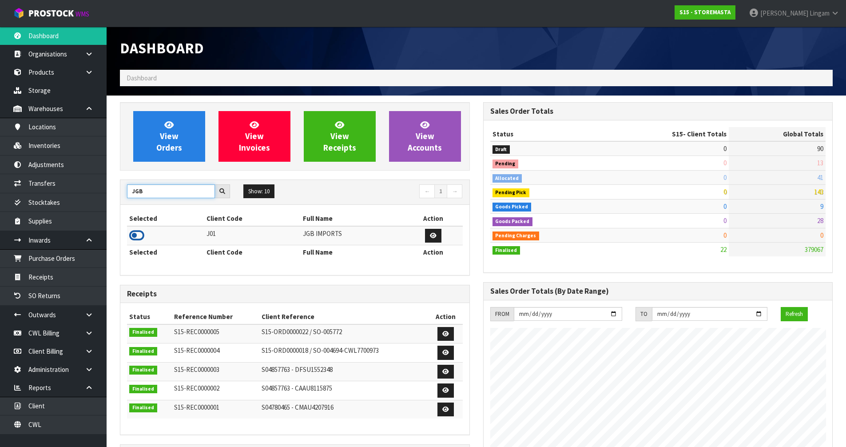
type input "JGB"
click at [138, 236] on icon at bounding box center [136, 235] width 15 height 13
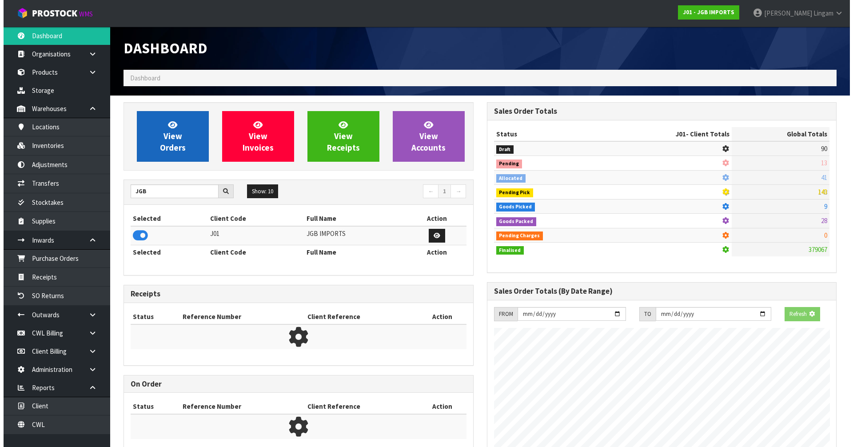
scroll to position [673, 363]
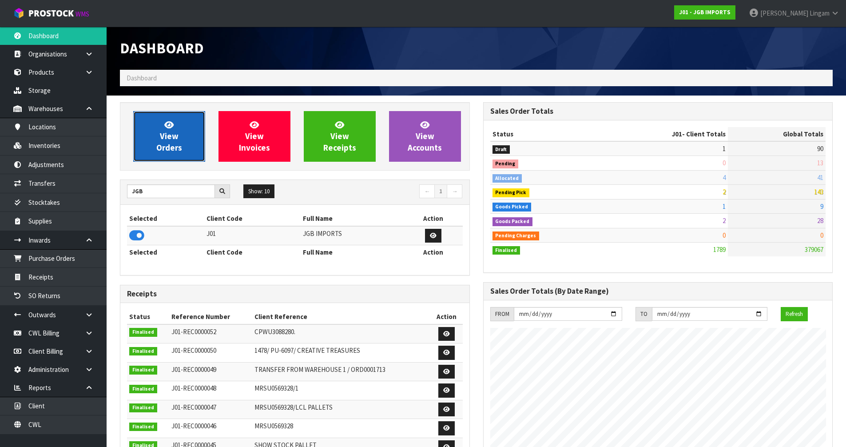
click at [172, 147] on span "View Orders" at bounding box center [169, 136] width 26 height 33
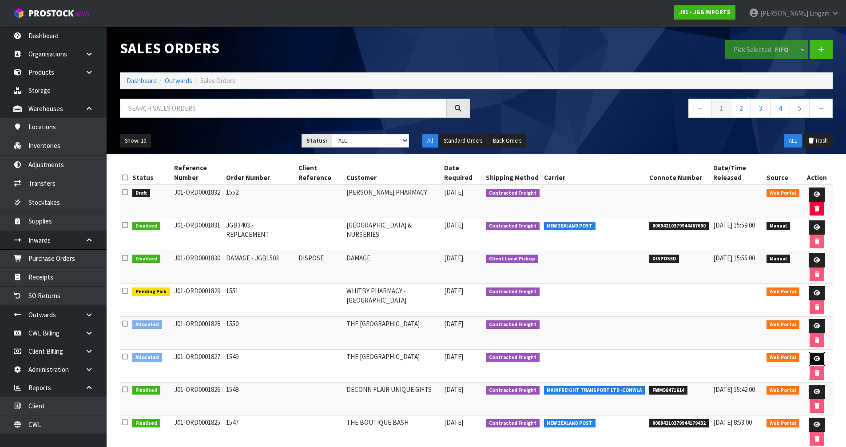
click at [815, 358] on icon at bounding box center [817, 359] width 7 height 6
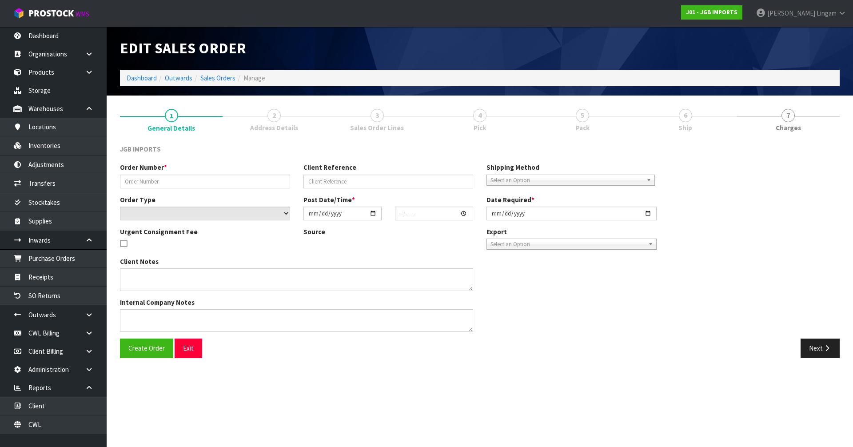
type input "1549"
select select "number:0"
type input "[DATE]"
type input "13:15:00.000"
type input "2025-09-09"
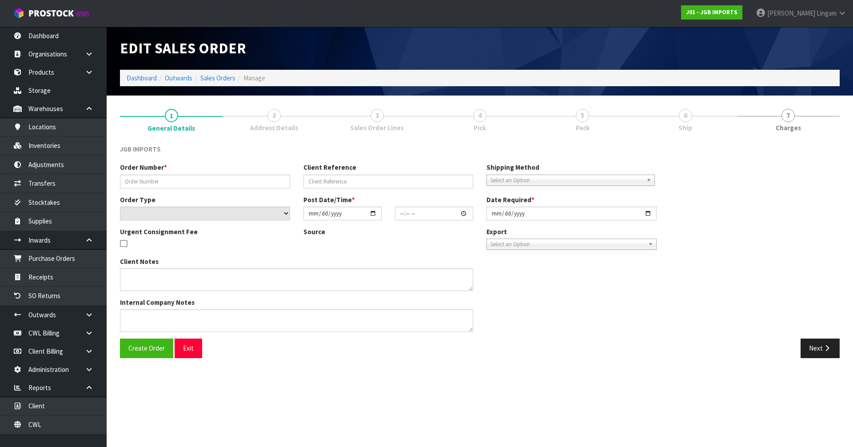
type textarea "THE FIRST ITEM…9Q14S019I…PLEASE SEND FREE. IT REPLACES A PREVIOUSLY SENT DAMAGE…"
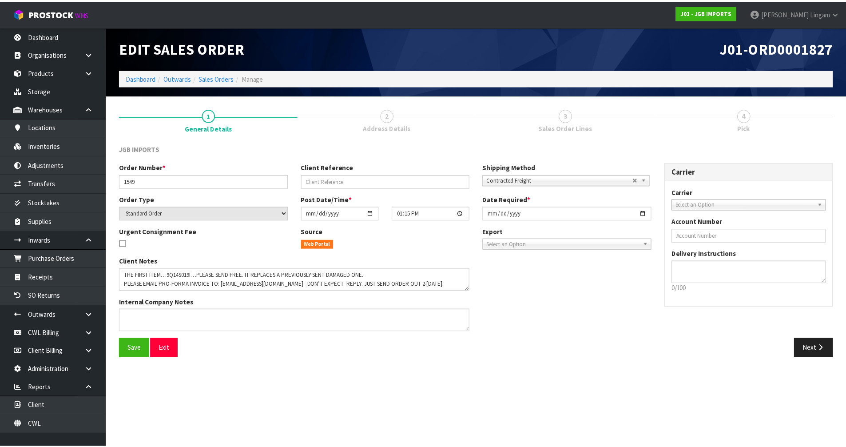
scroll to position [9, 0]
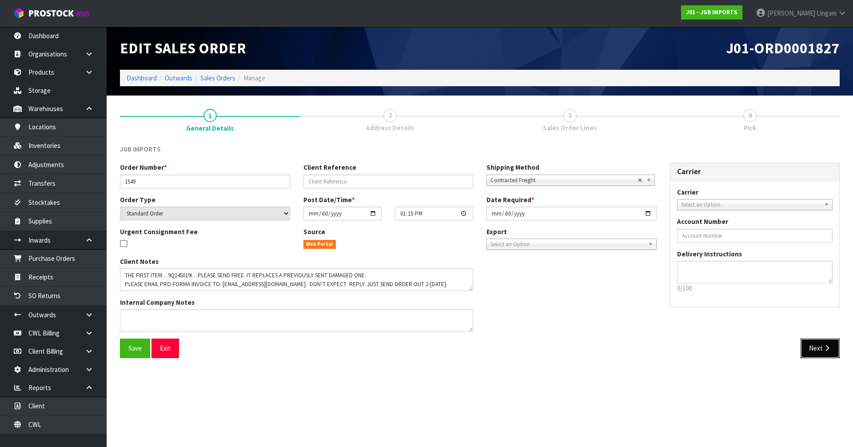
click at [815, 350] on button "Next" at bounding box center [820, 348] width 39 height 19
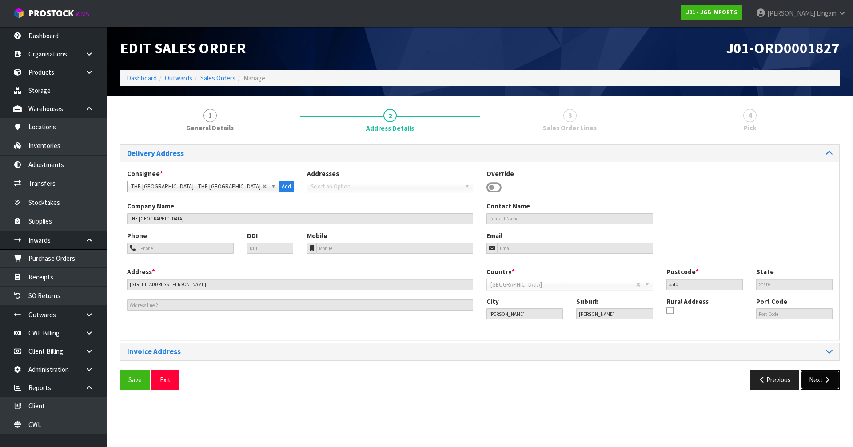
click at [819, 377] on button "Next" at bounding box center [820, 379] width 39 height 19
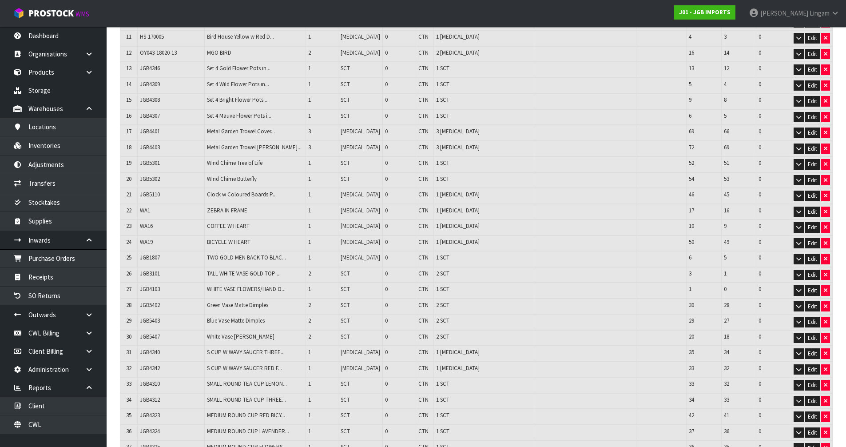
scroll to position [557, 0]
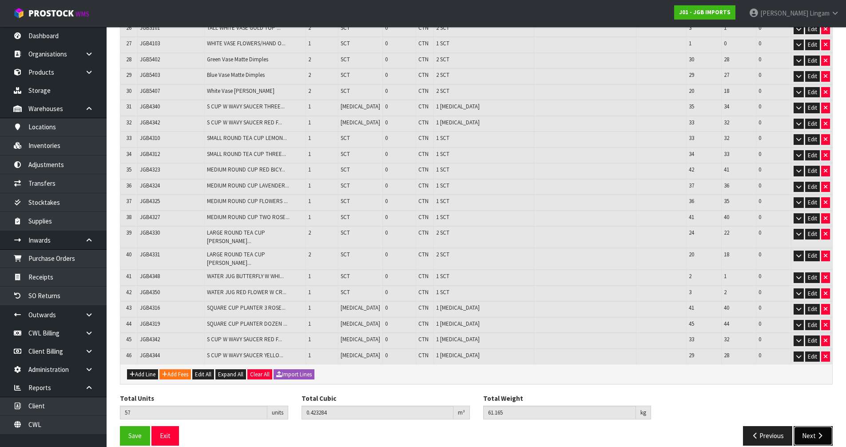
click at [812, 426] on button "Next" at bounding box center [813, 435] width 39 height 19
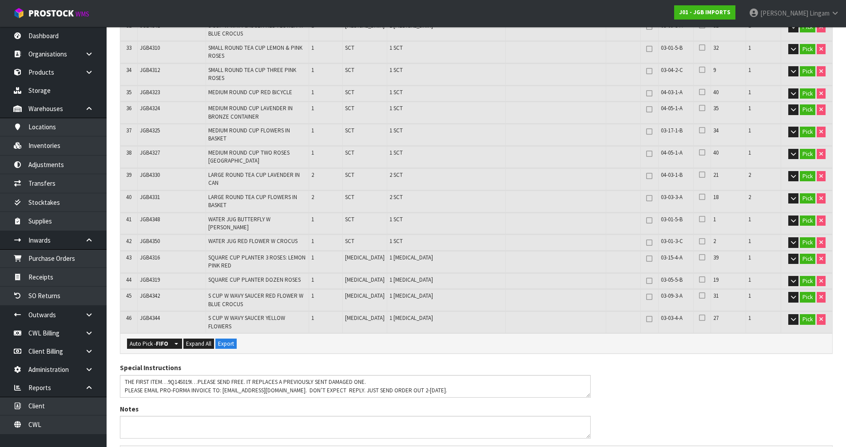
scroll to position [932, 0]
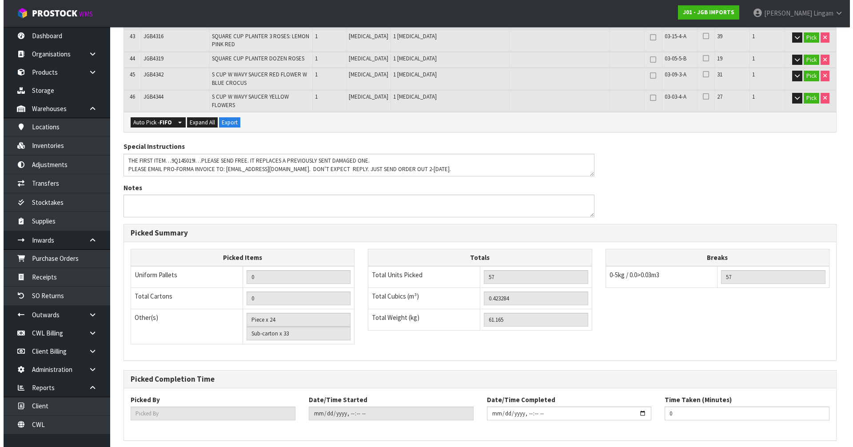
scroll to position [926, 0]
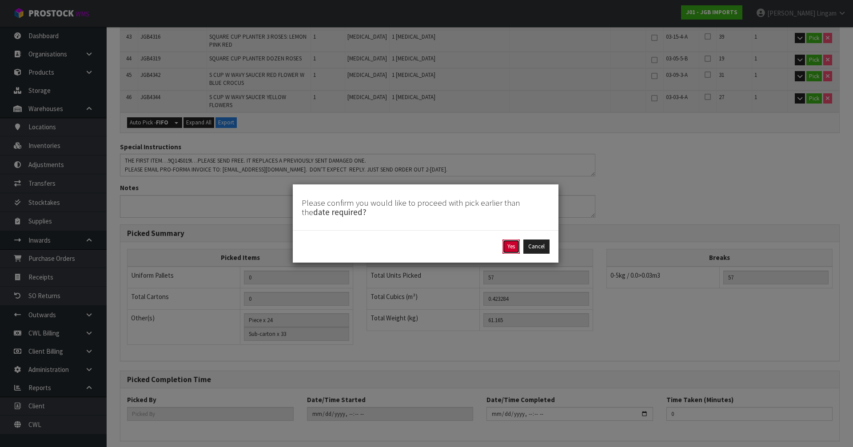
click at [511, 242] on button "Yes" at bounding box center [511, 246] width 17 height 14
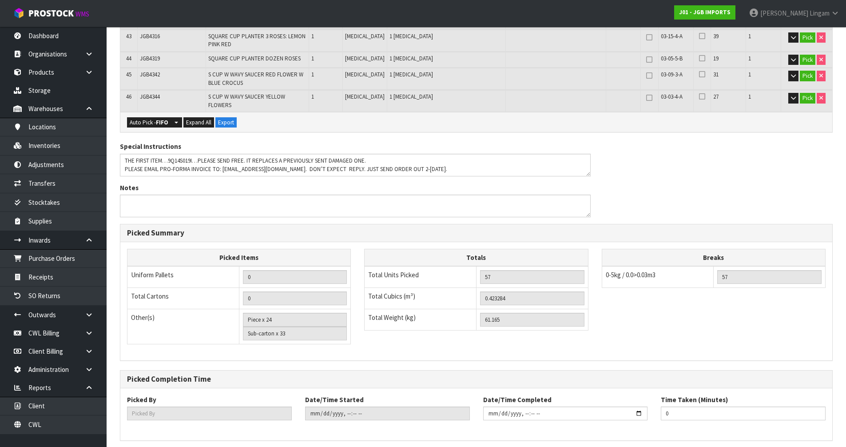
scroll to position [0, 0]
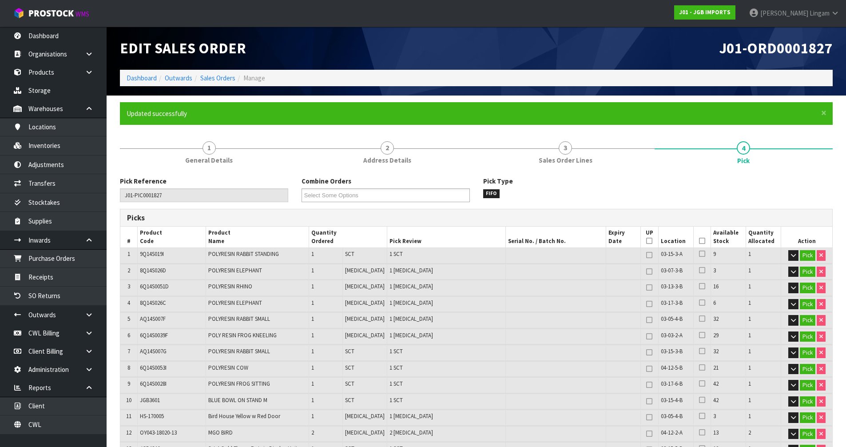
type input "[PERSON_NAME]"
type input "2025-08-31T20:25:21"
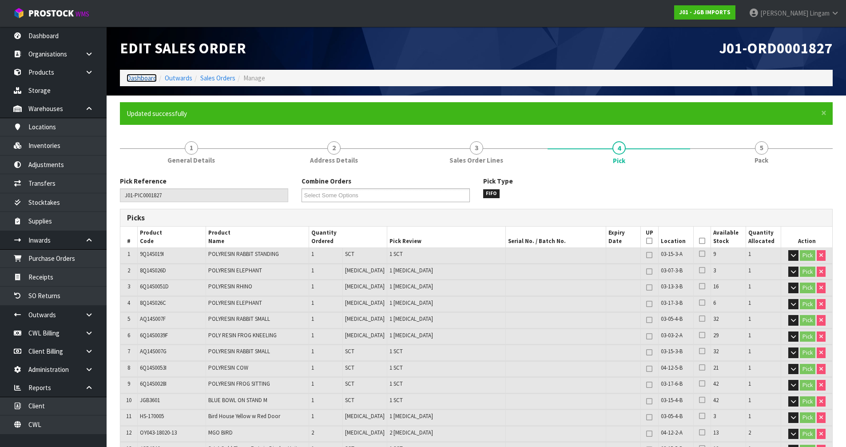
click at [140, 77] on link "Dashboard" at bounding box center [142, 78] width 30 height 8
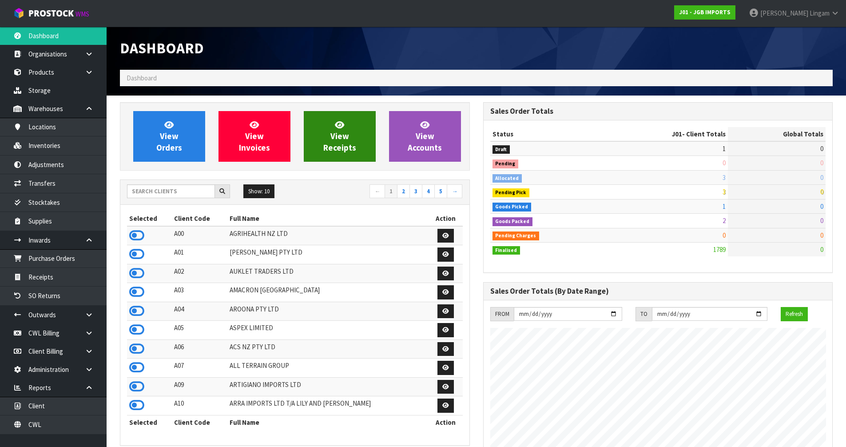
scroll to position [673, 363]
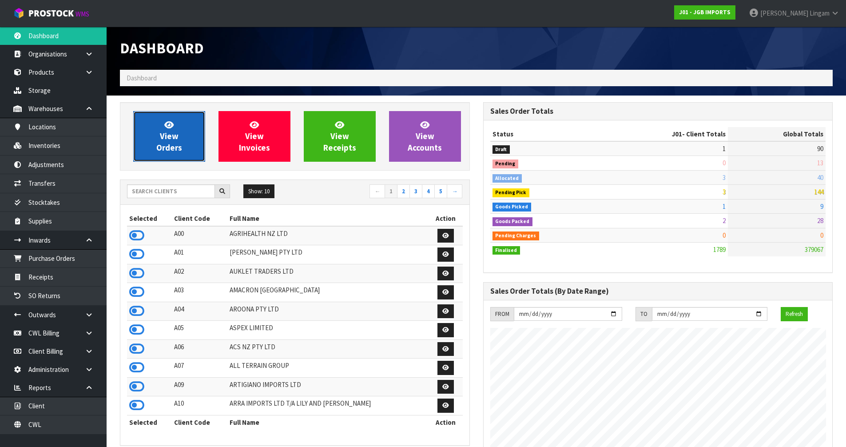
click at [187, 147] on link "View Orders" at bounding box center [169, 136] width 72 height 51
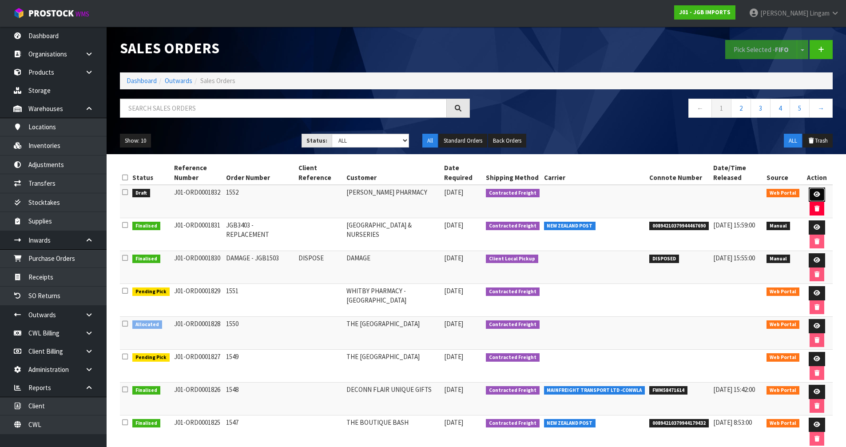
click at [814, 195] on icon at bounding box center [817, 195] width 7 height 6
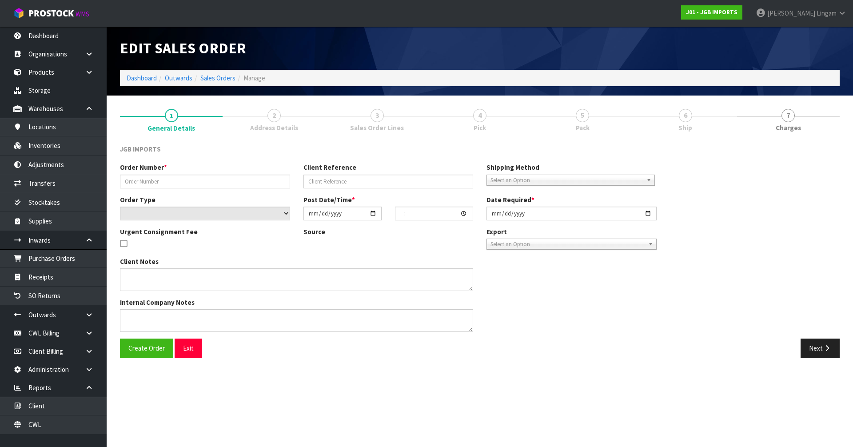
type input "1552"
select select "number:0"
type input "[DATE]"
type input "13:46:00.000"
type input "[DATE]"
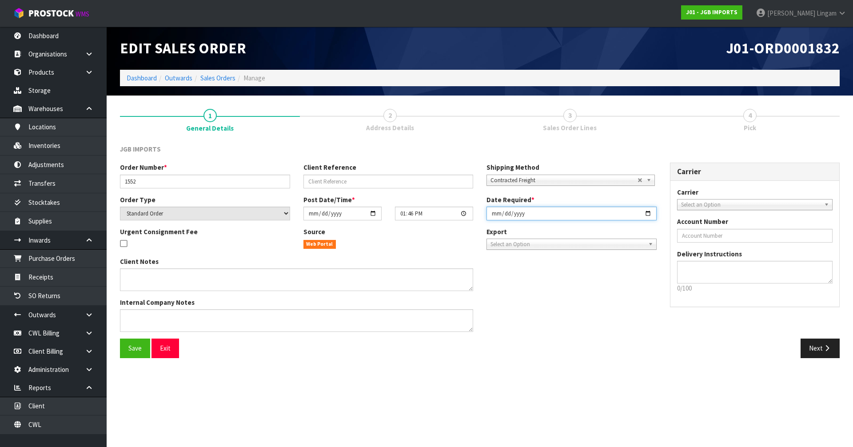
click at [494, 213] on input "[DATE]" at bounding box center [572, 214] width 170 height 14
type input "[DATE]"
type input "2025-09-01"
click at [124, 343] on button "Save" at bounding box center [135, 348] width 30 height 19
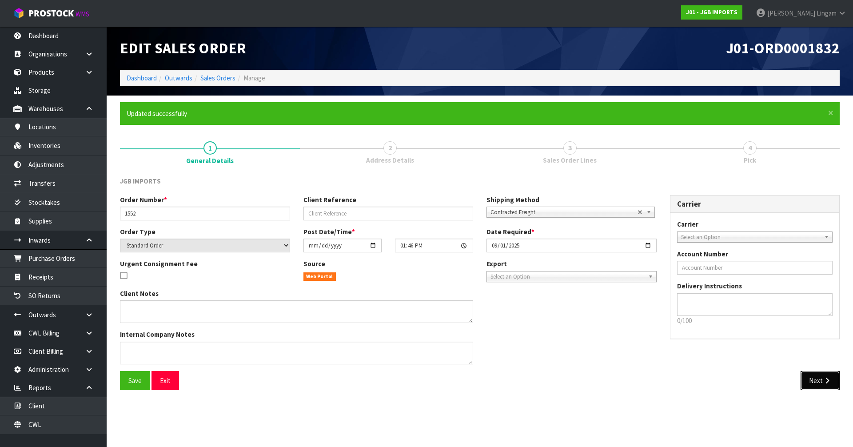
click at [816, 384] on button "Next" at bounding box center [820, 380] width 39 height 19
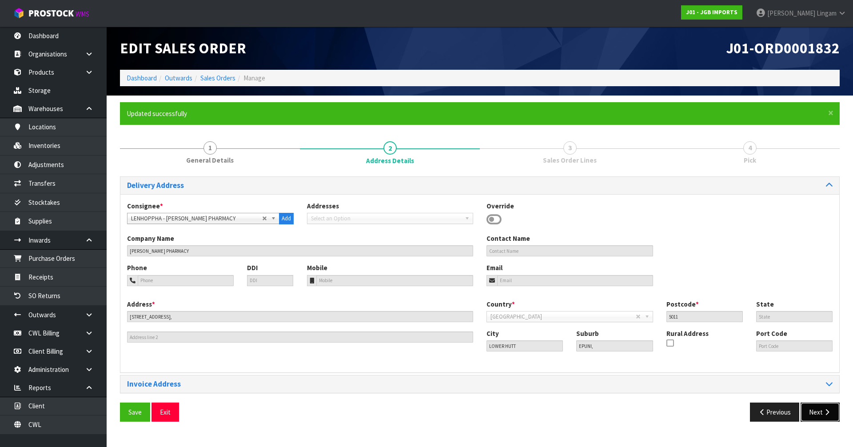
click at [813, 412] on button "Next" at bounding box center [820, 412] width 39 height 19
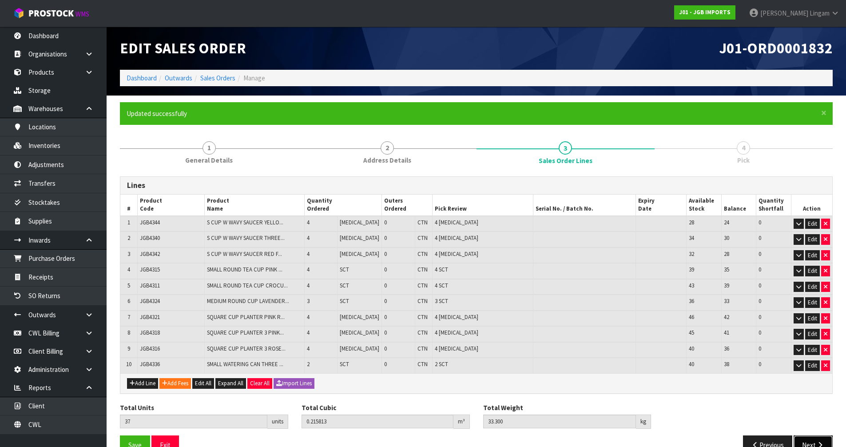
click at [807, 441] on button "Next" at bounding box center [813, 444] width 39 height 19
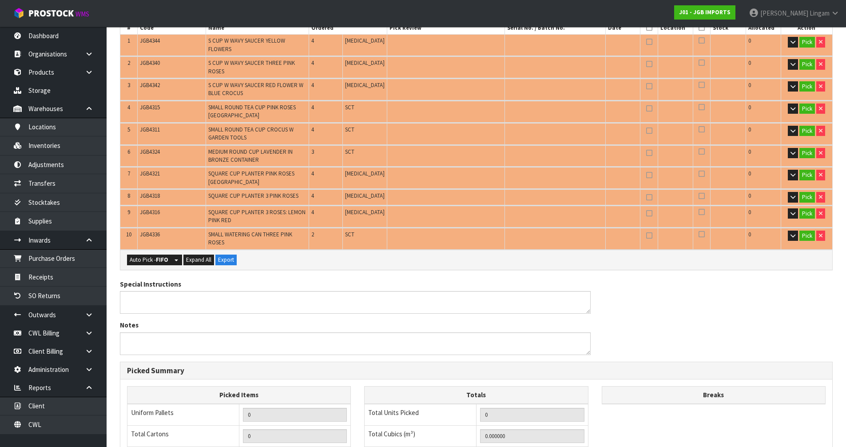
scroll to position [222, 0]
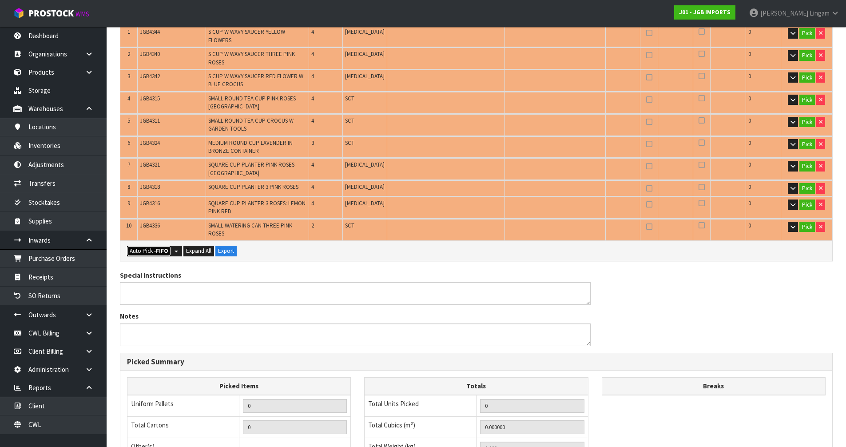
click at [148, 246] on button "Auto Pick - FIFO" at bounding box center [149, 251] width 44 height 11
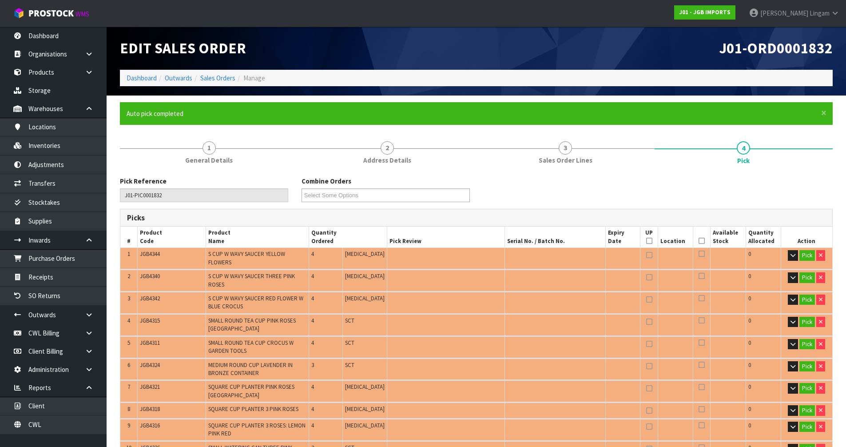
type input "Piece x 24"
type input "Sub-carton x 13"
type input "37"
type input "0.215813"
type input "33.300"
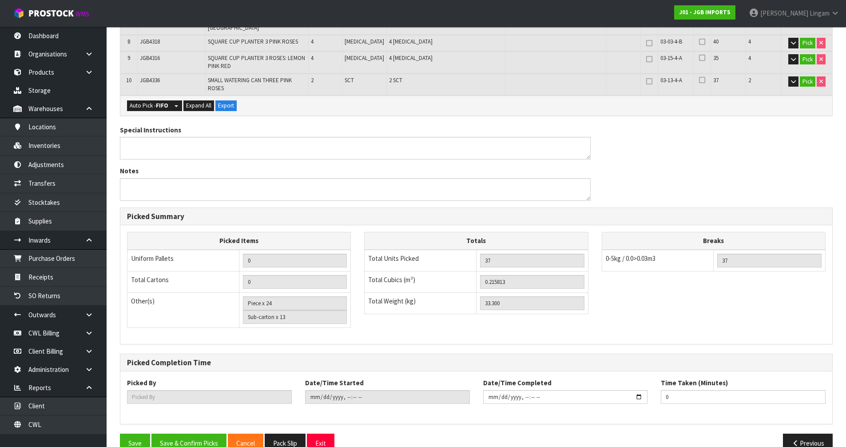
scroll to position [369, 0]
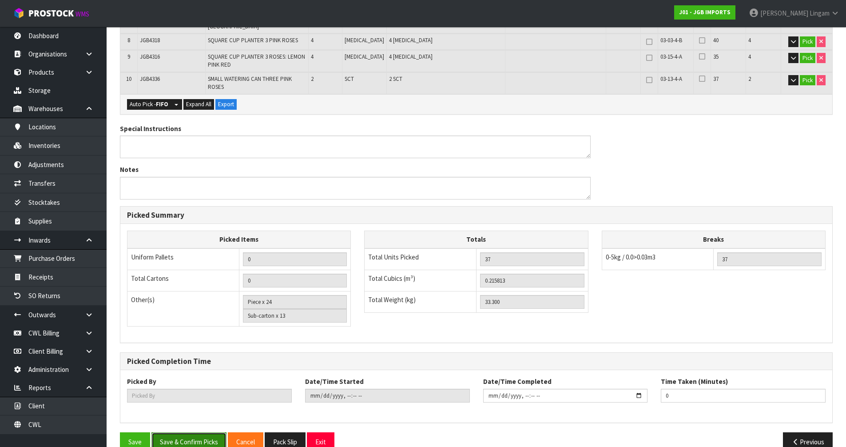
click at [196, 432] on button "Save & Confirm Picks" at bounding box center [189, 441] width 75 height 19
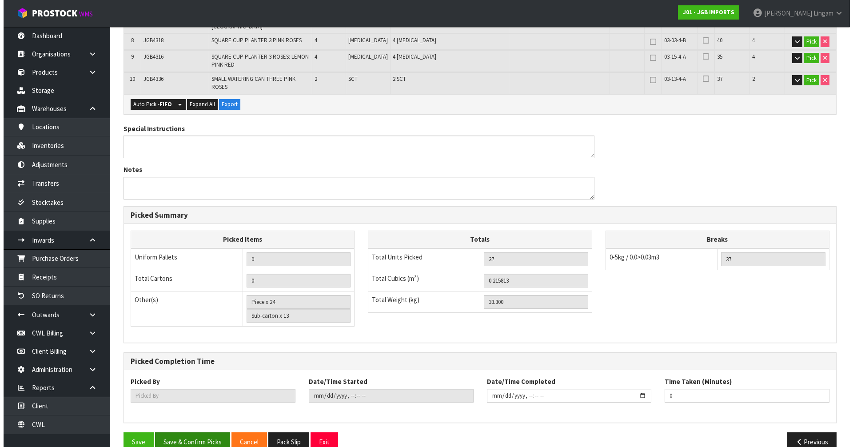
scroll to position [357, 0]
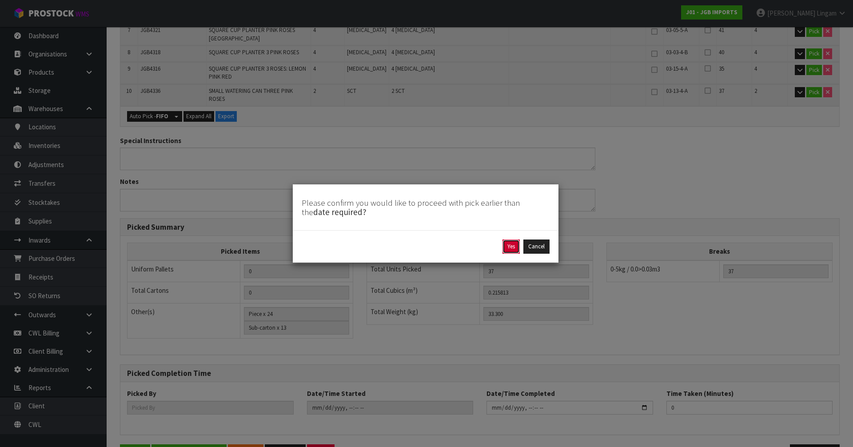
click at [516, 247] on button "Yes" at bounding box center [511, 246] width 17 height 14
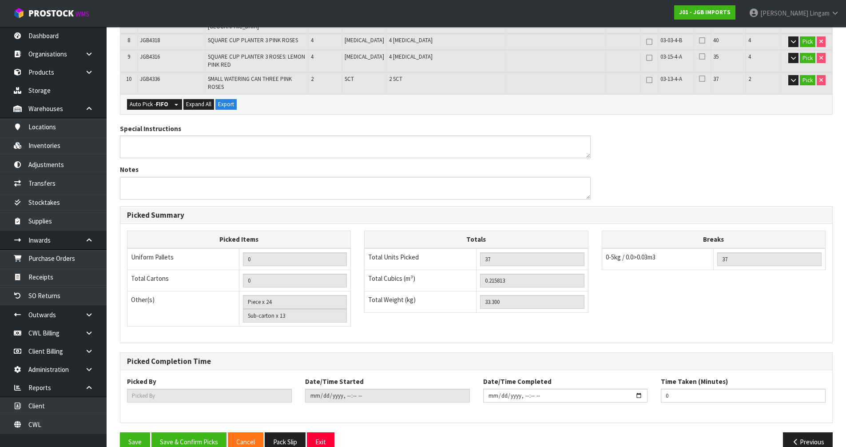
scroll to position [0, 0]
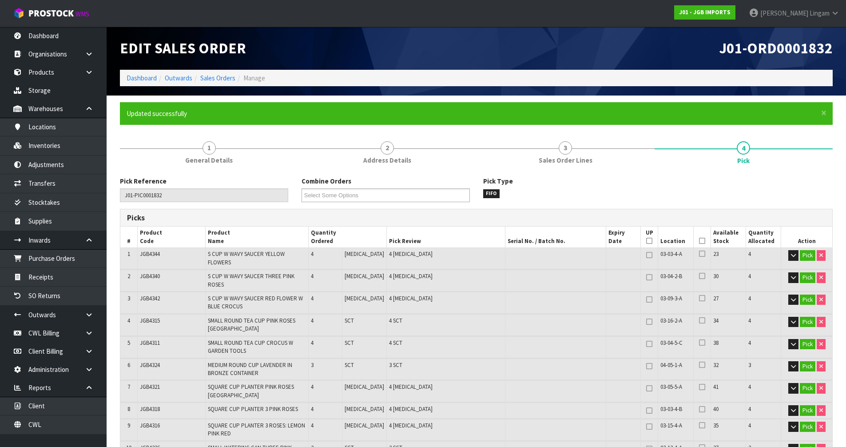
type input "[PERSON_NAME]"
type input "2025-08-31T20:26:09"
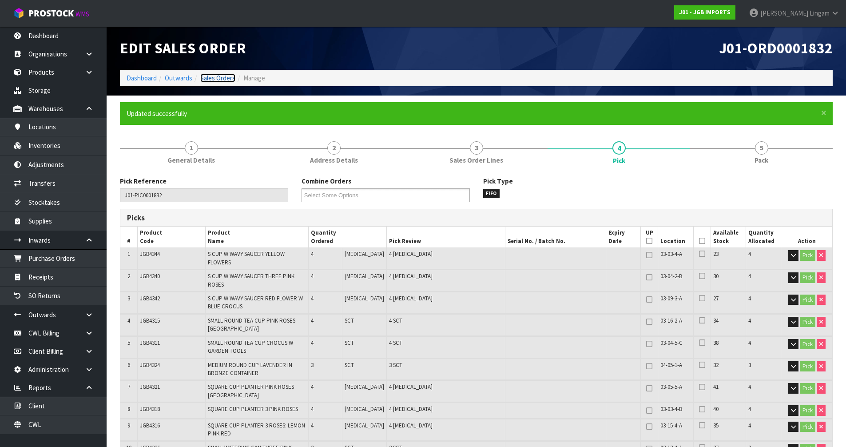
click at [225, 78] on link "Sales Orders" at bounding box center [217, 78] width 35 height 8
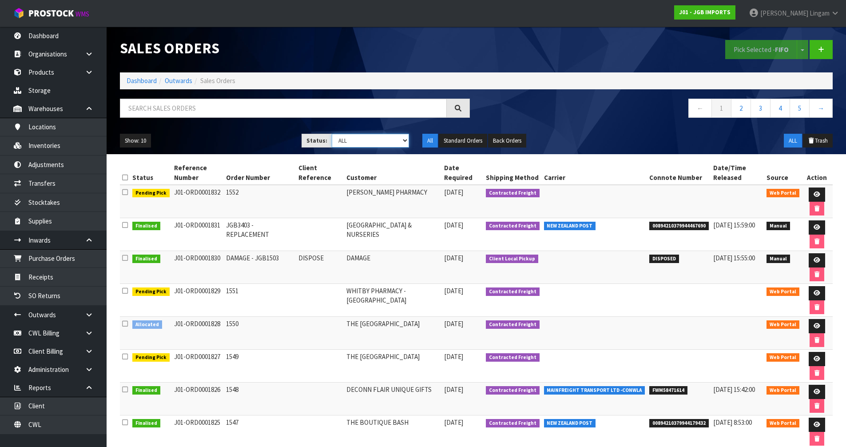
click at [396, 143] on select "Draft Pending Allocated Pending Pick Goods Picked Goods Packed Pending Charges …" at bounding box center [370, 141] width 77 height 14
select select "string:2"
click at [332, 134] on select "Draft Pending Allocated Pending Pick Goods Picked Goods Packed Pending Charges …" at bounding box center [370, 141] width 77 height 14
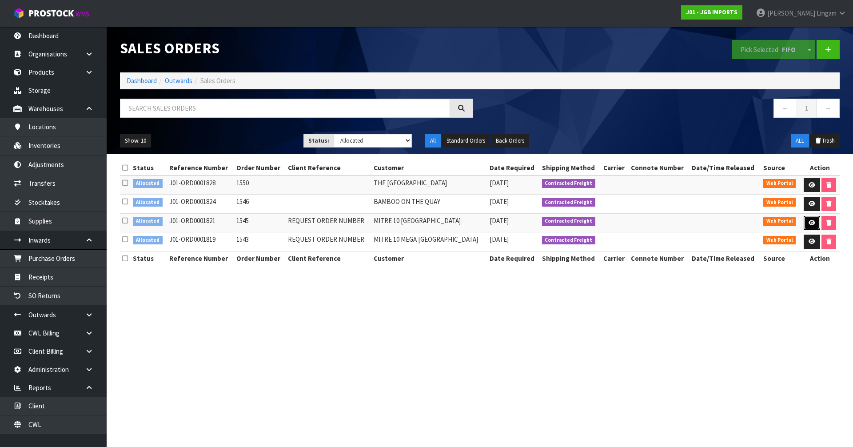
click at [813, 220] on icon at bounding box center [812, 223] width 7 height 6
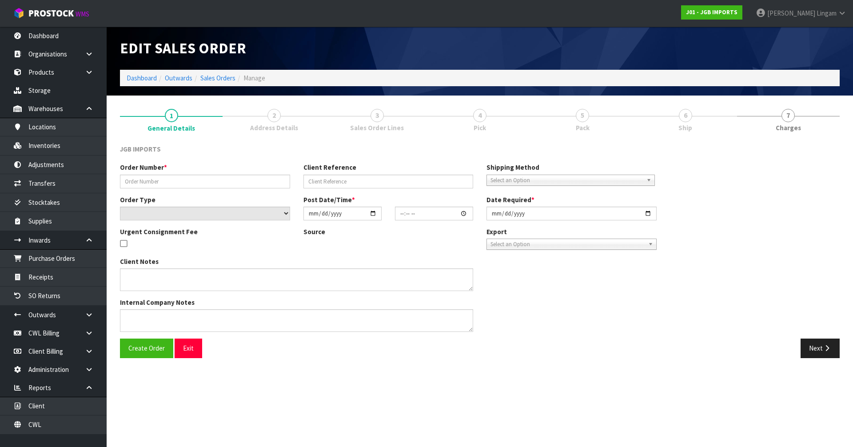
type input "1545"
type input "REQUEST ORDER NUMBER"
select select "number:0"
type input "2025-08-27"
type input "16:33:00.000"
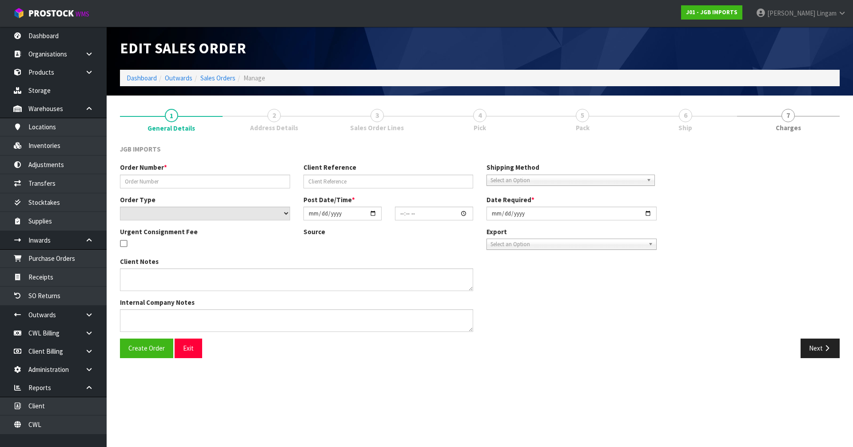
type input "2025-08-28"
type textarea "PLEASE REQUEST ORDER NUMBER BY SENDING PRO-FORMA TO: KEVIN.HERLIHY@MITRE10.CO.NZ"
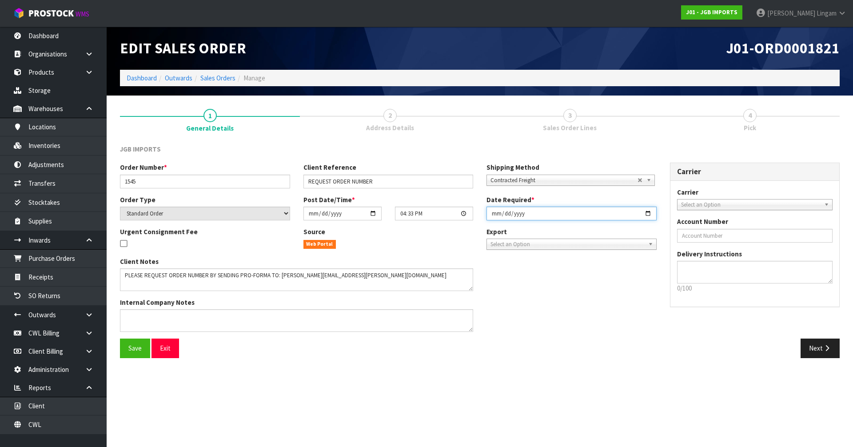
click at [495, 211] on input "2025-08-28" at bounding box center [572, 214] width 170 height 14
type input "[DATE]"
type input "2025-09-01"
click at [143, 353] on button "Save" at bounding box center [135, 348] width 30 height 19
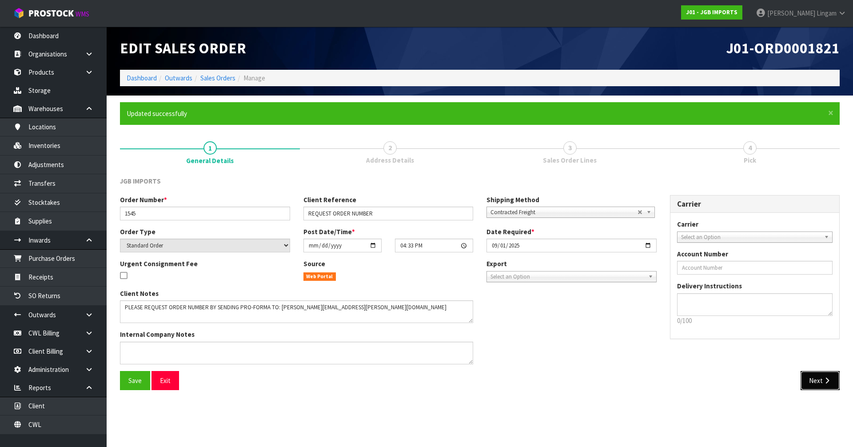
click at [810, 371] on button "Next" at bounding box center [820, 380] width 39 height 19
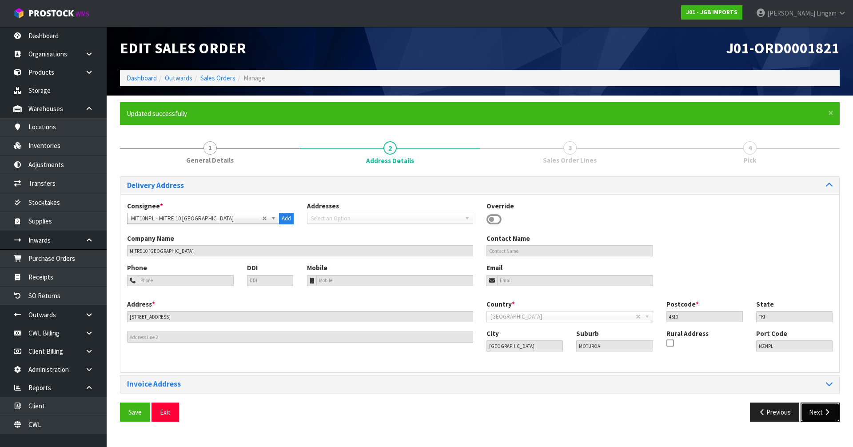
click at [826, 406] on button "Next" at bounding box center [820, 412] width 39 height 19
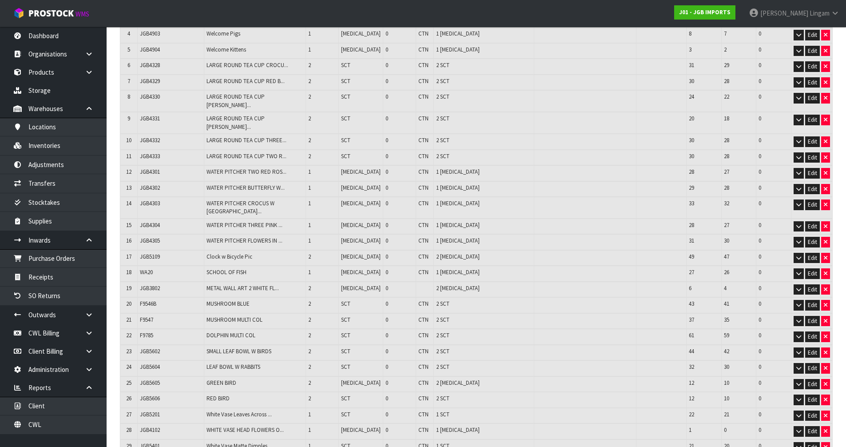
scroll to position [355, 0]
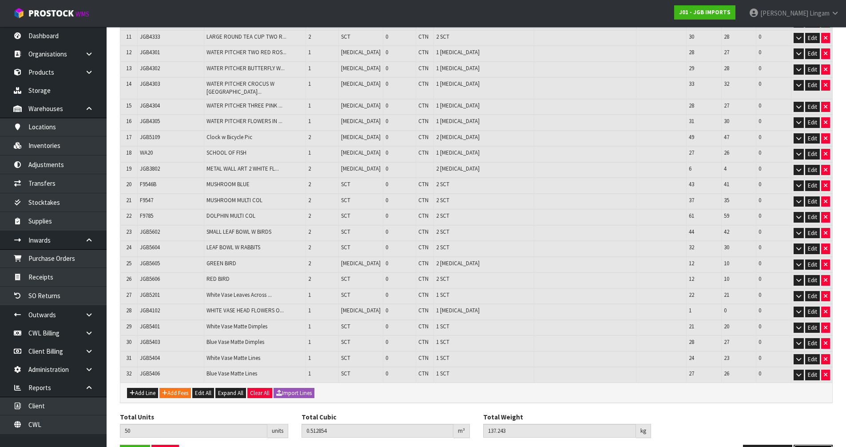
click at [816, 447] on icon "button" at bounding box center [820, 454] width 8 height 7
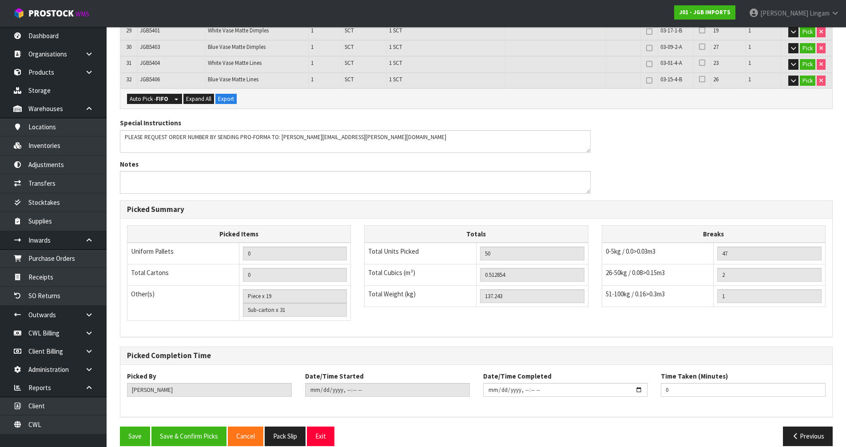
scroll to position [726, 0]
click at [184, 426] on button "Save & Confirm Picks" at bounding box center [189, 435] width 75 height 19
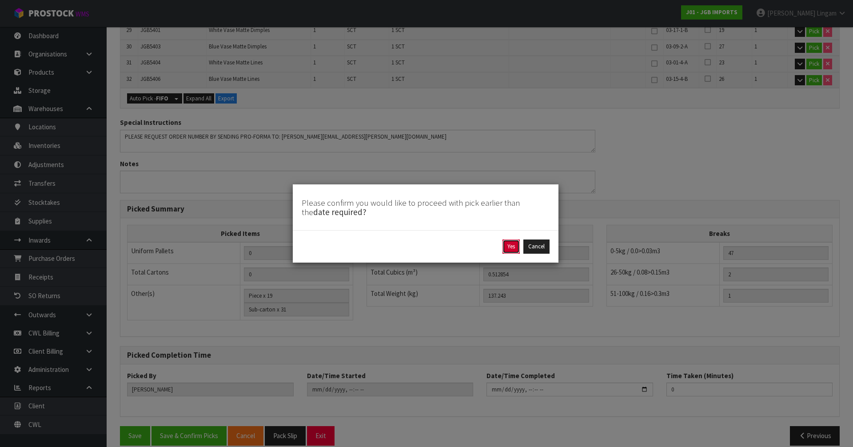
click at [513, 247] on button "Yes" at bounding box center [511, 246] width 17 height 14
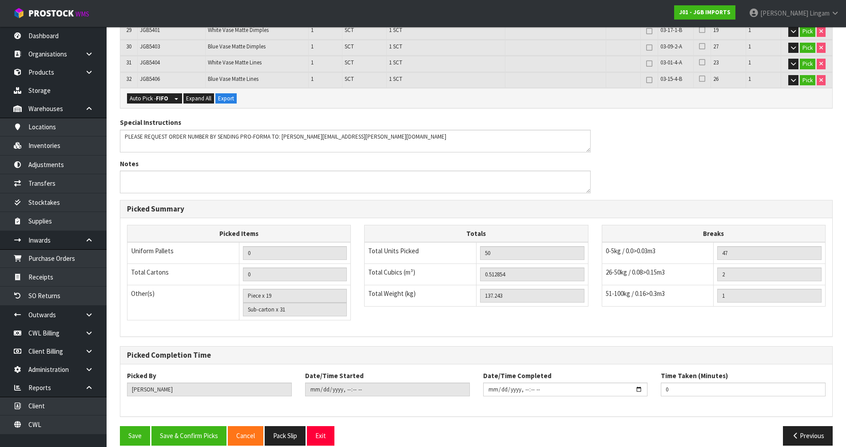
scroll to position [0, 0]
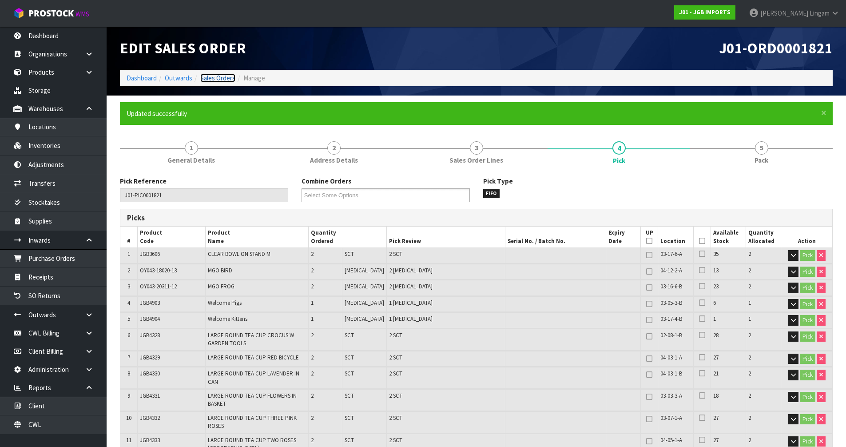
click at [223, 75] on link "Sales Orders" at bounding box center [217, 78] width 35 height 8
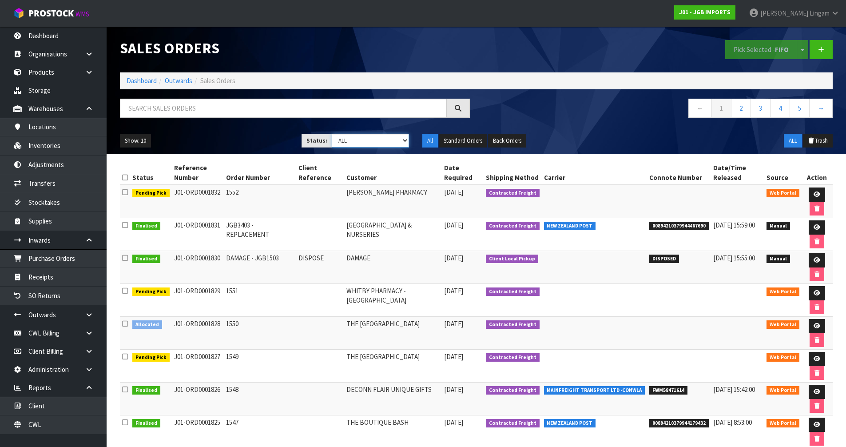
click at [390, 140] on select "Draft Pending Allocated Pending Pick Goods Picked Goods Packed Pending Charges …" at bounding box center [370, 141] width 77 height 14
select select "string:2"
click at [332, 134] on select "Draft Pending Allocated Pending Pick Goods Picked Goods Packed Pending Charges …" at bounding box center [370, 141] width 77 height 14
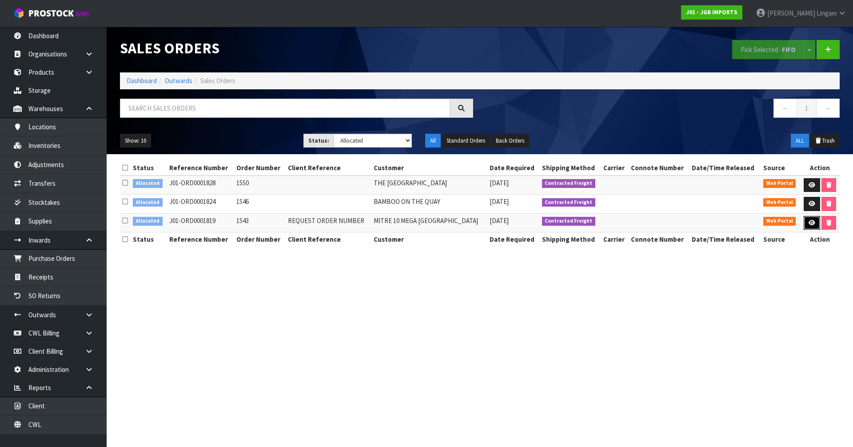
click at [804, 225] on link at bounding box center [812, 223] width 16 height 14
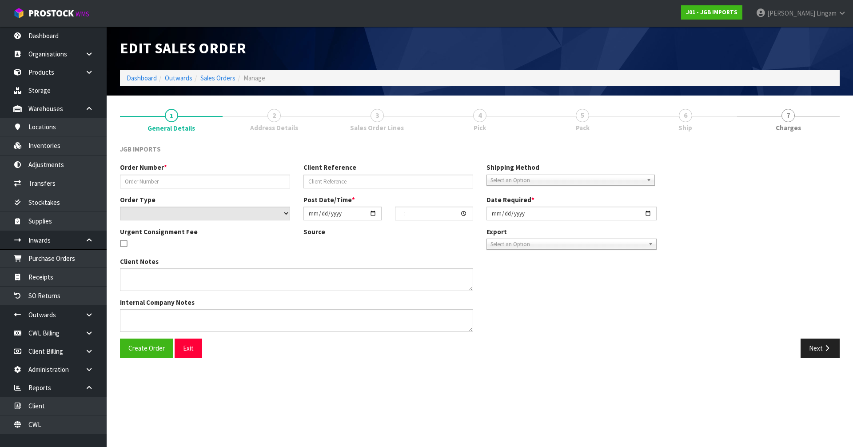
type input "1543"
type input "REQUEST ORDER NUMBER"
select select "number:0"
type input "2025-08-27"
type input "16:09:00.000"
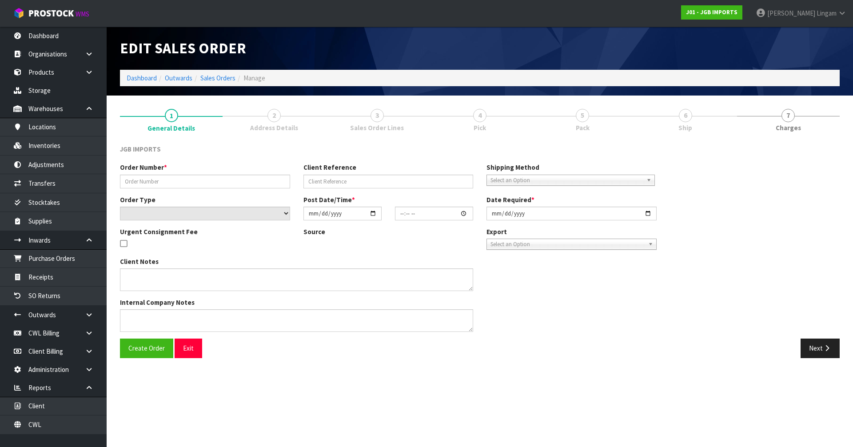
type input "2025-08-28"
type textarea "PLEASE REQUEST ORDER NUMBER BY SENDING PRO-FORMA INVOICE TO: NIKKI.WISNESKI@MIT…"
type textarea "REMOVED 1 X JGB1202"
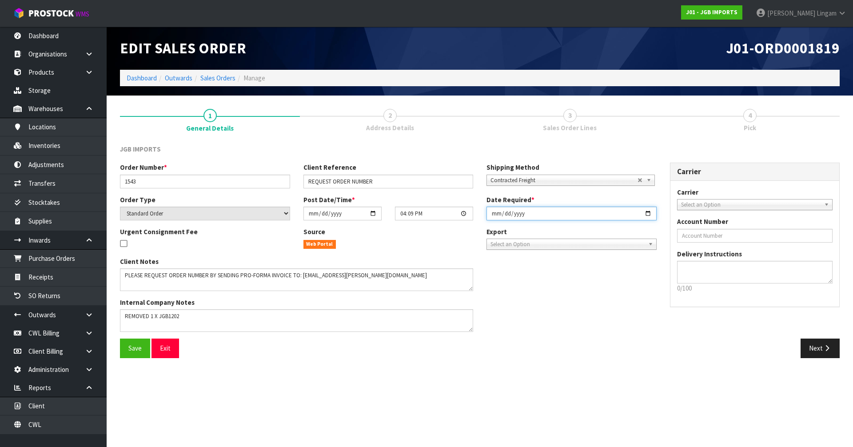
click at [492, 213] on input "2025-08-28" at bounding box center [572, 214] width 170 height 14
type input "[DATE]"
type input "2025-09-01"
click at [142, 348] on button "Save" at bounding box center [135, 348] width 30 height 19
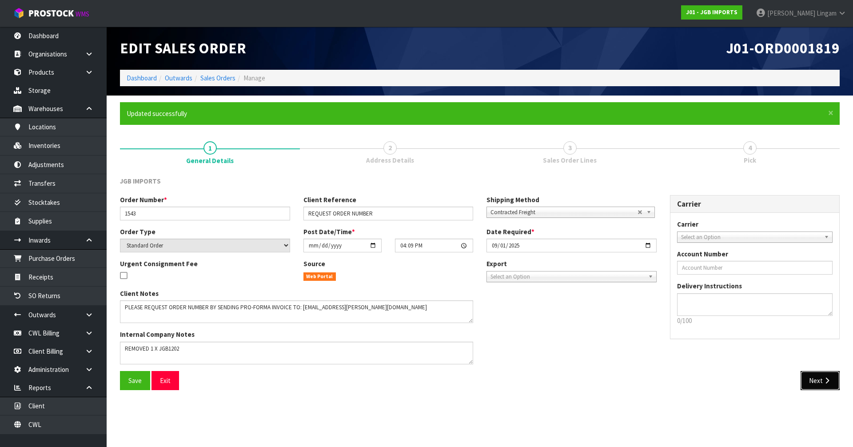
click at [816, 383] on button "Next" at bounding box center [820, 380] width 39 height 19
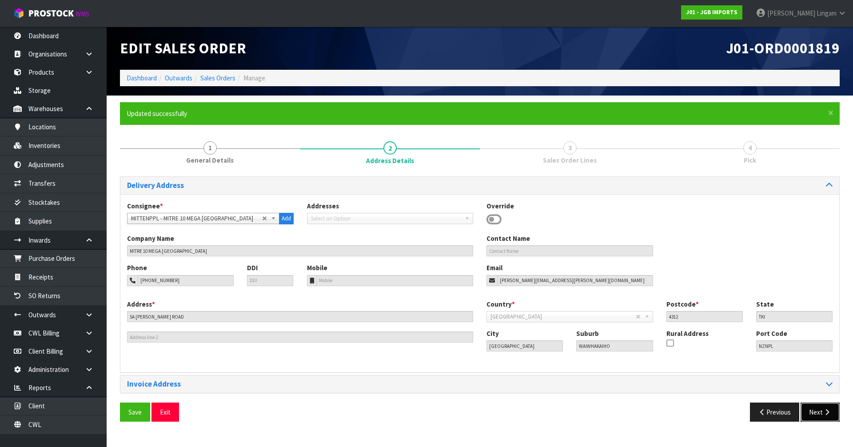
click at [811, 412] on button "Next" at bounding box center [820, 412] width 39 height 19
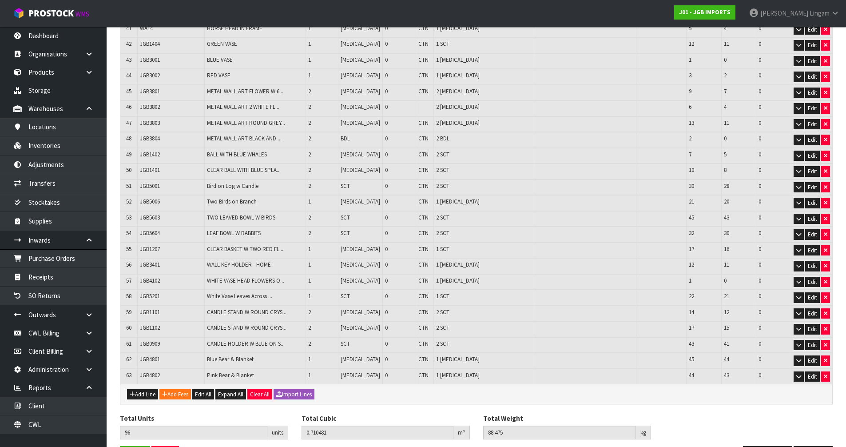
scroll to position [857, 0]
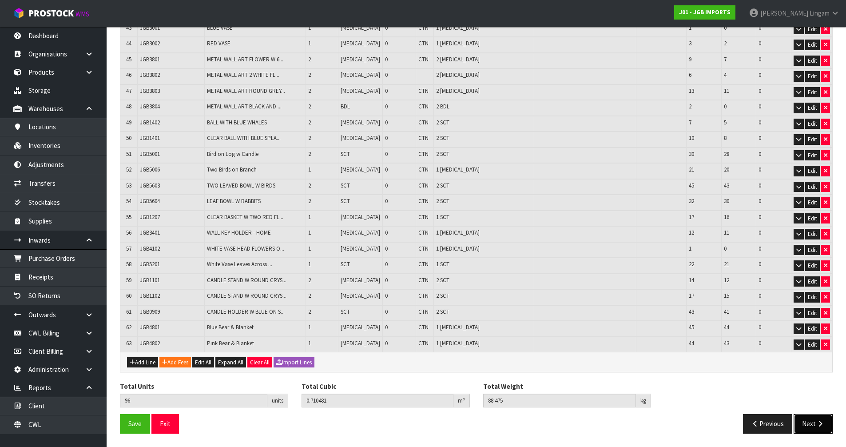
click at [817, 429] on button "Next" at bounding box center [813, 423] width 39 height 19
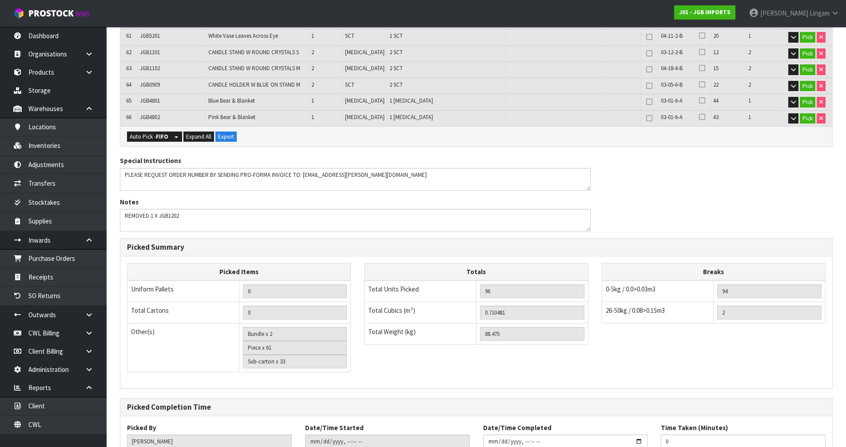
scroll to position [1321, 0]
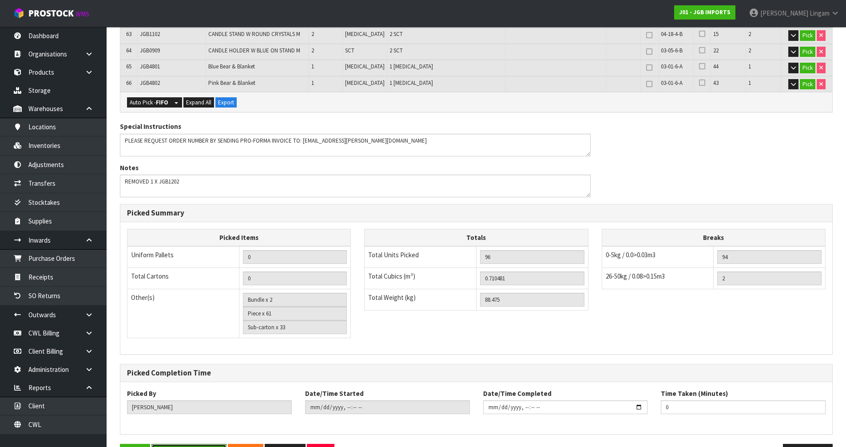
click at [192, 444] on button "Save & Confirm Picks" at bounding box center [189, 453] width 75 height 19
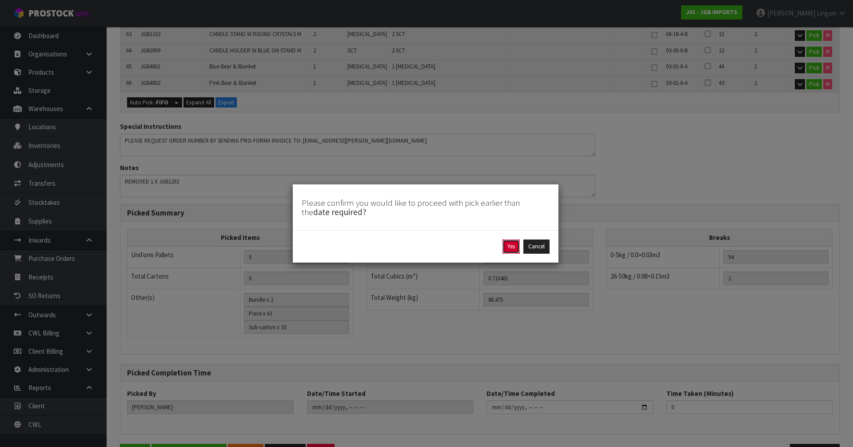
click at [514, 246] on button "Yes" at bounding box center [511, 246] width 17 height 14
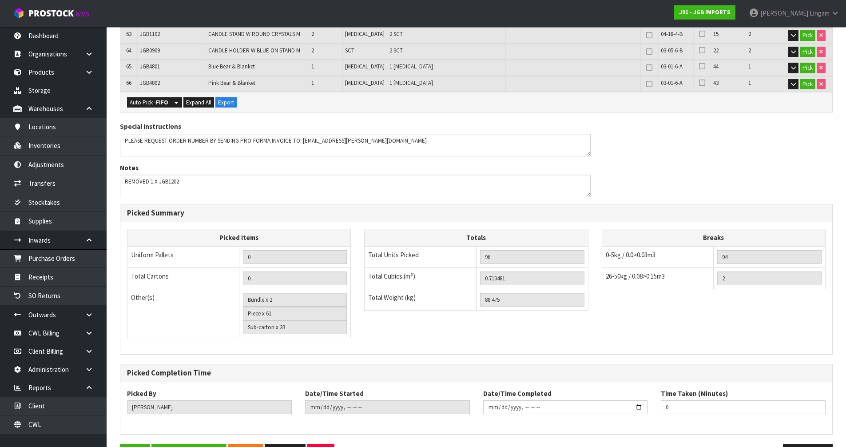
scroll to position [0, 0]
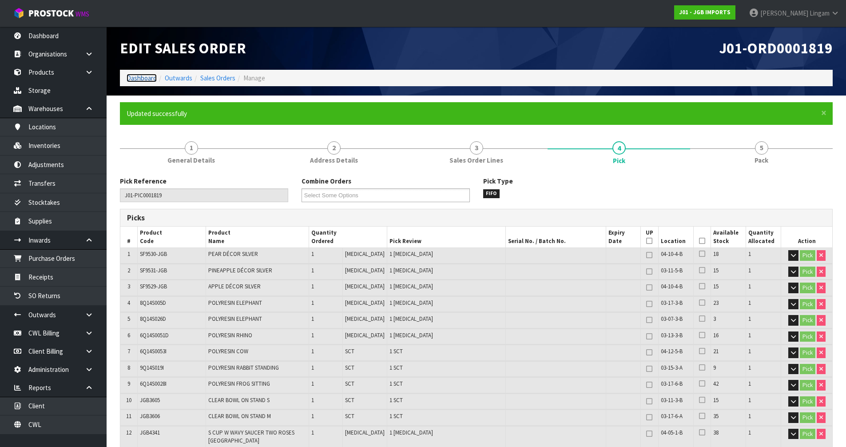
click at [144, 80] on link "Dashboard" at bounding box center [142, 78] width 30 height 8
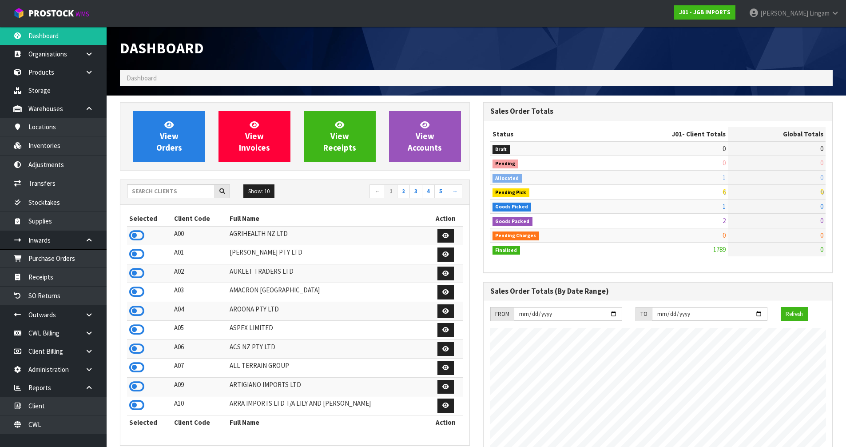
scroll to position [673, 363]
click at [173, 131] on span "View Orders" at bounding box center [169, 136] width 26 height 33
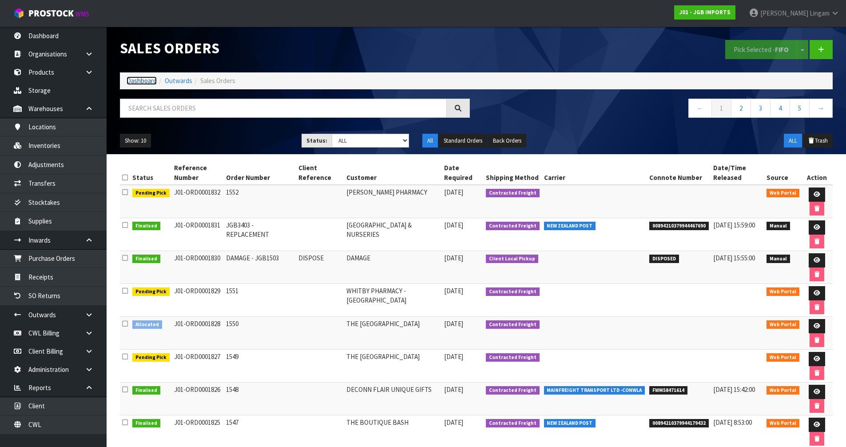
click at [139, 80] on link "Dashboard" at bounding box center [142, 80] width 30 height 8
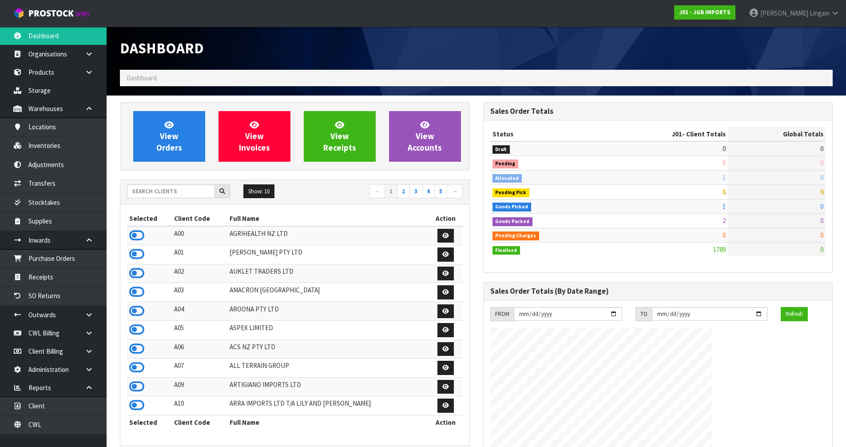
scroll to position [673, 363]
click at [70, 427] on link "CWL" at bounding box center [53, 424] width 107 height 18
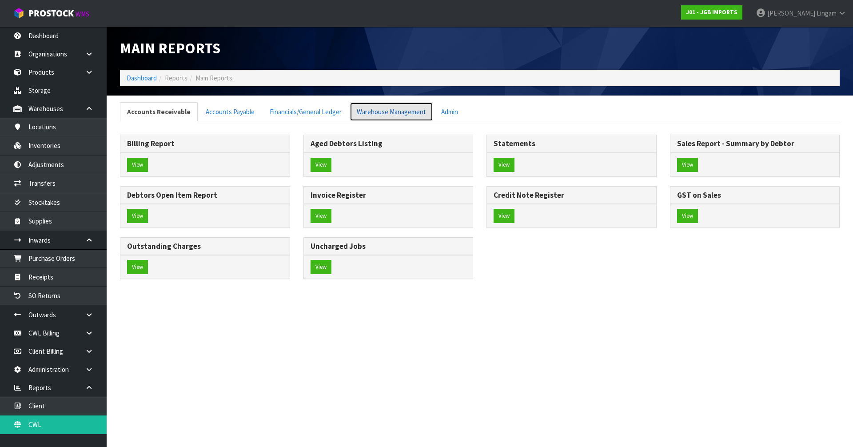
click at [388, 107] on link "Warehouse Management" at bounding box center [392, 111] width 84 height 19
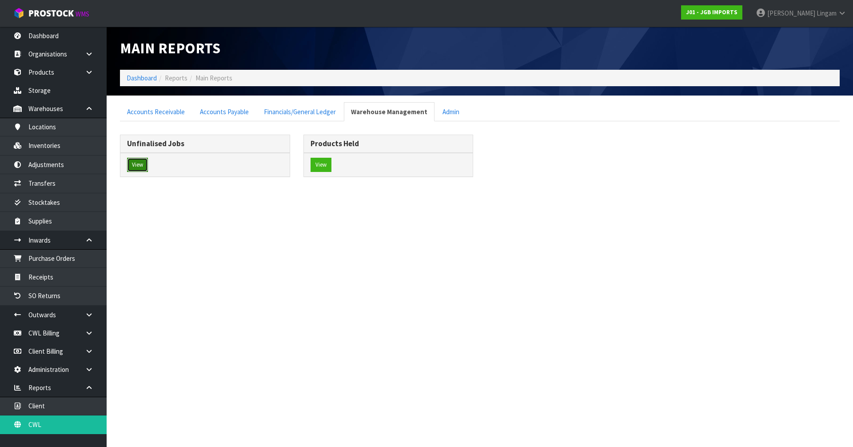
click at [138, 165] on button "View" at bounding box center [137, 165] width 21 height 14
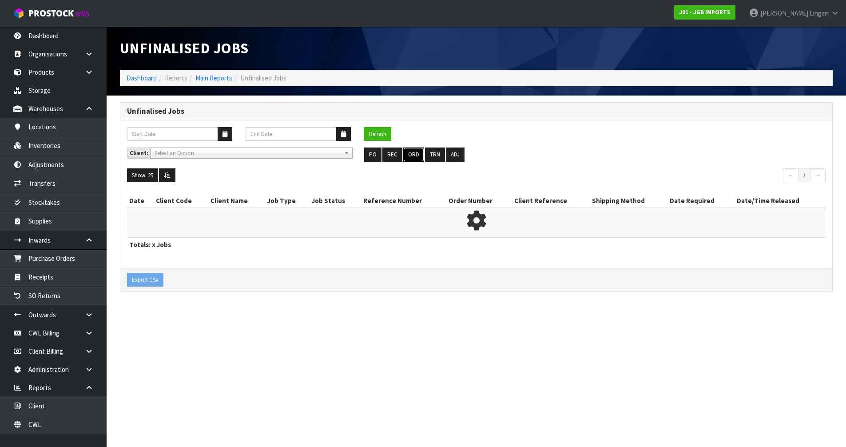
click at [418, 156] on button "ORD" at bounding box center [413, 155] width 21 height 14
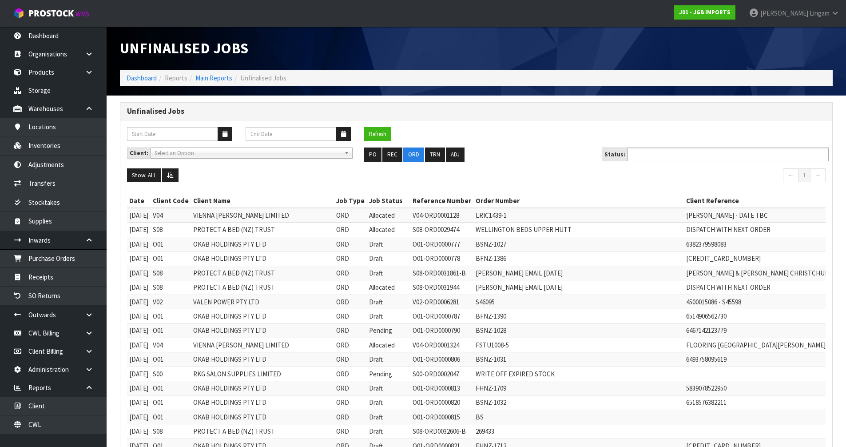
click at [730, 159] on ul at bounding box center [728, 155] width 201 height 14
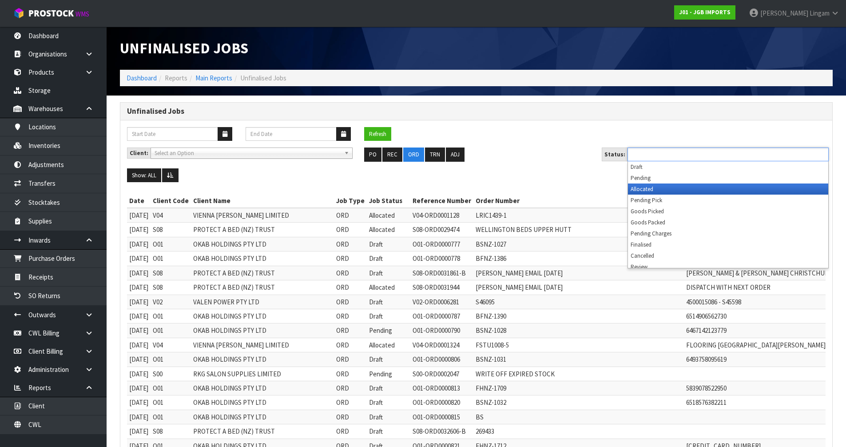
click at [636, 188] on li "Allocated" at bounding box center [728, 189] width 200 height 11
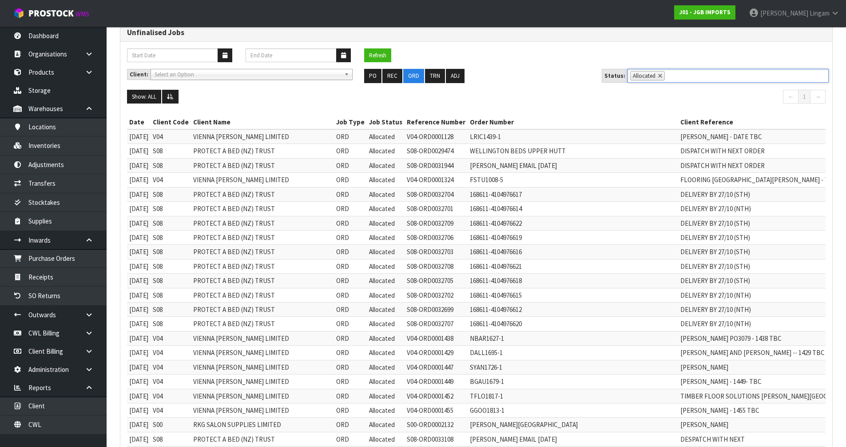
scroll to position [44, 0]
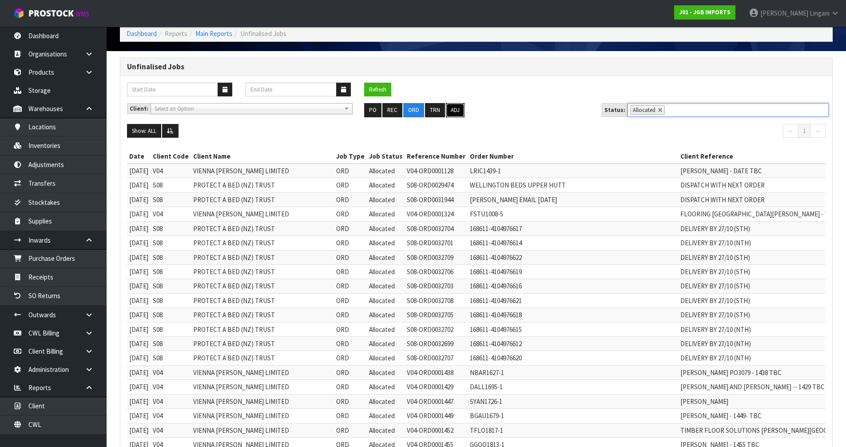
click at [457, 108] on button "ADJ" at bounding box center [455, 110] width 19 height 14
type input "Select Some Options"
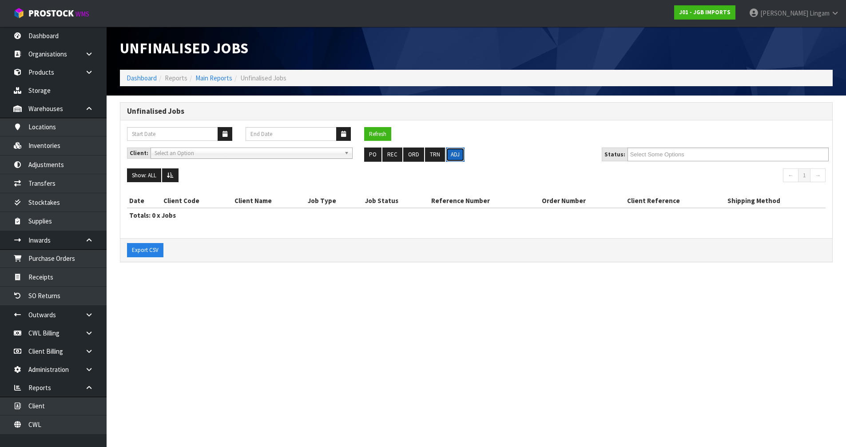
scroll to position [0, 0]
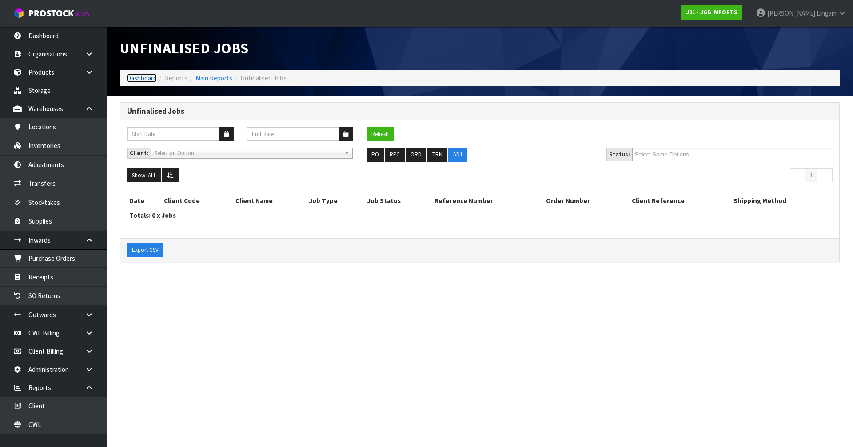
click at [142, 78] on link "Dashboard" at bounding box center [142, 78] width 30 height 8
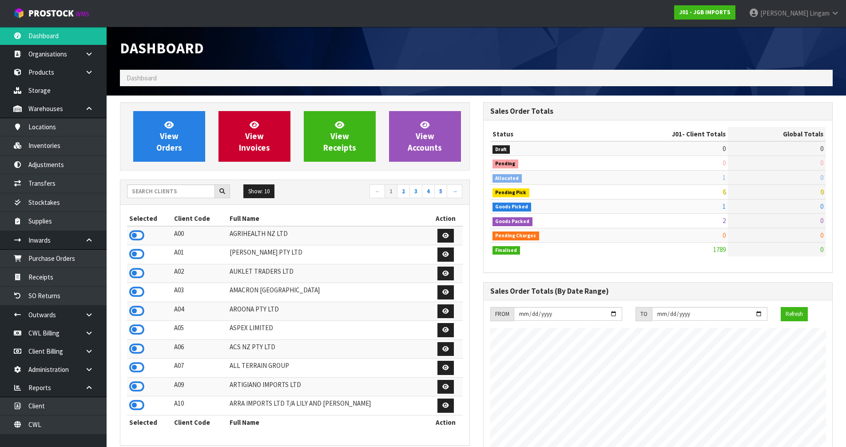
scroll to position [673, 363]
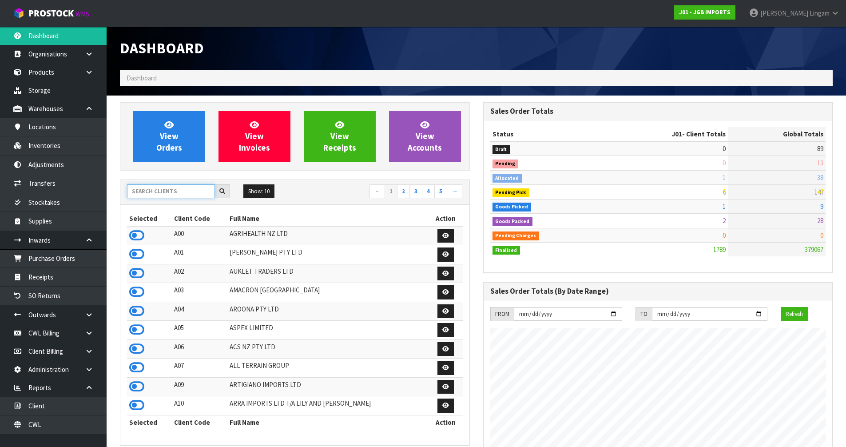
click at [180, 195] on input "text" at bounding box center [171, 191] width 88 height 14
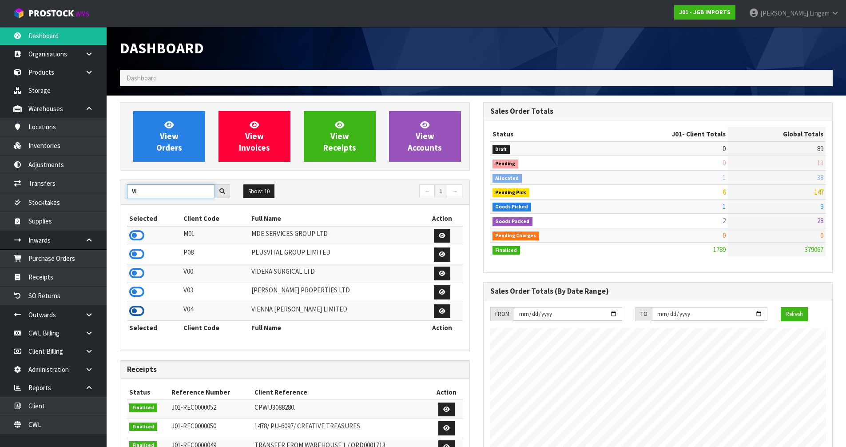
type input "VI"
click at [139, 311] on icon at bounding box center [136, 310] width 15 height 13
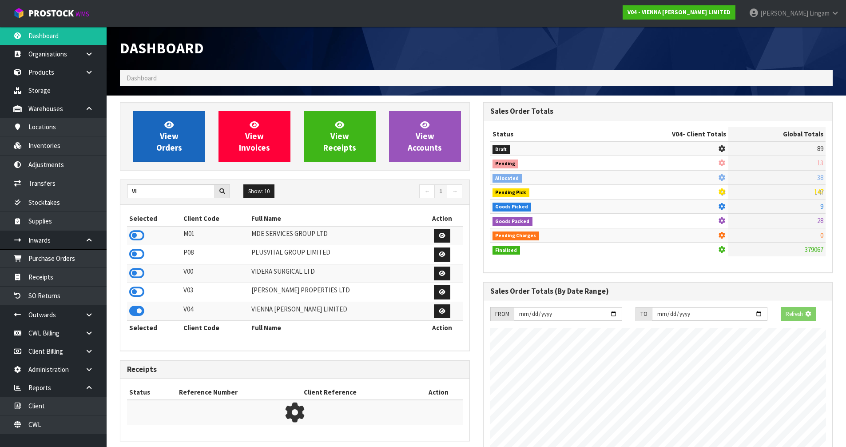
scroll to position [554, 363]
click at [176, 128] on link "View Orders" at bounding box center [169, 136] width 72 height 51
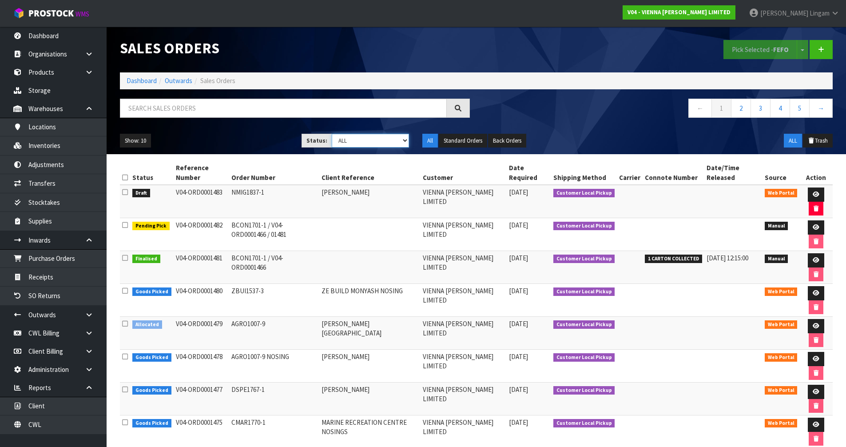
drag, startPoint x: 388, startPoint y: 144, endPoint x: 384, endPoint y: 147, distance: 5.4
click at [388, 144] on select "Draft Pending Allocated Pending Pick Goods Picked Goods Packed Pending Charges …" at bounding box center [370, 141] width 77 height 14
select select "string:0"
click at [332, 134] on select "Draft Pending Allocated Pending Pick Goods Picked Goods Packed Pending Charges …" at bounding box center [370, 141] width 77 height 14
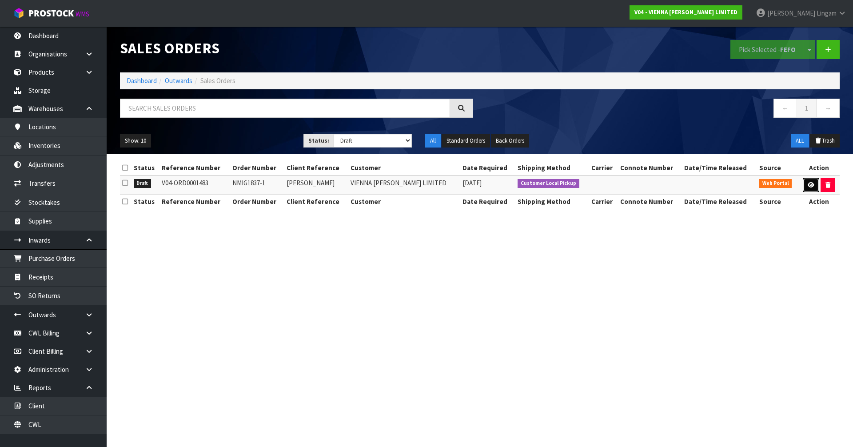
click at [807, 188] on link at bounding box center [811, 185] width 16 height 14
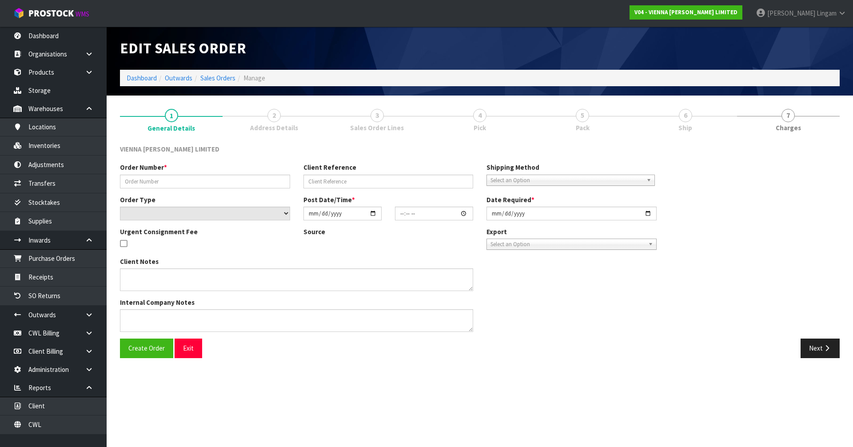
type input "NMIG1837-1"
type input "NATHAN MIGLANI"
select select "number:0"
type input "[DATE]"
type input "11:06:00.000"
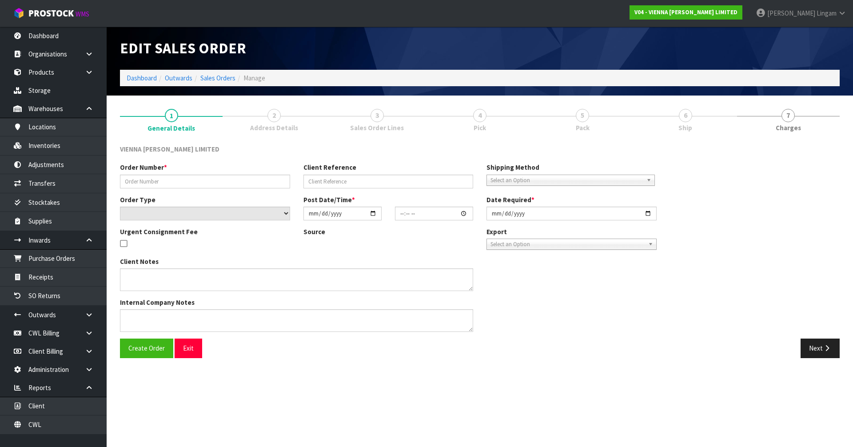
type input "2025-09-18"
type textarea "NATHAN MIGLANI"
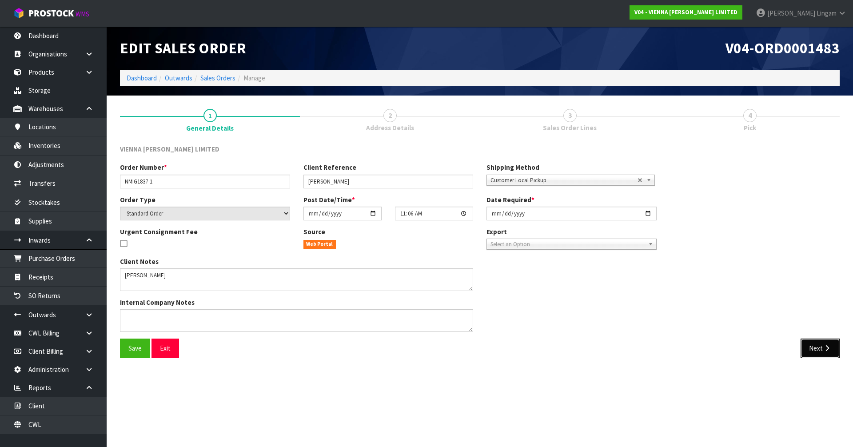
click at [816, 349] on button "Next" at bounding box center [820, 348] width 39 height 19
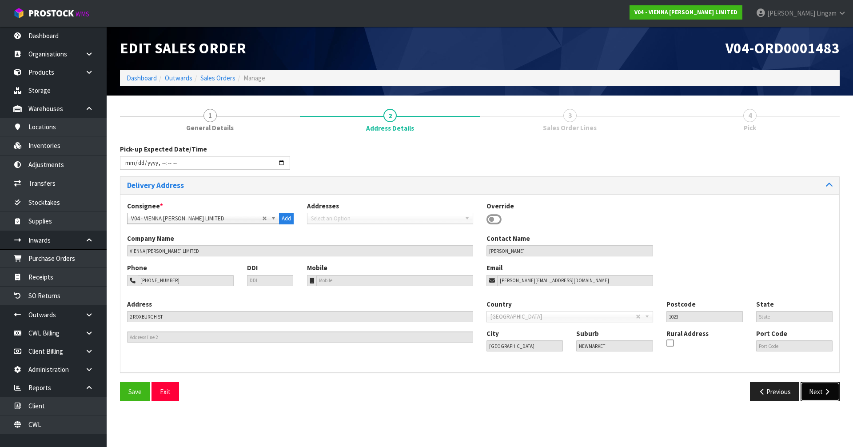
click at [816, 391] on button "Next" at bounding box center [820, 391] width 39 height 19
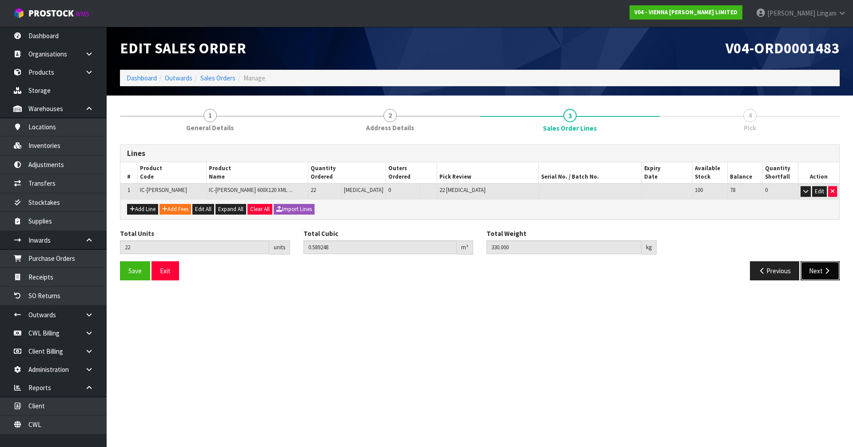
click at [817, 270] on button "Next" at bounding box center [820, 270] width 39 height 19
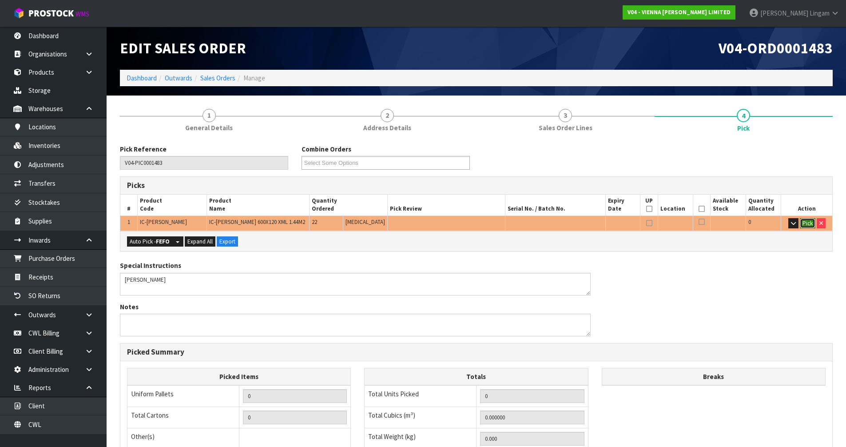
click at [809, 219] on button "Pick" at bounding box center [808, 223] width 16 height 11
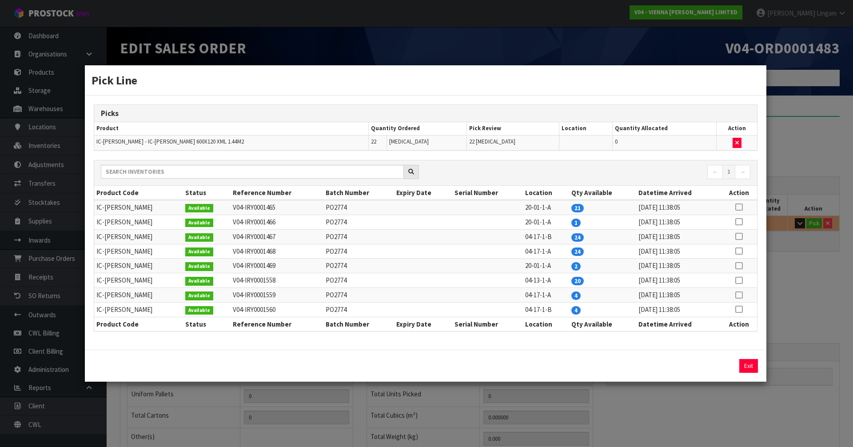
click at [739, 207] on icon at bounding box center [738, 207] width 7 height 0
click at [716, 366] on button "Assign Pick" at bounding box center [718, 366] width 36 height 14
type input "Piece x 21"
type input "21"
type input "0.562464"
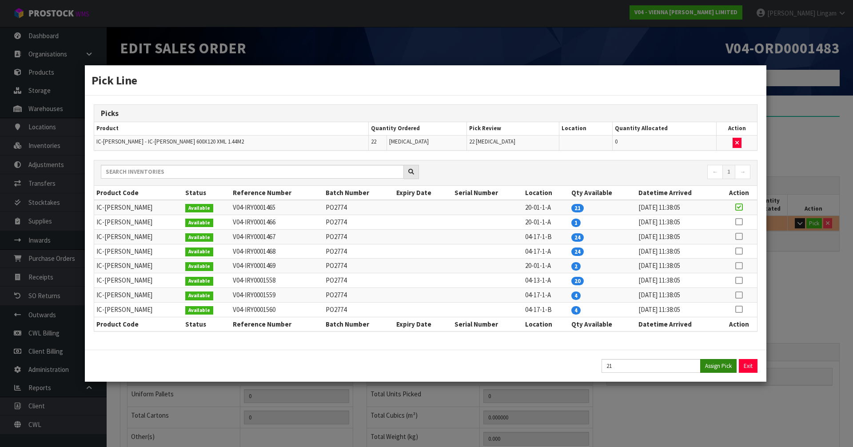
type input "315"
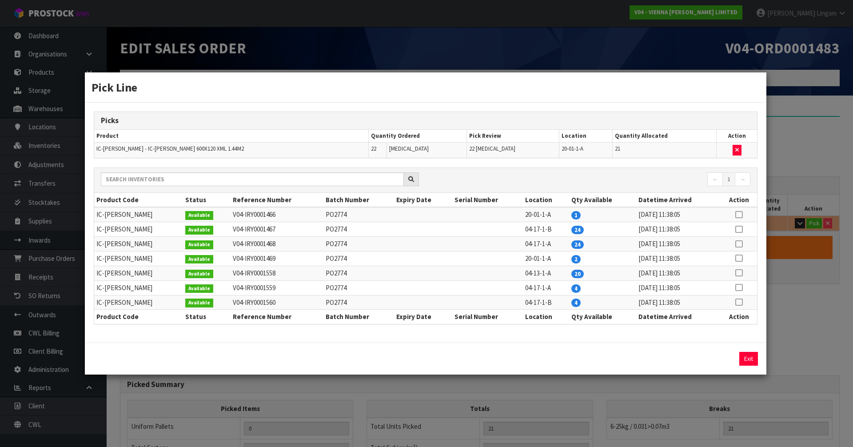
click at [738, 215] on icon at bounding box center [738, 215] width 7 height 0
click at [718, 358] on button "Assign Pick" at bounding box center [718, 359] width 36 height 14
type input "22"
type input "0.589248"
type input "330"
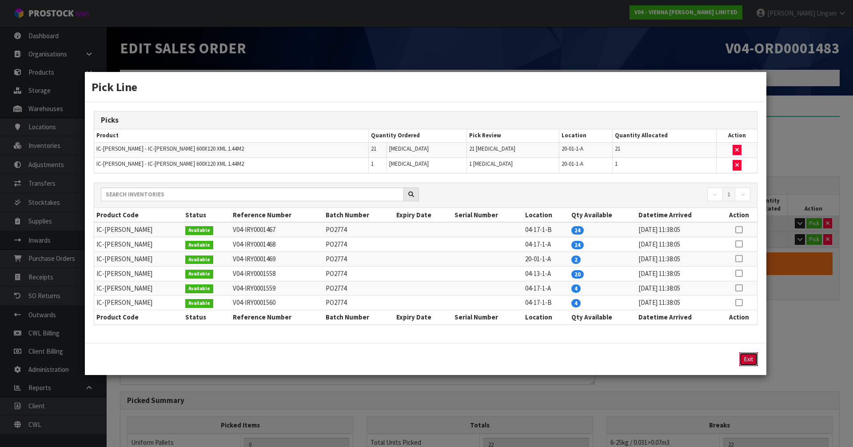
click at [749, 359] on button "Exit" at bounding box center [748, 359] width 19 height 14
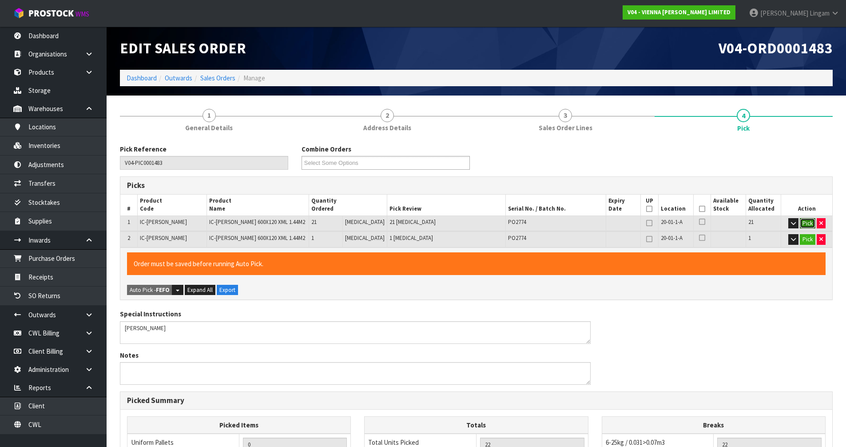
scroll to position [190, 0]
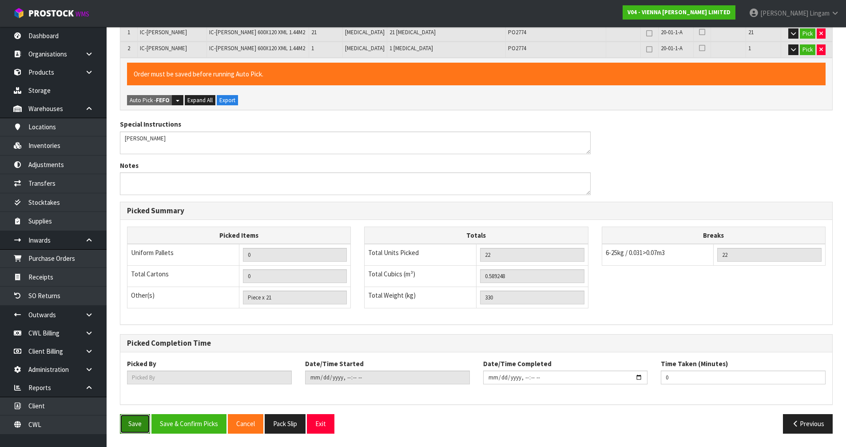
click at [128, 425] on button "Save" at bounding box center [135, 423] width 30 height 19
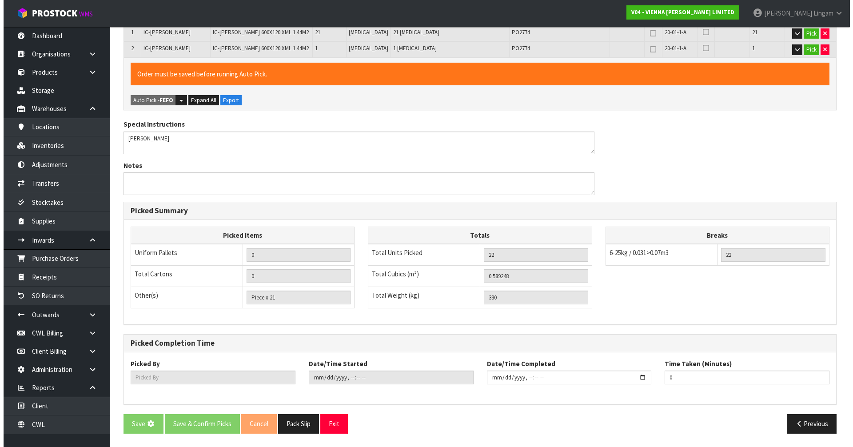
scroll to position [0, 0]
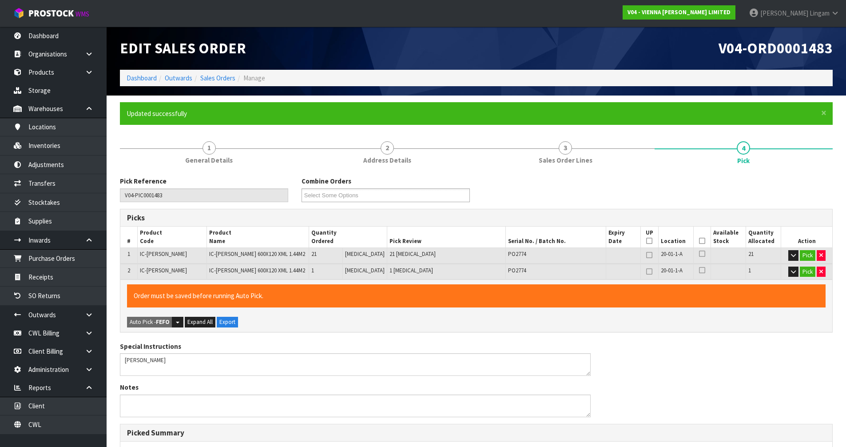
type input "Piece x 22"
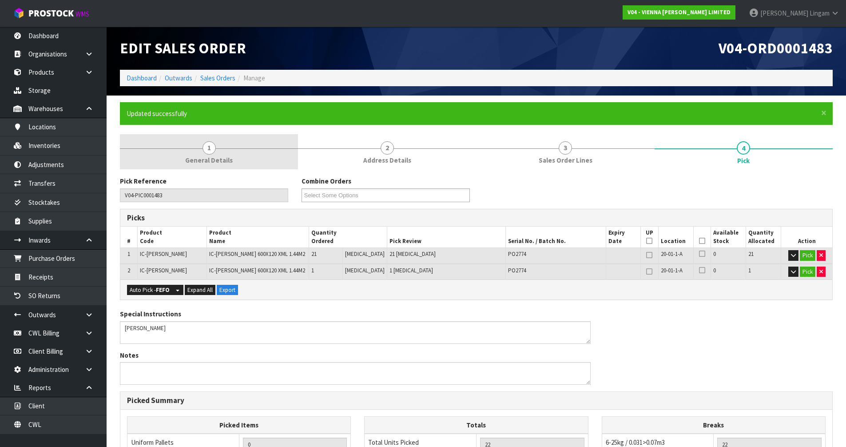
click at [247, 158] on link "1 General Details" at bounding box center [209, 151] width 178 height 35
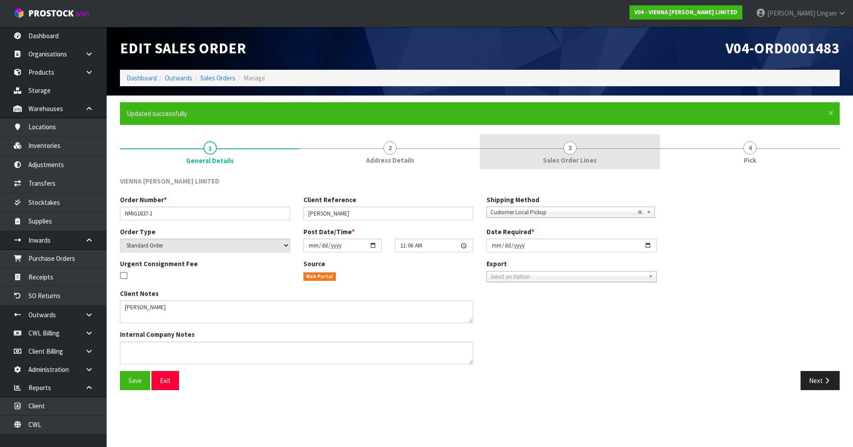
click at [567, 155] on link "3 Sales Order Lines" at bounding box center [570, 151] width 180 height 35
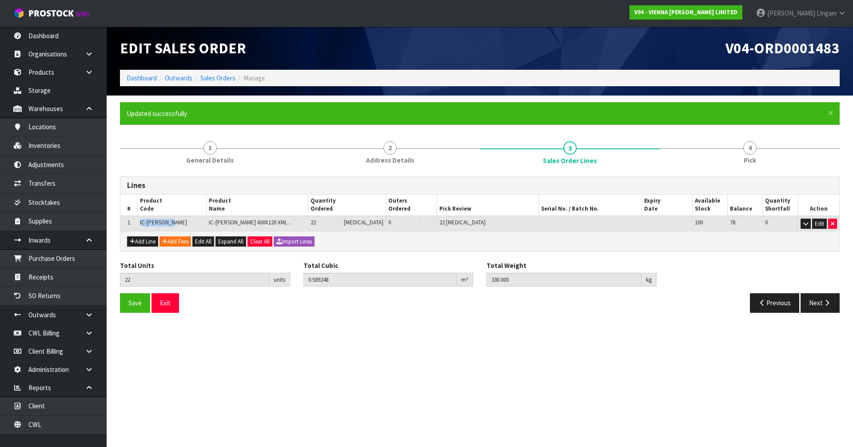
drag, startPoint x: 176, startPoint y: 222, endPoint x: 136, endPoint y: 227, distance: 39.5
click at [136, 227] on tr "1 IC-COCO-HERR IC-COCO-HERR 600X120 XML ... 22 PCE 0 22 PCE 100 78 0 Edit" at bounding box center [479, 224] width 719 height 16
copy tr "IC-COCO-HERR"
click at [137, 301] on span "Save" at bounding box center [134, 303] width 13 height 8
click at [53, 149] on link "Inventories" at bounding box center [53, 145] width 107 height 18
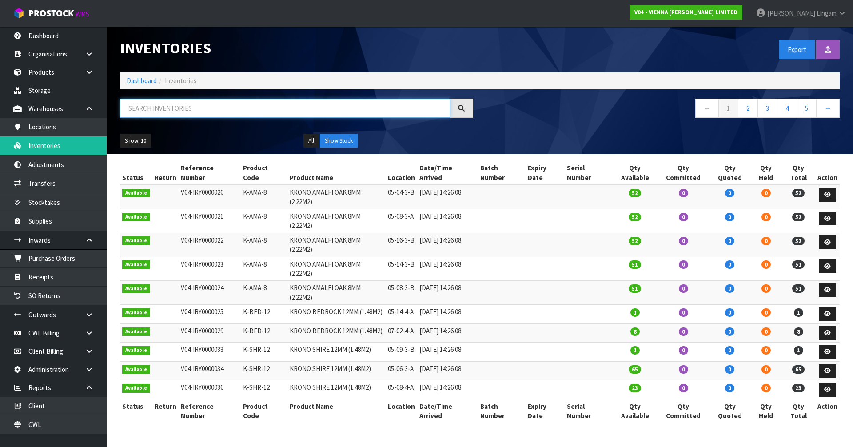
click at [257, 107] on input "text" at bounding box center [285, 108] width 330 height 19
paste input "IC-COCO-HERR"
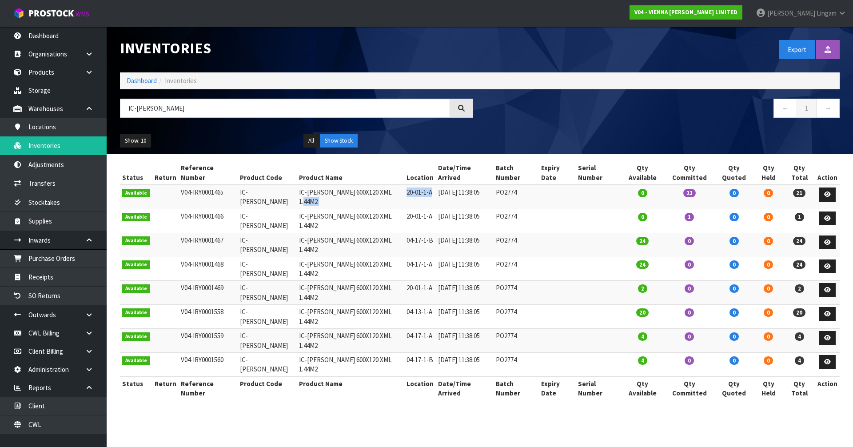
drag, startPoint x: 390, startPoint y: 183, endPoint x: 420, endPoint y: 183, distance: 30.2
click at [420, 185] on tr "Available V04-IRY0001465 IC-COCO-HERR IC-COCO-HERR 600X120 XML 1.44M2 20-01-1-A…" at bounding box center [480, 197] width 720 height 24
copy tr "20-01-1-A"
drag, startPoint x: 186, startPoint y: 108, endPoint x: 128, endPoint y: 109, distance: 57.8
click at [128, 109] on input "IC-COCO-HERR" at bounding box center [285, 108] width 330 height 19
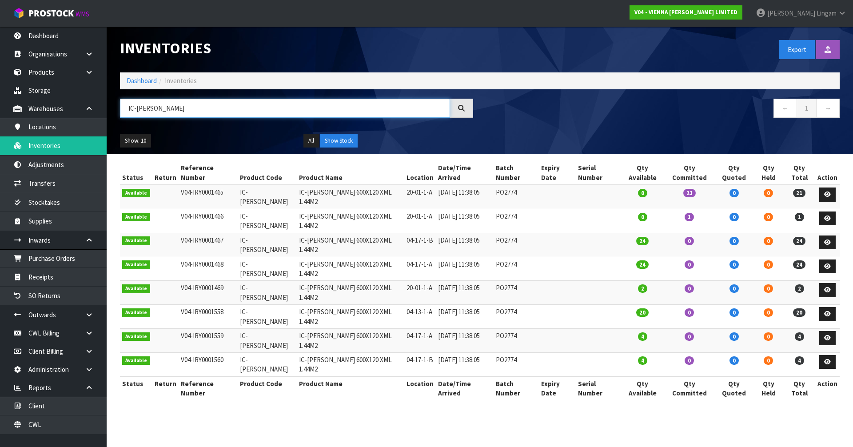
paste input "20-01-1-A"
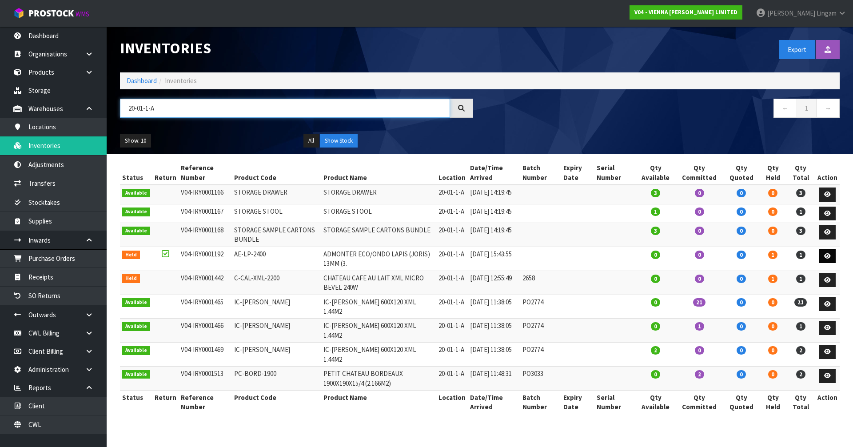
type input "20-01-1-A"
click at [829, 259] on icon at bounding box center [827, 256] width 7 height 6
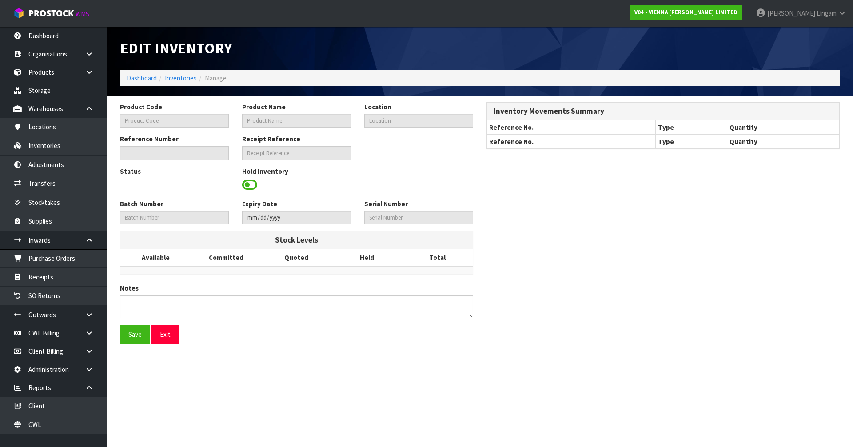
type input "AE-LP-2400"
type input "ADMONTER ECO/ONDO LAPIS (JORIS) 13MM (3."
type input "20-01-1-A"
type input "V04-IRY0001192"
type input "V04-REC0000205"
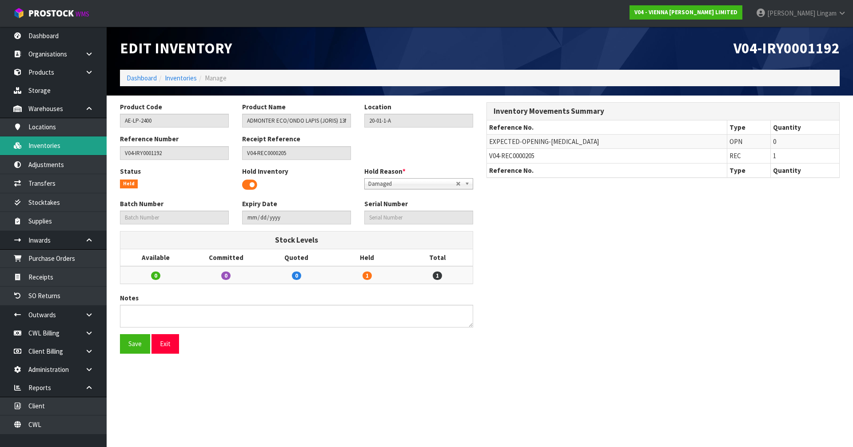
click at [52, 144] on link "Inventories" at bounding box center [53, 145] width 107 height 18
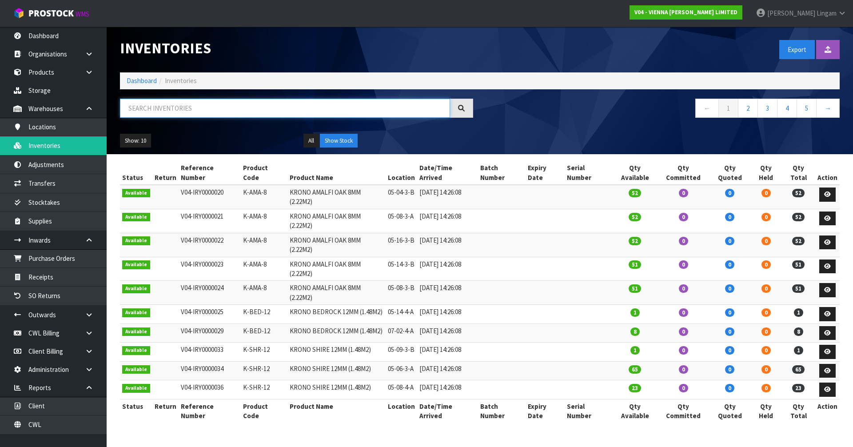
click at [185, 109] on input "text" at bounding box center [285, 108] width 330 height 19
paste input "20-01-1-A"
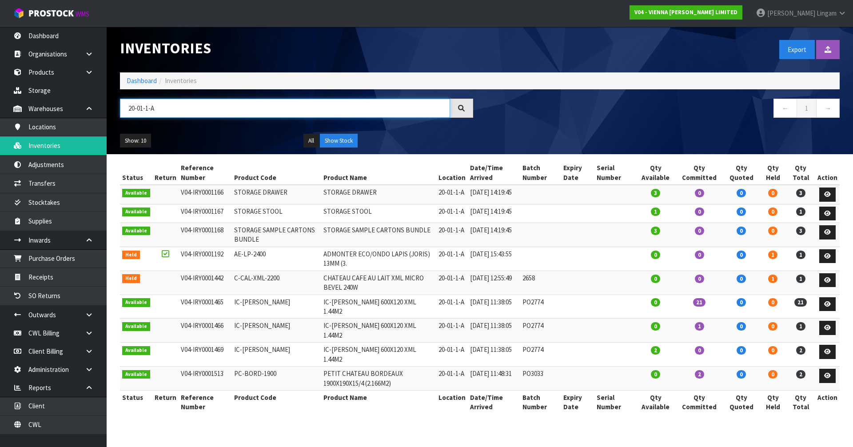
type input "20-01-1-A"
